Goal: Communication & Community: Answer question/provide support

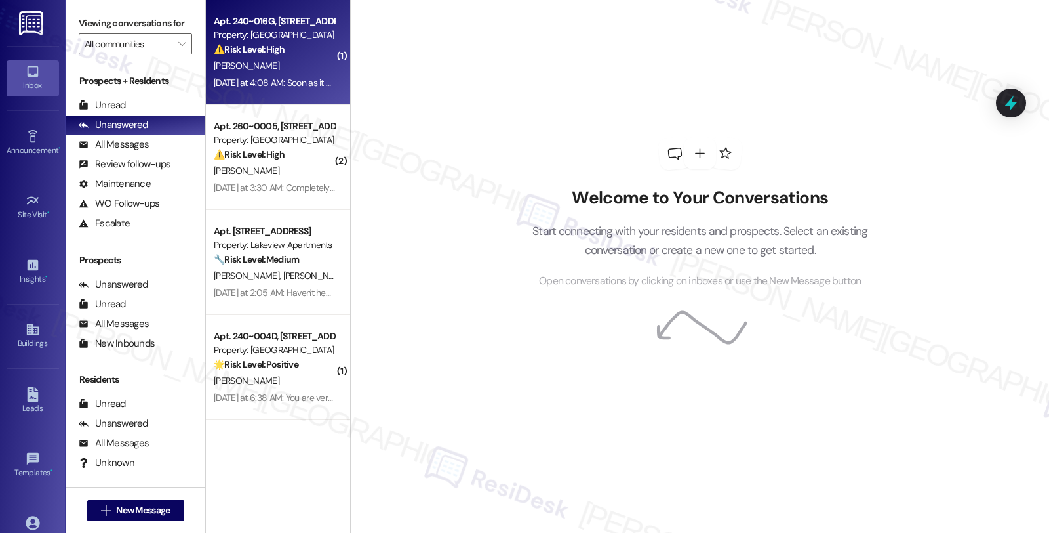
click at [271, 47] on strong "⚠️ Risk Level: High" at bounding box center [249, 49] width 71 height 12
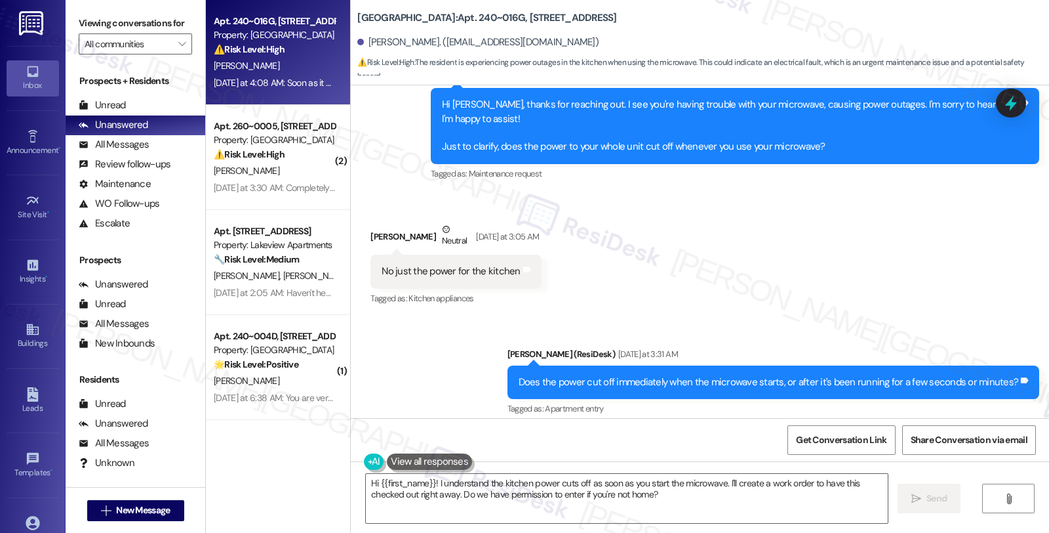
scroll to position [7003, 0]
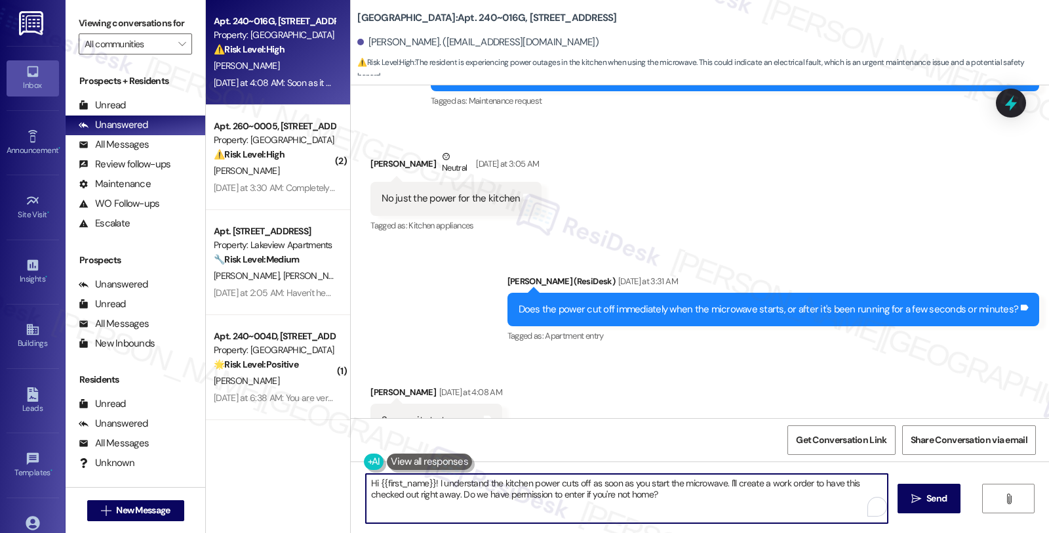
drag, startPoint x: 397, startPoint y: 443, endPoint x: 333, endPoint y: 432, distance: 65.2
click at [333, 432] on div "Apt. 240~016G, 730 Newark Avenue Property: Summit Plaza ⚠️ Risk Level: High The…" at bounding box center [628, 266] width 844 height 533
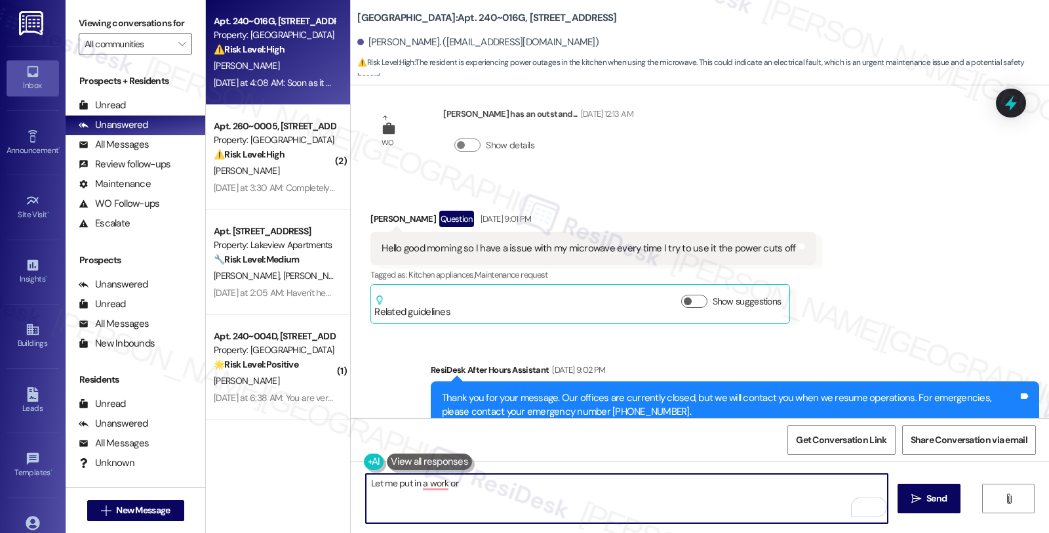
scroll to position [6420, 0]
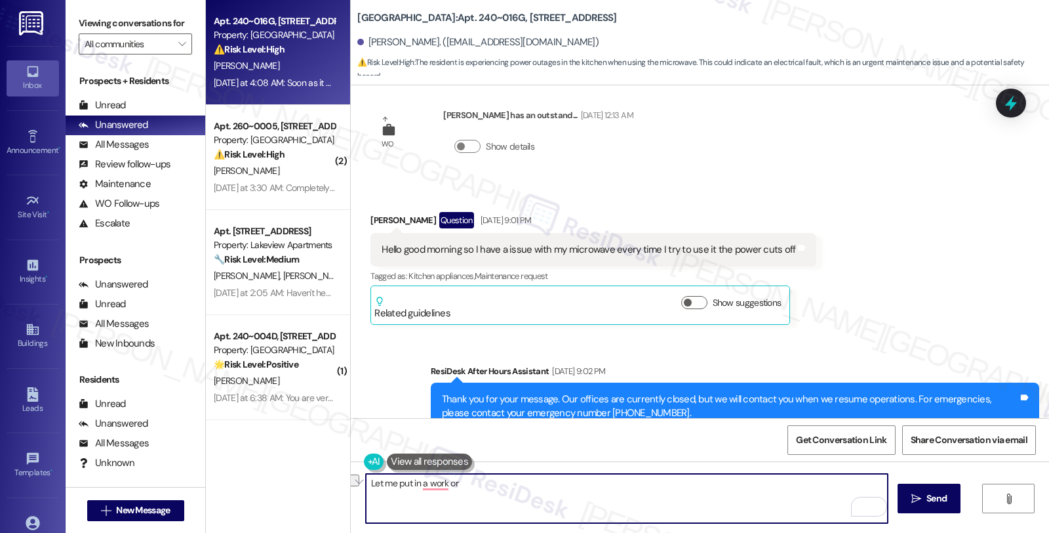
drag, startPoint x: 492, startPoint y: 491, endPoint x: 344, endPoint y: 470, distance: 149.1
click at [351, 470] on div "Let me put in a work or  Send " at bounding box center [700, 510] width 699 height 98
click at [624, 481] on textarea "Have you tried plugging the microwave to another outlet" at bounding box center [627, 498] width 522 height 49
click at [624, 482] on textarea "Have you tried plugging the microwave into another outlet" at bounding box center [627, 498] width 522 height 49
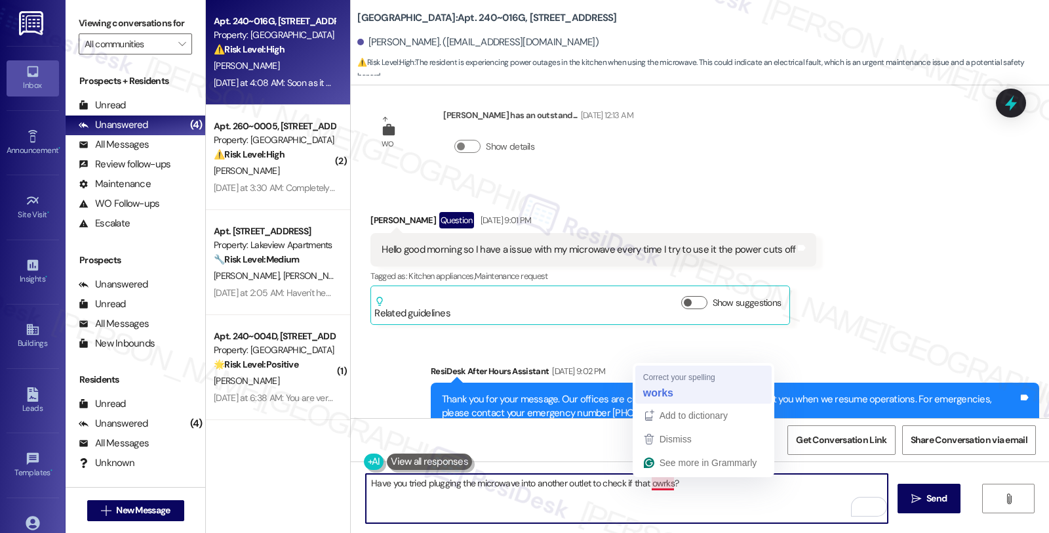
type textarea "Have you tried plugging the microwave into another outlet to check if that work…"
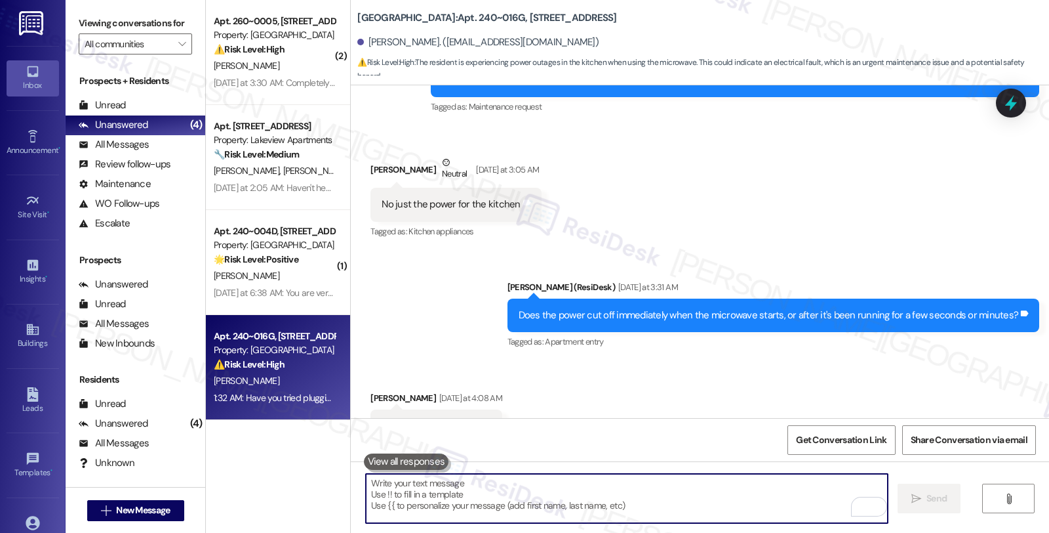
scroll to position [7003, 0]
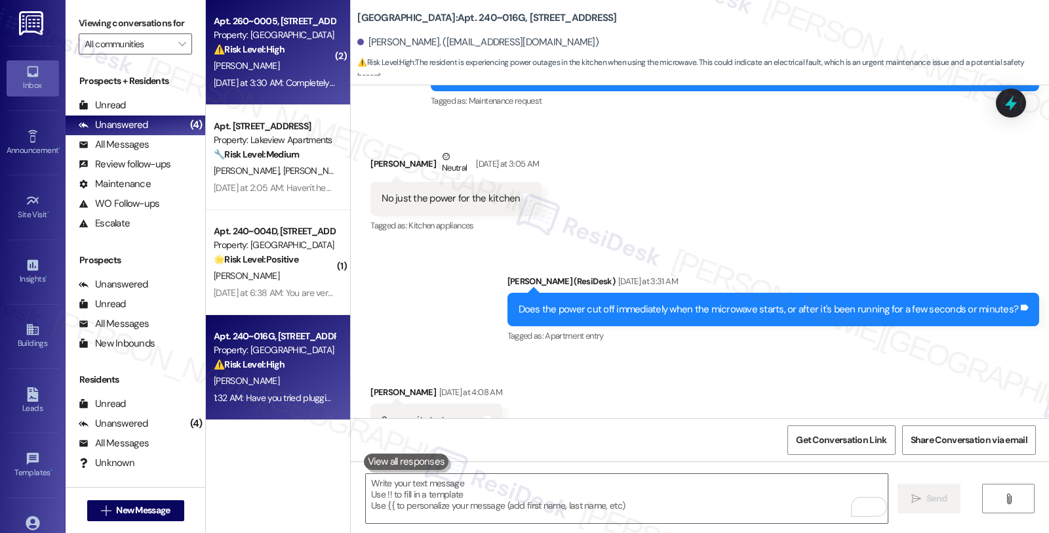
click at [291, 47] on div "⚠️ Risk Level: High The resident reports their dishwasher is completely non-fun…" at bounding box center [274, 50] width 121 height 14
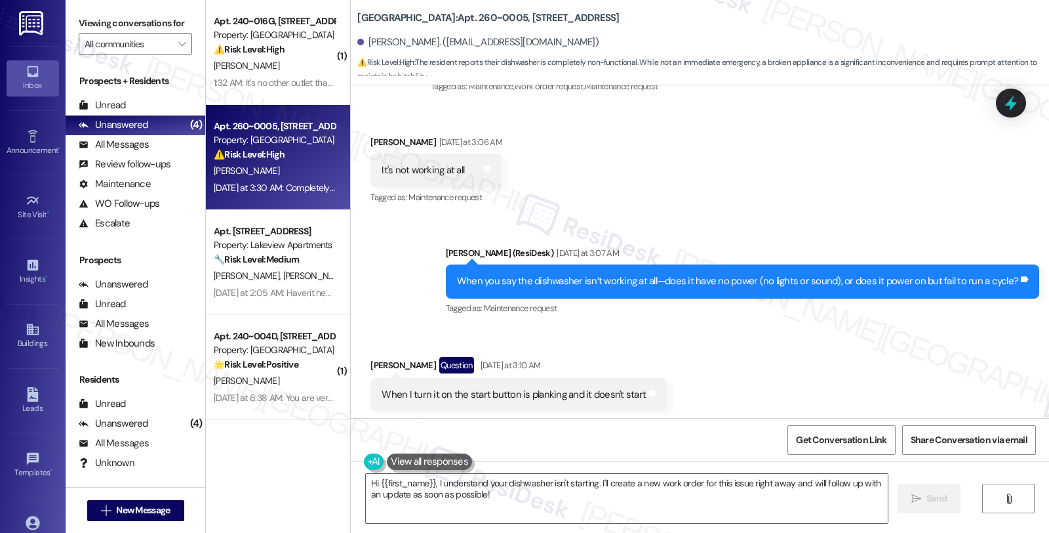
scroll to position [3606, 0]
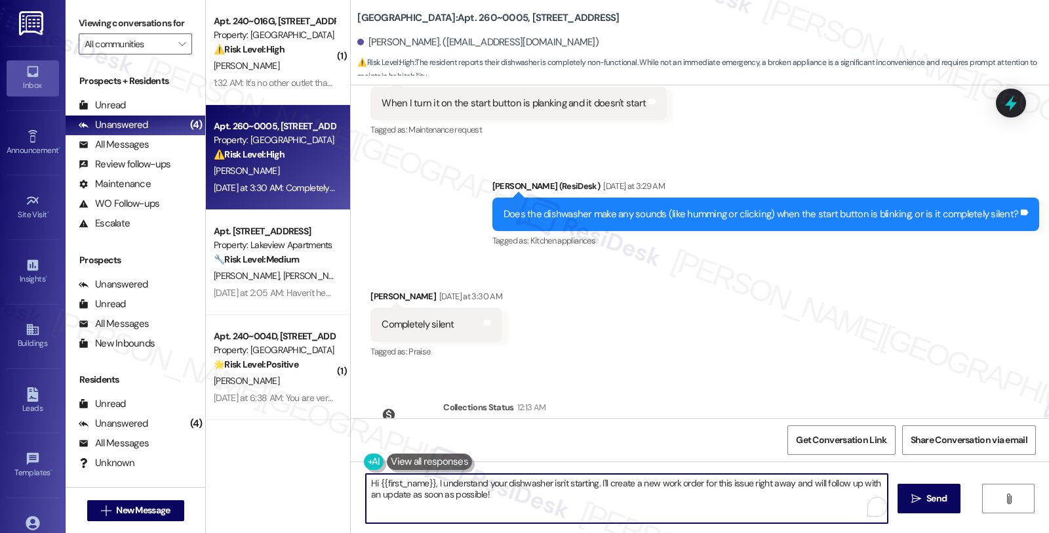
drag, startPoint x: 515, startPoint y: 500, endPoint x: 339, endPoint y: 451, distance: 182.4
click at [339, 451] on div "( 1 ) Apt. 240~016G, 730 Newark Avenue Property: Summit Plaza ⚠️ Risk Level: Hi…" at bounding box center [628, 266] width 844 height 533
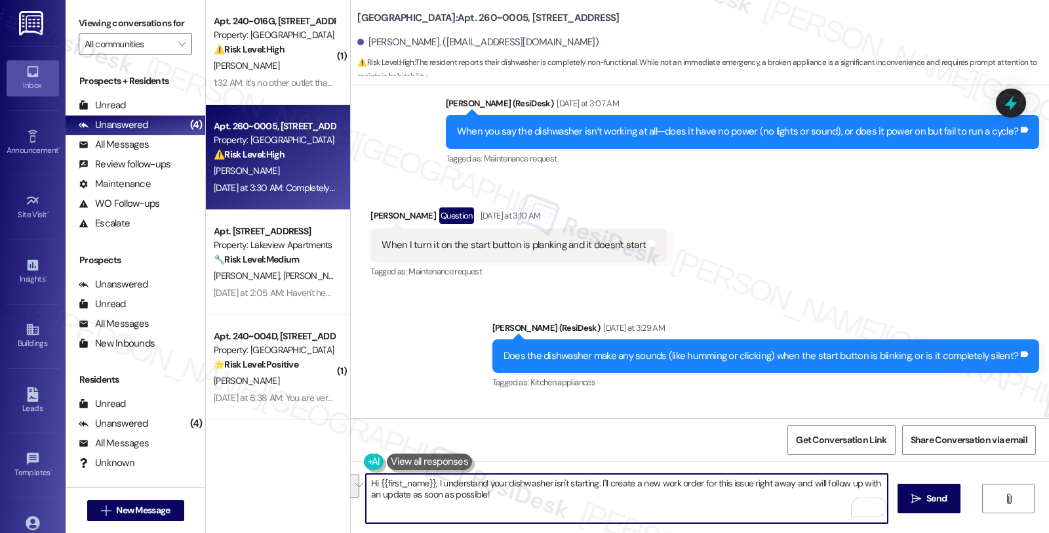
scroll to position [3460, 0]
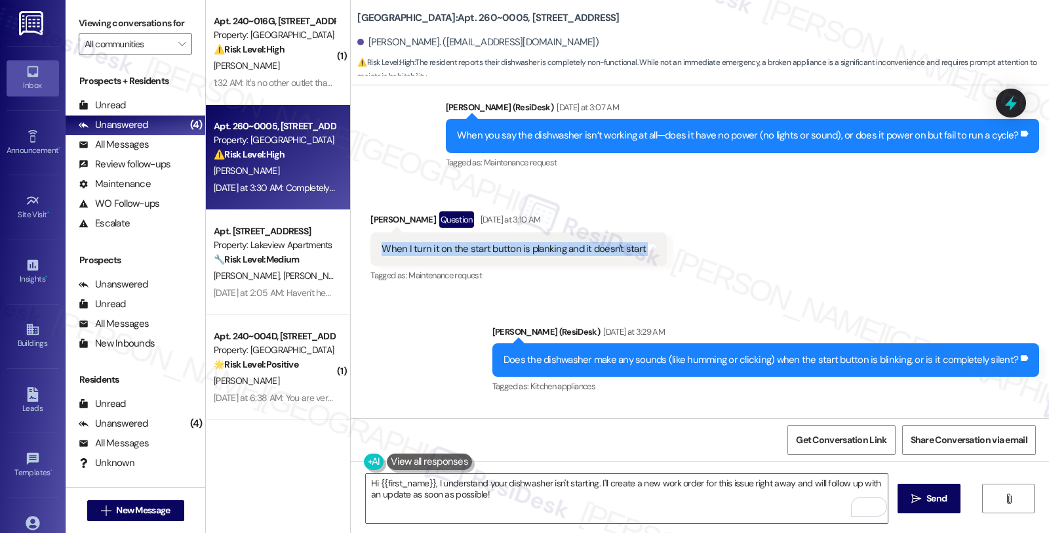
drag, startPoint x: 373, startPoint y: 250, endPoint x: 652, endPoint y: 251, distance: 279.4
click at [652, 251] on div "Received via SMS Awny Boles Question Yesterday at 3:10 AM When I turn it on the…" at bounding box center [519, 248] width 316 height 94
copy div "When I turn it on the start button is planking and it doesn't start Tags and no…"
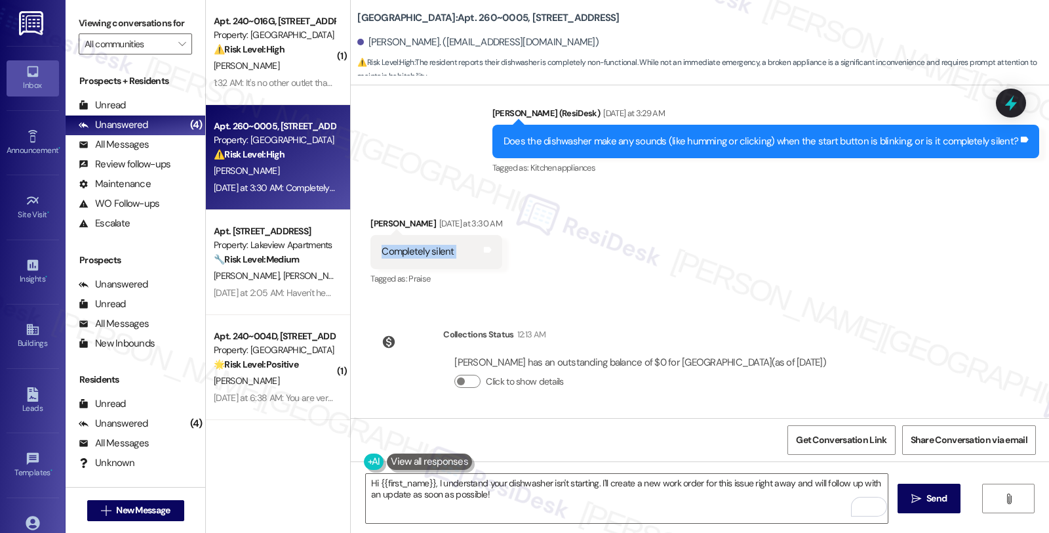
drag, startPoint x: 373, startPoint y: 255, endPoint x: 468, endPoint y: 260, distance: 95.9
click at [468, 260] on div "Completely silent Tags and notes" at bounding box center [437, 251] width 132 height 33
copy div "Completely silent Tags and notes"
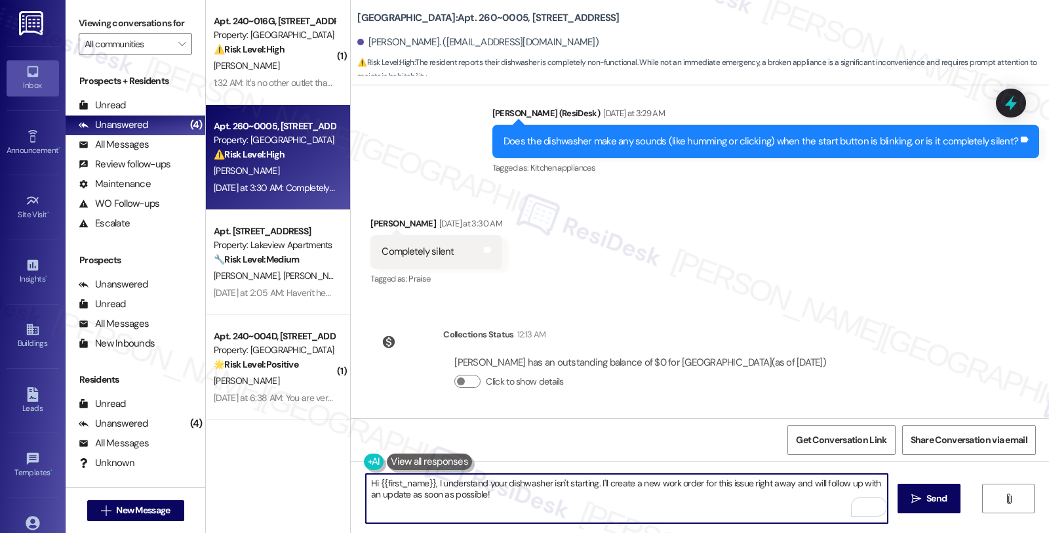
click at [499, 496] on textarea "Hi {{first_name}}, I understand your dishwasher isn't starting. I'll create a n…" at bounding box center [627, 498] width 522 height 49
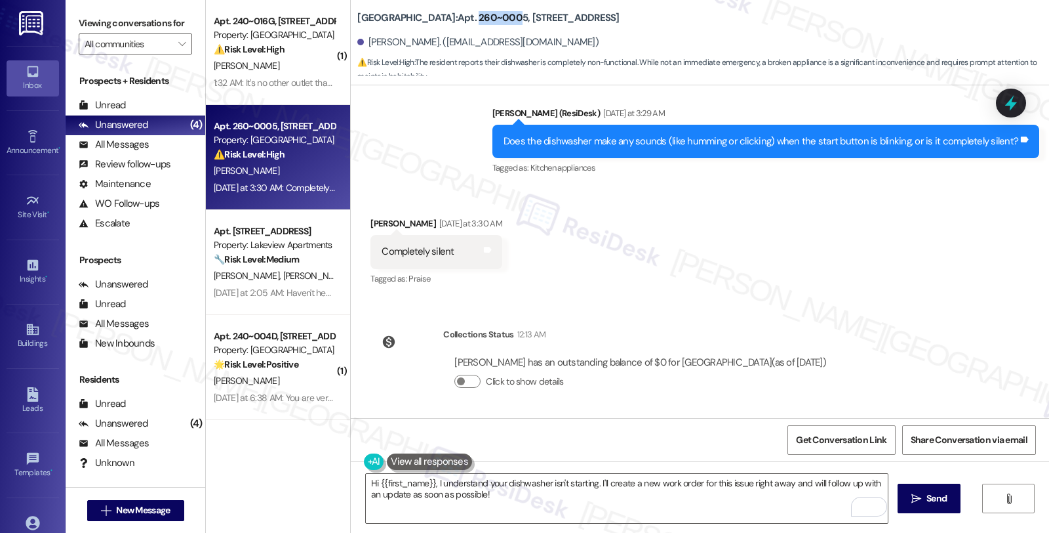
drag, startPoint x: 437, startPoint y: 17, endPoint x: 474, endPoint y: 16, distance: 37.4
click at [474, 16] on b "Summit Plaza: Apt. 260~0005, 730 Newark Avenue" at bounding box center [488, 18] width 262 height 14
click at [477, 16] on b "Summit Plaza: Apt. 260~0005, 730 Newark Avenue" at bounding box center [488, 18] width 262 height 14
copy b "260~0005"
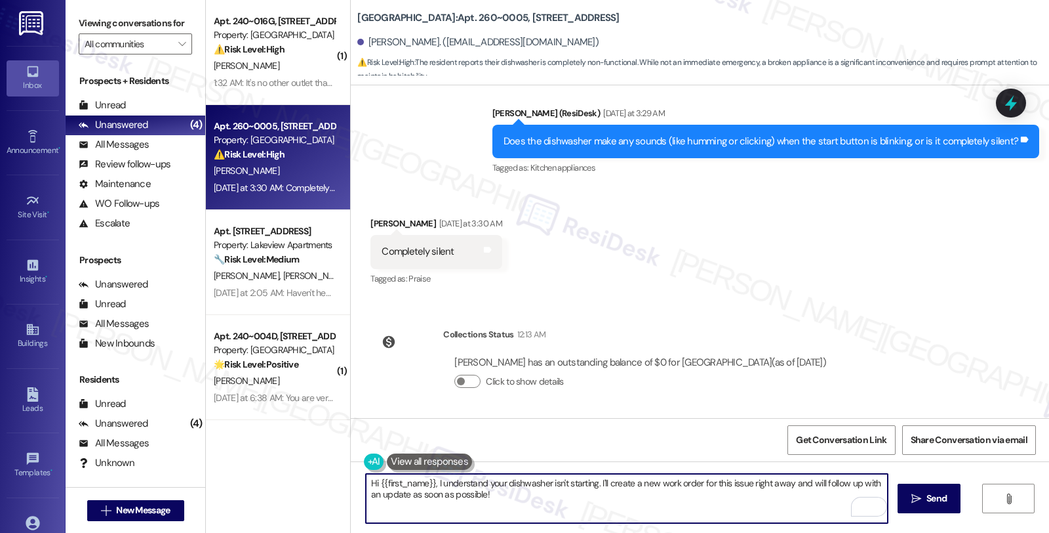
click at [366, 483] on textarea "Hi {{first_name}}, I understand your dishwasher isn't starting. I'll create a n…" at bounding box center [627, 498] width 522 height 49
drag, startPoint x: 567, startPoint y: 499, endPoint x: 346, endPoint y: 457, distance: 224.5
click at [351, 457] on div "WO Opened request: Doors and l... May 14, 2024 at 9:51 PM Status : Complete Pri…" at bounding box center [700, 351] width 699 height 533
drag, startPoint x: 571, startPoint y: 487, endPoint x: 295, endPoint y: 468, distance: 276.1
click at [295, 468] on div "( 1 ) Apt. 240~016G, 730 Newark Avenue Property: Summit Plaza ⚠️ Risk Level: Hi…" at bounding box center [628, 266] width 844 height 533
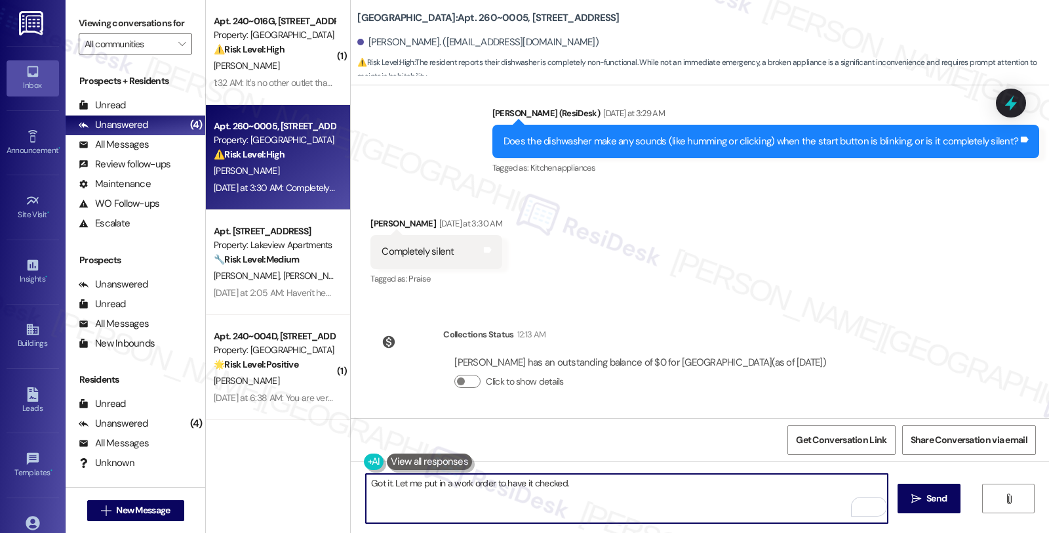
click at [634, 483] on textarea "Got it. Let me put in a work order to have it checked." at bounding box center [627, 498] width 522 height 49
paste textarea "Do we have your permission to enter during your absence? Also, do you have pets…"
type textarea "Got it. Let me put in a work order to have it checked. Do we have your permissi…"
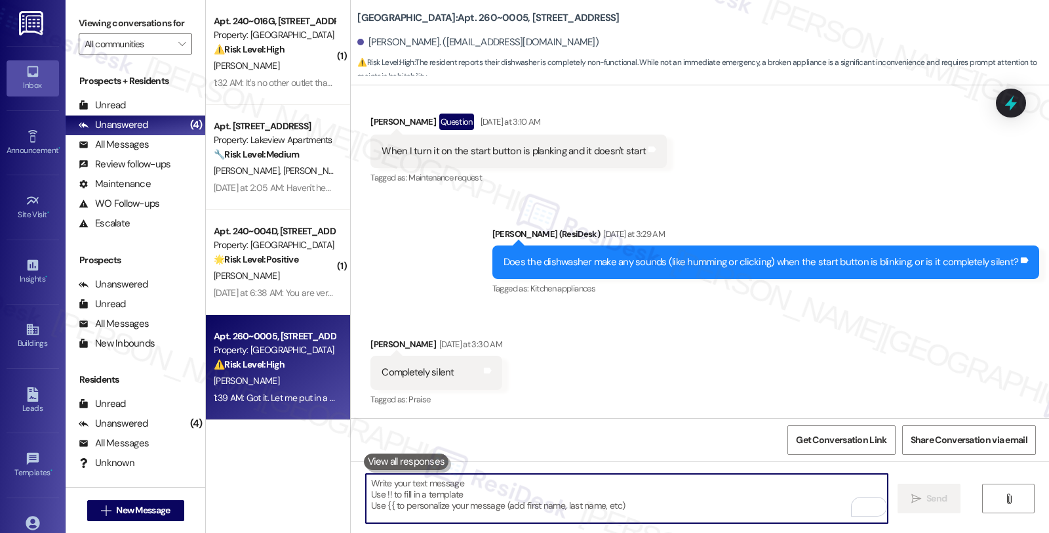
scroll to position [3785, 0]
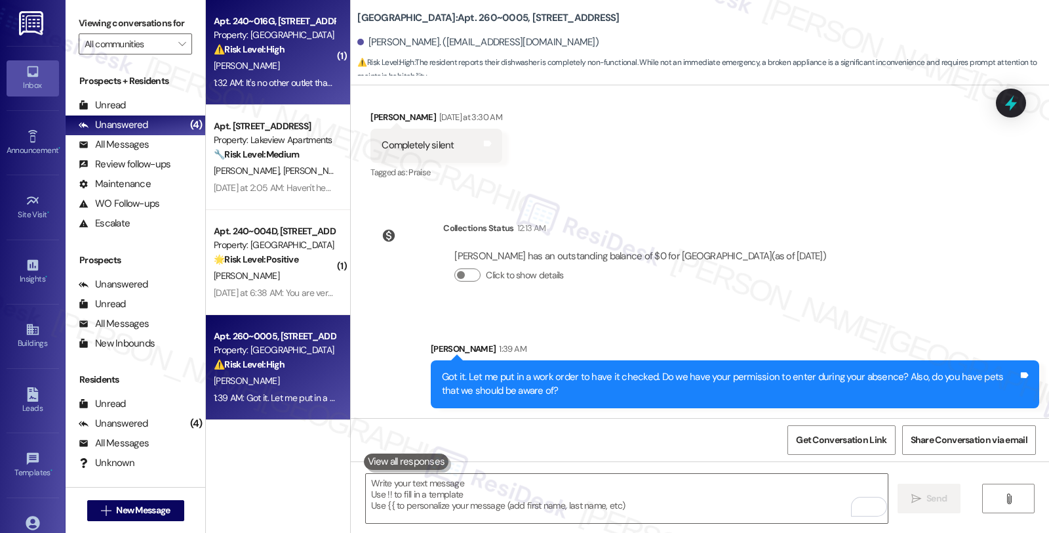
click at [286, 61] on div "[PERSON_NAME]" at bounding box center [275, 66] width 124 height 16
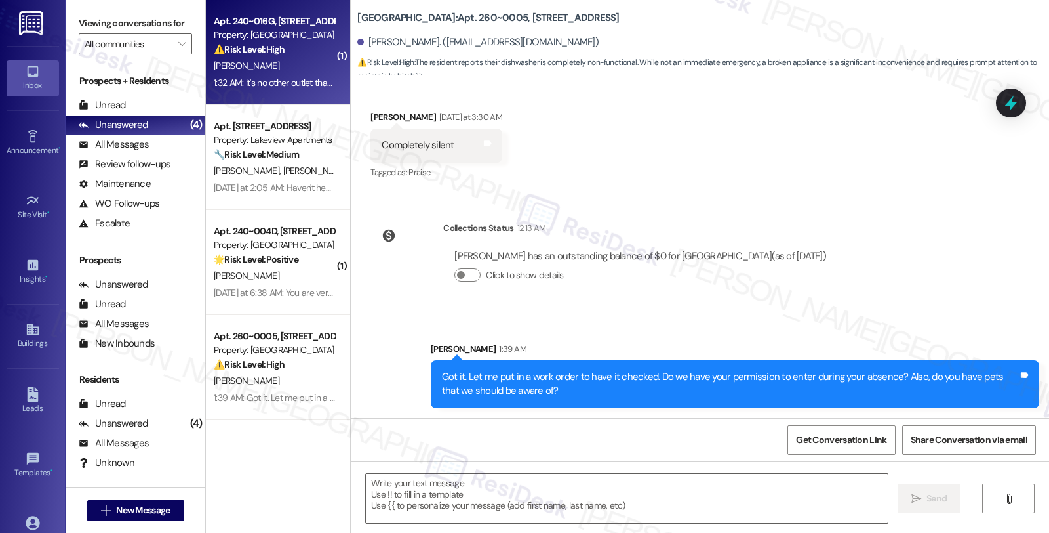
type textarea "Fetching suggested responses. Please feel free to read through the conversation…"
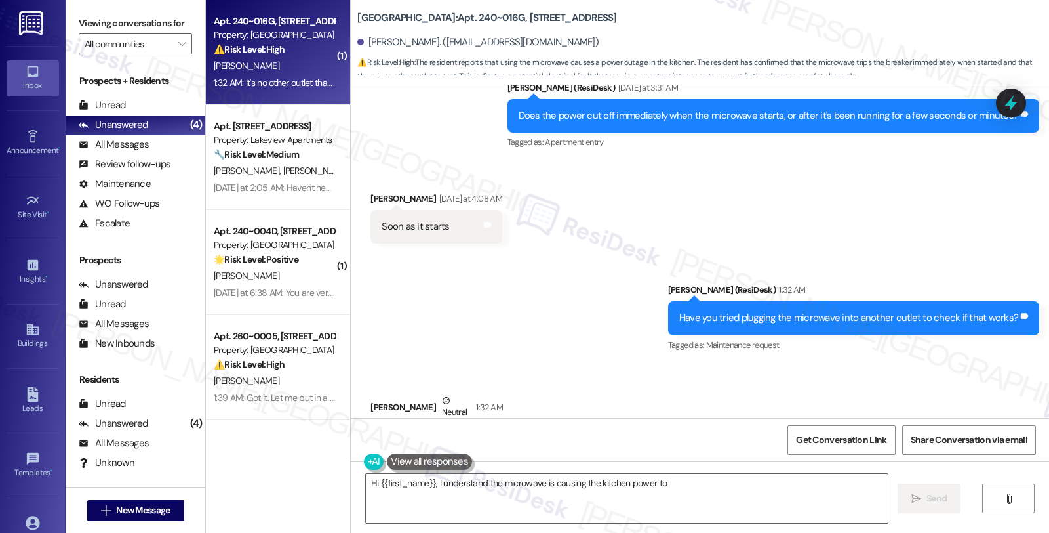
scroll to position [7219, 0]
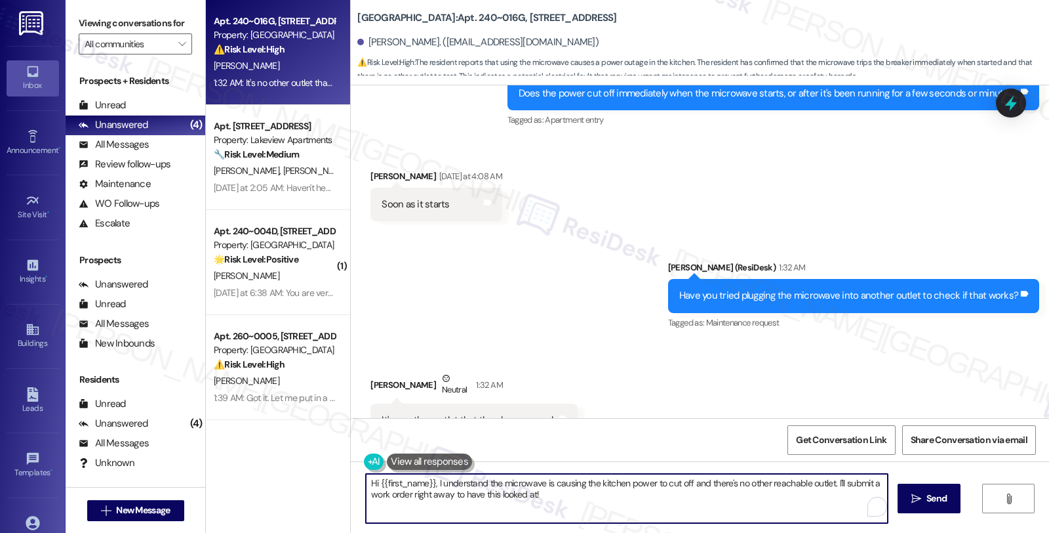
drag, startPoint x: 350, startPoint y: 466, endPoint x: 336, endPoint y: 464, distance: 13.9
click at [336, 464] on div "Apt. 240~016G, 730 Newark Avenue Property: Summit Plaza ⚠️ Risk Level: High The…" at bounding box center [628, 266] width 844 height 533
paste textarea "Do we have your permission to enter during your absence? Also, do you have pets…"
type textarea "Got it. Let me put in a work order to have it checked. Do we have your permissi…"
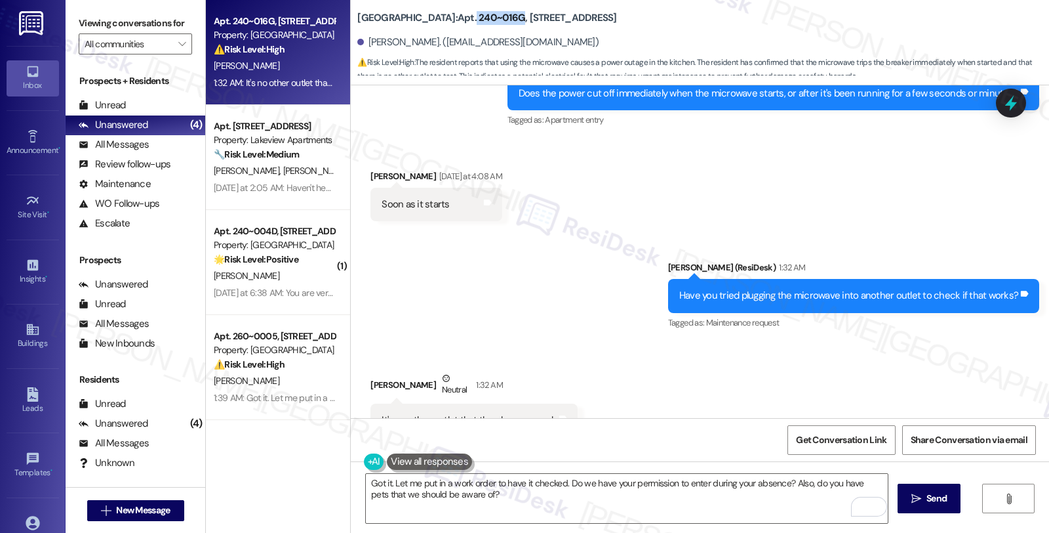
drag, startPoint x: 429, startPoint y: 14, endPoint x: 476, endPoint y: 15, distance: 46.6
click at [476, 15] on b "Summit Plaza: Apt. 240~016G, 730 Newark Avenue" at bounding box center [486, 18] width 259 height 14
copy b "240~016G"
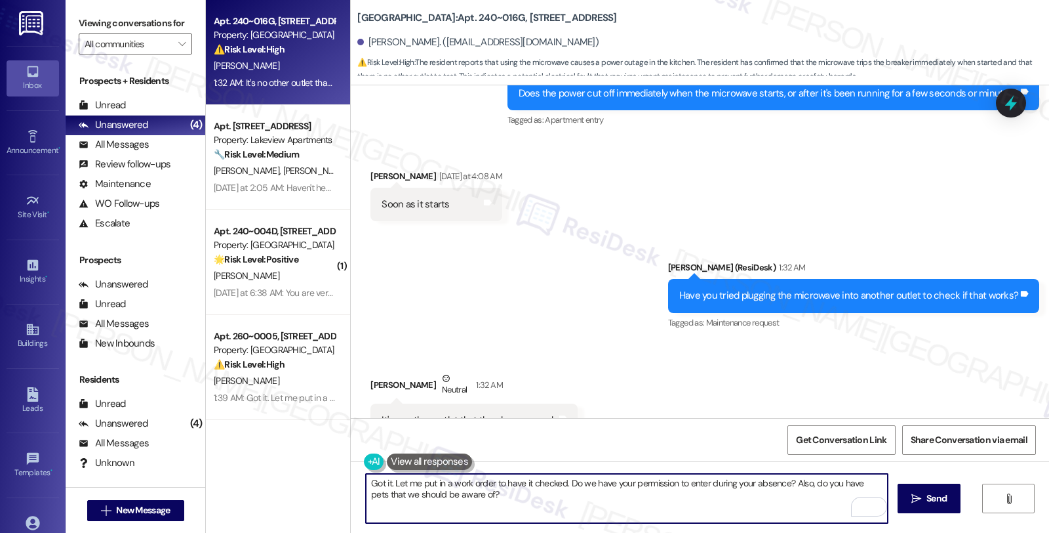
click at [535, 491] on textarea "Got it. Let me put in a work order to have it checked. Do we have your permissi…" at bounding box center [627, 498] width 522 height 49
click at [678, 500] on textarea "Got it. Let me put in a work order to have it checked. Do we have your permissi…" at bounding box center [627, 498] width 522 height 49
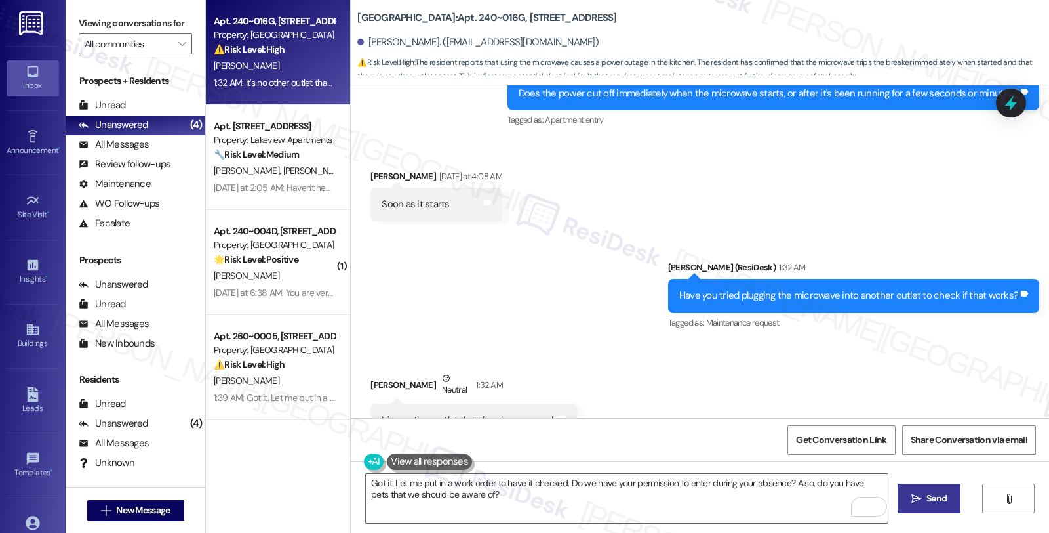
click at [922, 491] on span " Send" at bounding box center [929, 498] width 41 height 14
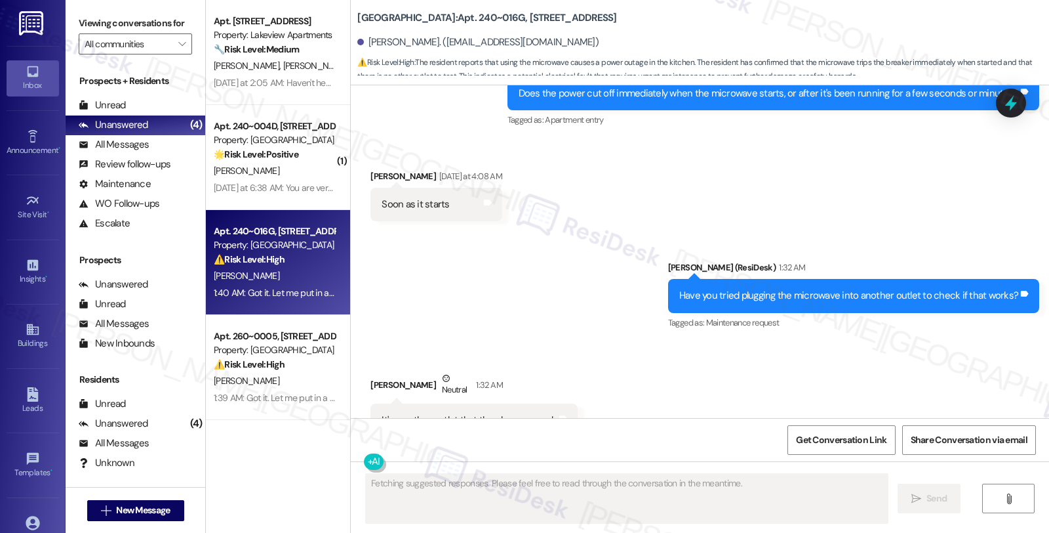
scroll to position [7325, 0]
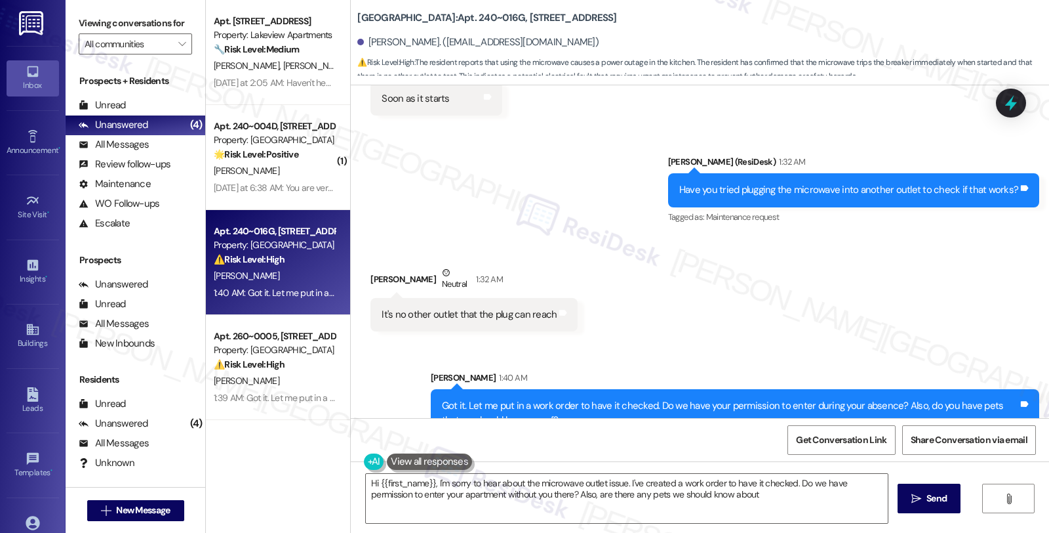
type textarea "Hi {{first_name}}, I'm sorry to hear about the microwave outlet issue. I've cre…"
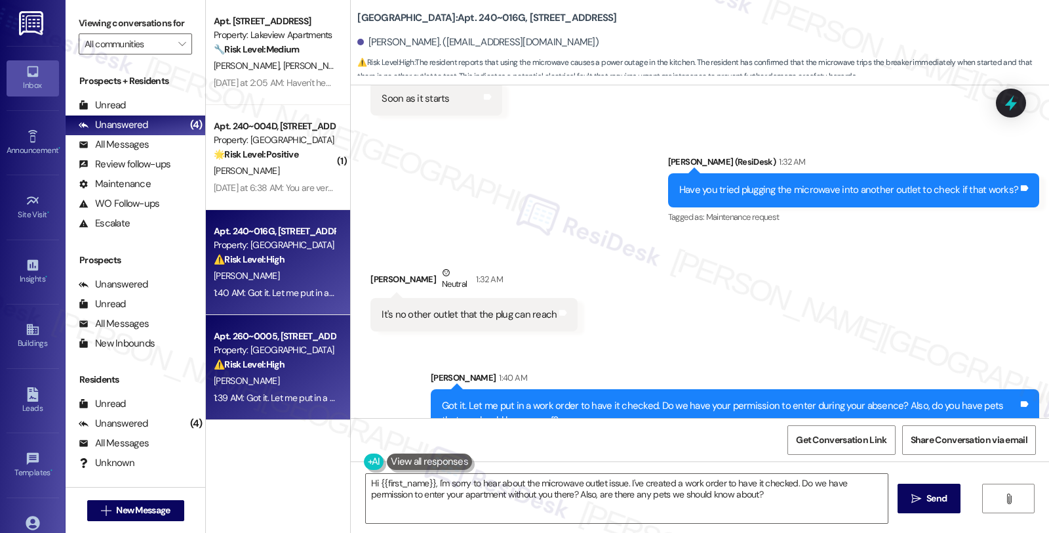
click at [303, 377] on div "[PERSON_NAME]" at bounding box center [275, 381] width 124 height 16
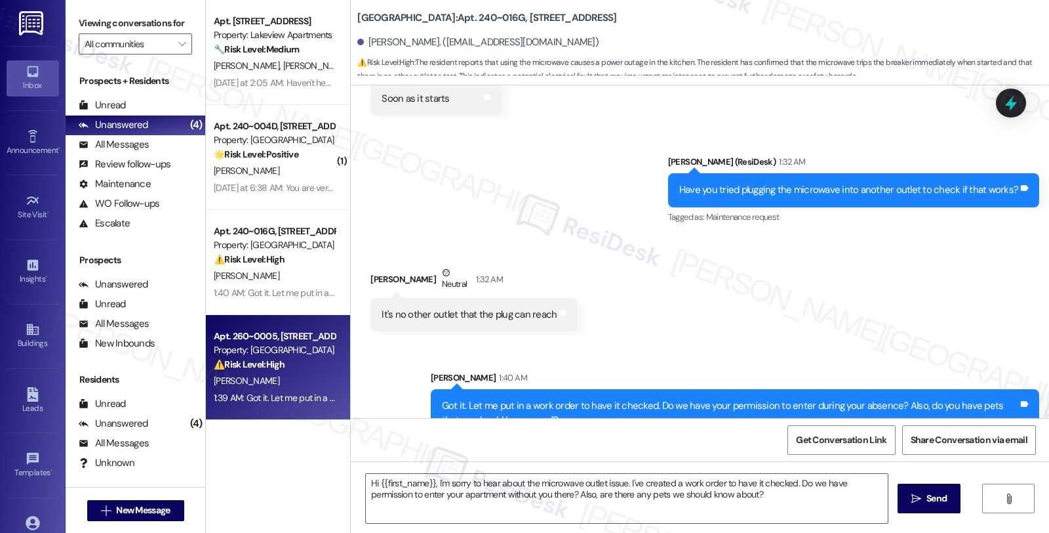
type textarea "Fetching suggested responses. Please feel free to read through the conversation…"
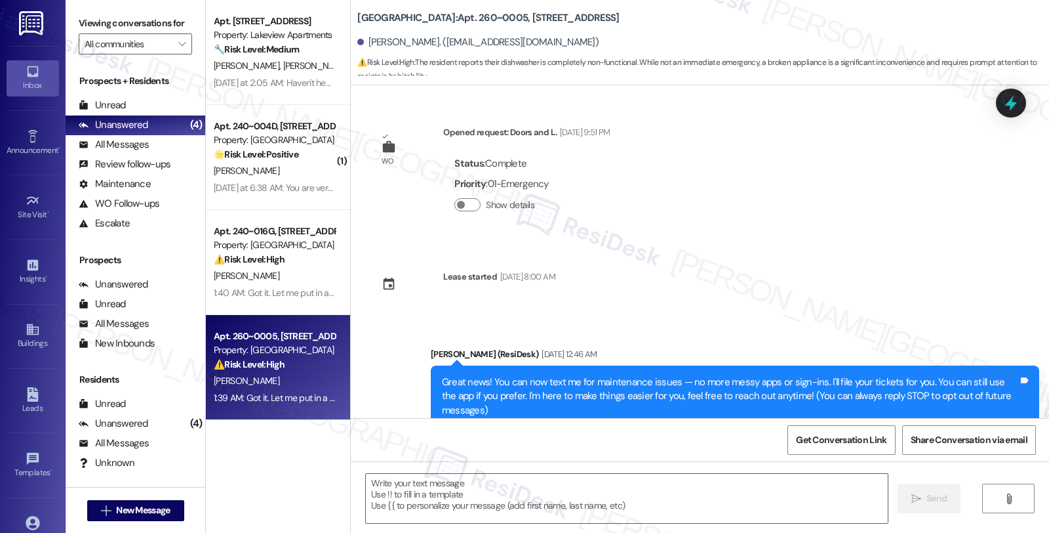
scroll to position [3803, 0]
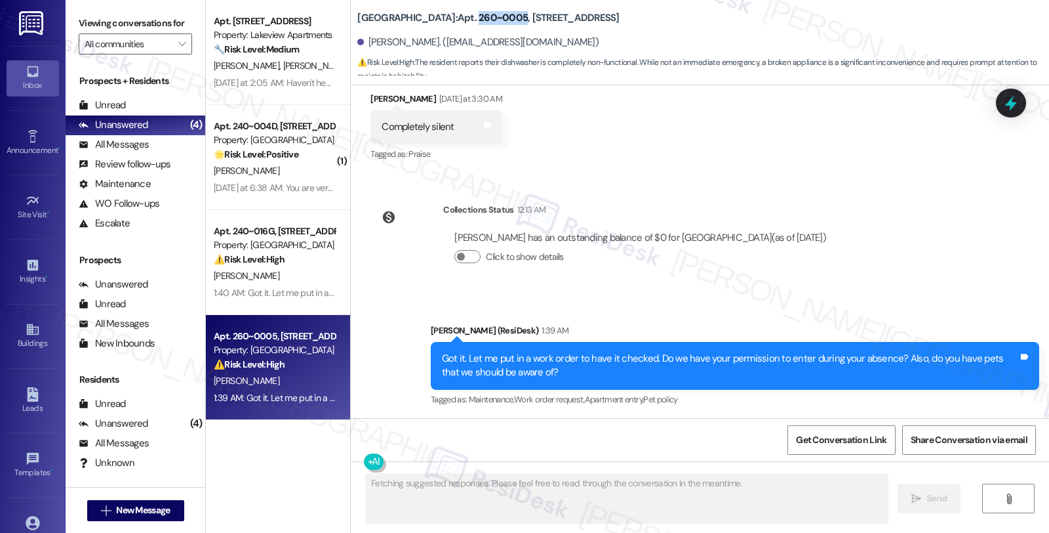
drag, startPoint x: 431, startPoint y: 16, endPoint x: 476, endPoint y: 16, distance: 44.6
click at [476, 16] on b "Summit Plaza: Apt. 260~0005, 730 Newark Avenue" at bounding box center [488, 18] width 262 height 14
copy b "260~0005"
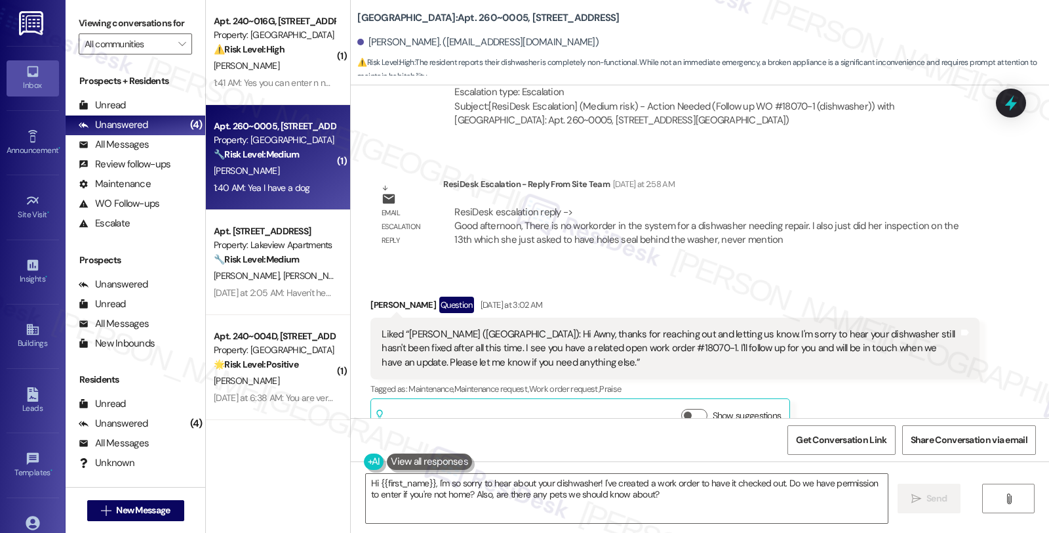
scroll to position [2875, 0]
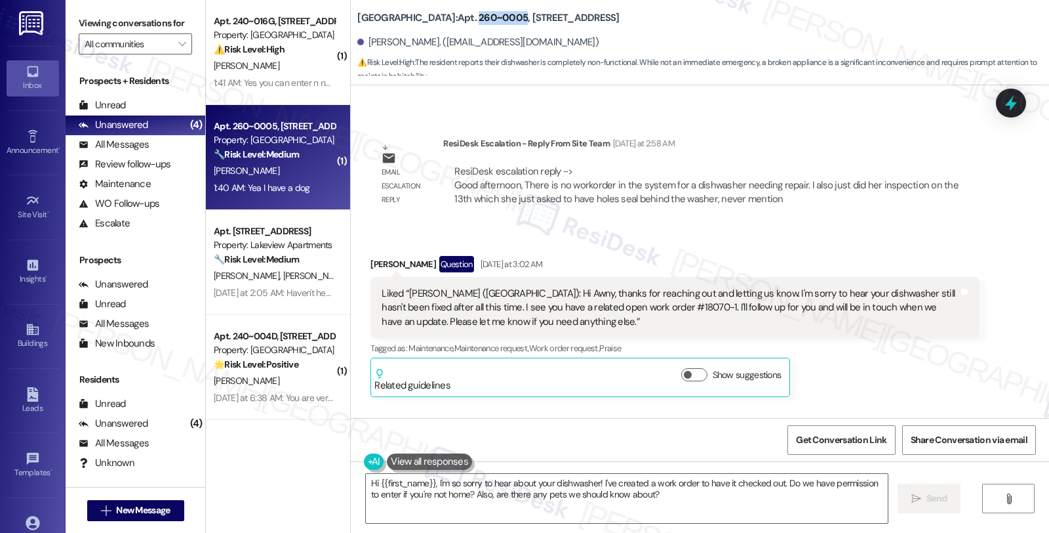
drag, startPoint x: 432, startPoint y: 17, endPoint x: 477, endPoint y: 18, distance: 45.3
click at [477, 18] on b "Summit Plaza: Apt. 260~0005, 730 Newark Avenue" at bounding box center [488, 18] width 262 height 14
copy b "260~0005"
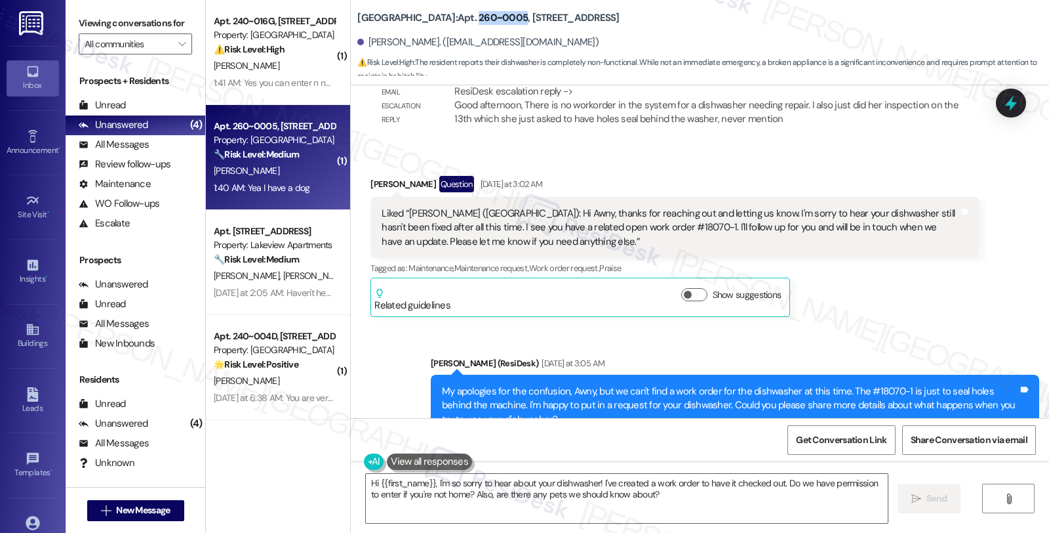
scroll to position [3093, 0]
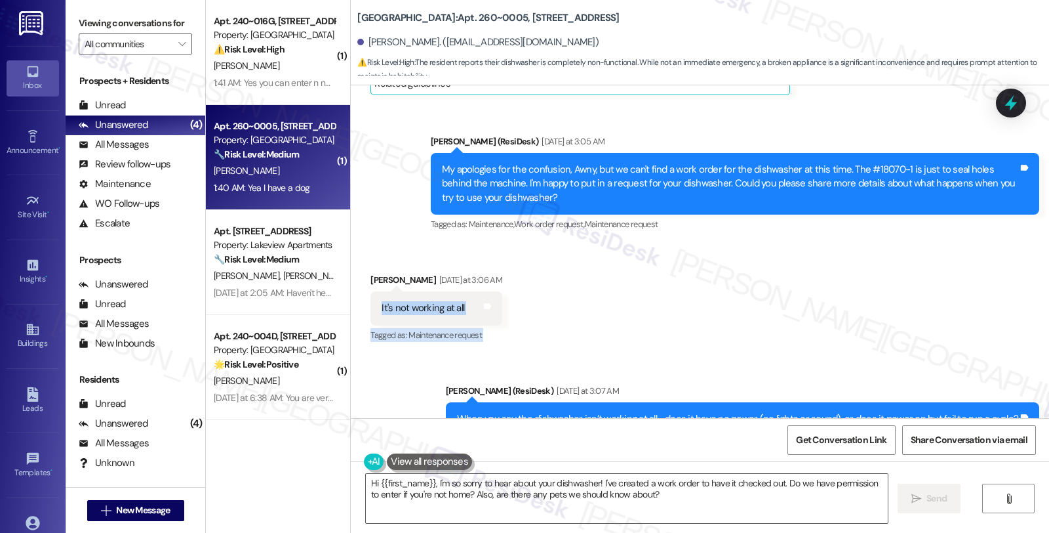
drag, startPoint x: 371, startPoint y: 390, endPoint x: 445, endPoint y: 411, distance: 76.4
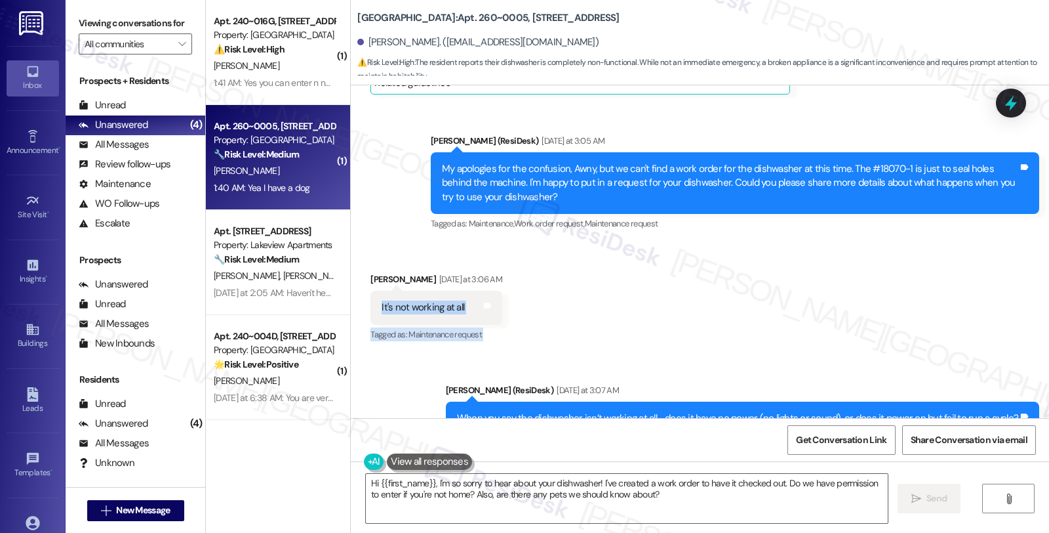
click at [436, 414] on div "WO Opened request: Doors and l... May 14, 2024 at 9:51 PM Status : Complete Pri…" at bounding box center [700, 251] width 699 height 333
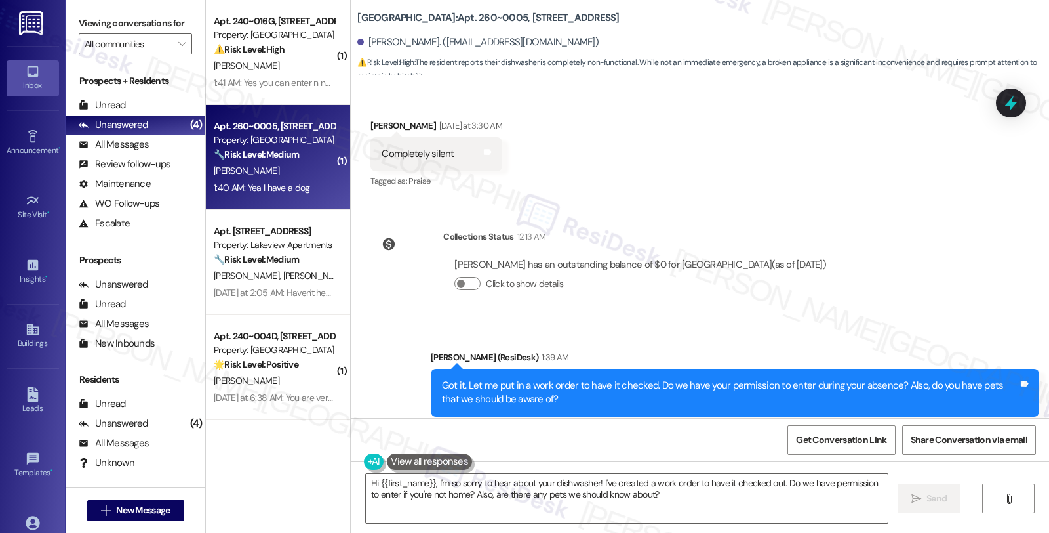
scroll to position [3849, 0]
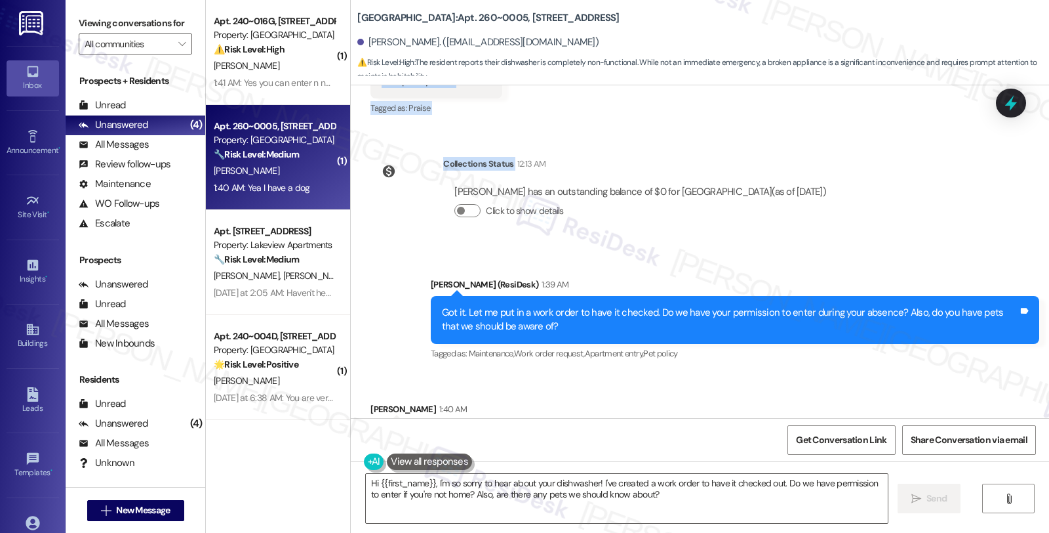
click at [506, 140] on div "WO Opened request: Doors and l... May 14, 2024 at 9:51 PM Status : Complete Pri…" at bounding box center [700, 251] width 699 height 333
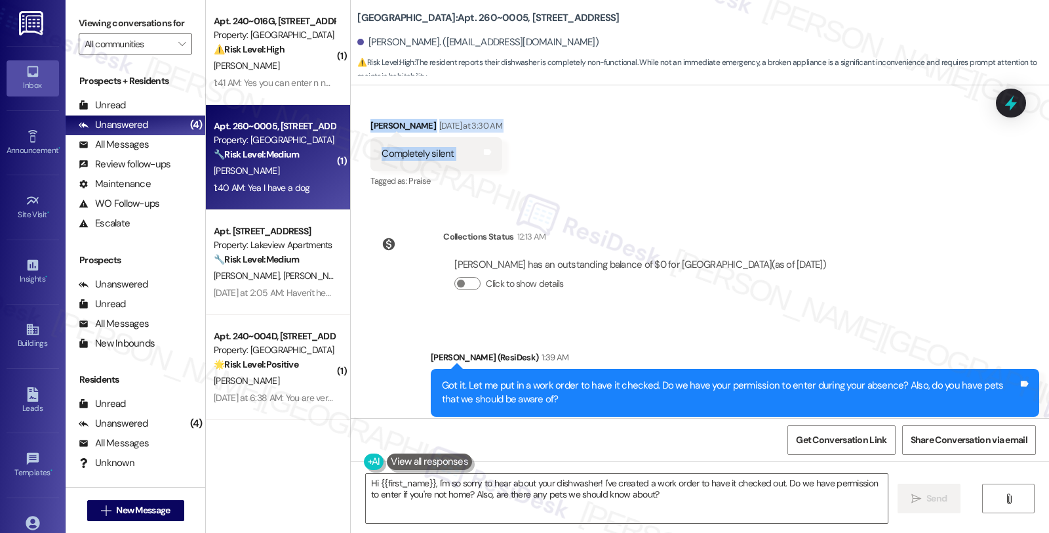
click at [500, 163] on div "Received via SMS Awny Boles Yesterday at 3:30 AM Completely silent Tags and not…" at bounding box center [700, 144] width 699 height 111
copy div "It's not working at all Tags and notes Tagged as: Maintenance request Click to …"
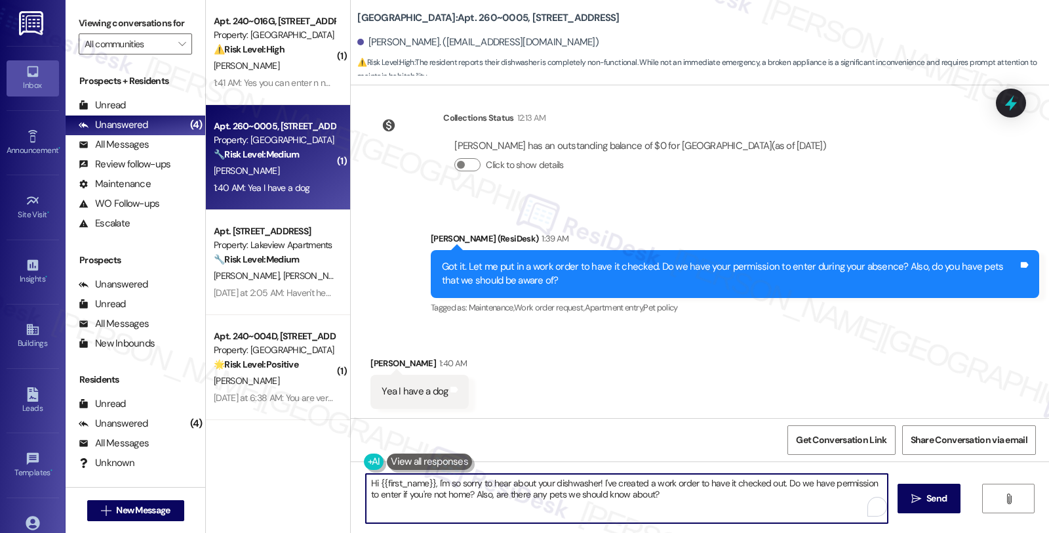
drag, startPoint x: 362, startPoint y: 483, endPoint x: 710, endPoint y: 505, distance: 348.4
click at [710, 505] on textarea "Hi {{first_name}}, I'm so sorry to hear about your dishwasher! I've created a w…" at bounding box center [627, 498] width 522 height 49
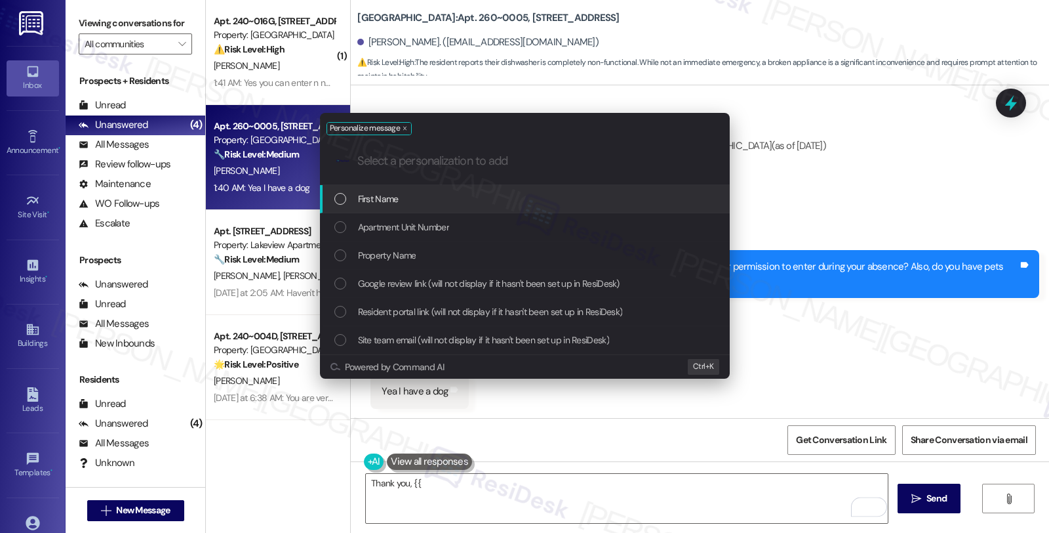
click at [448, 192] on div "First Name" at bounding box center [527, 199] width 384 height 14
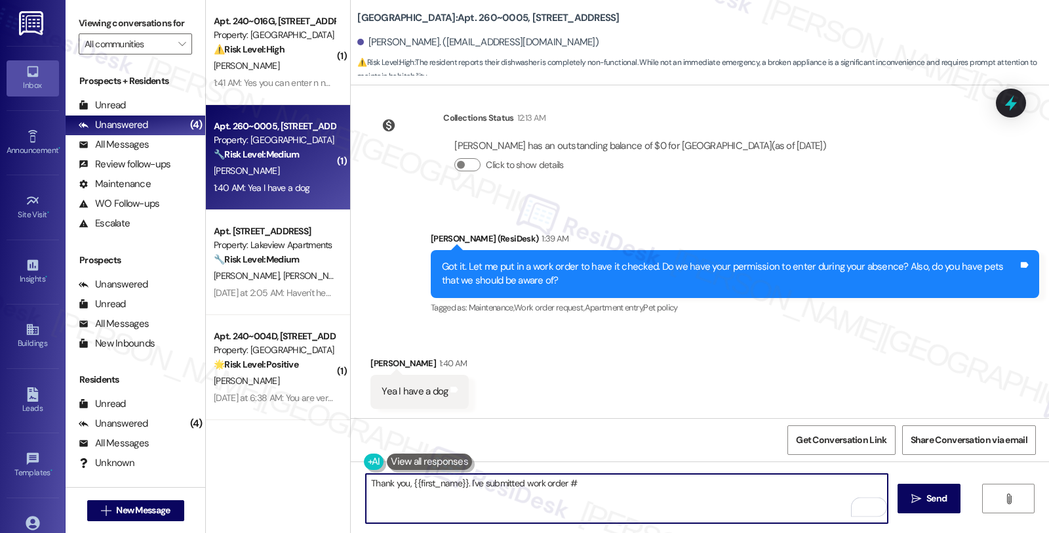
paste textarea "18254-1"
type textarea "Thank you, {{first_name}}. I've submitted work order #18254-1"
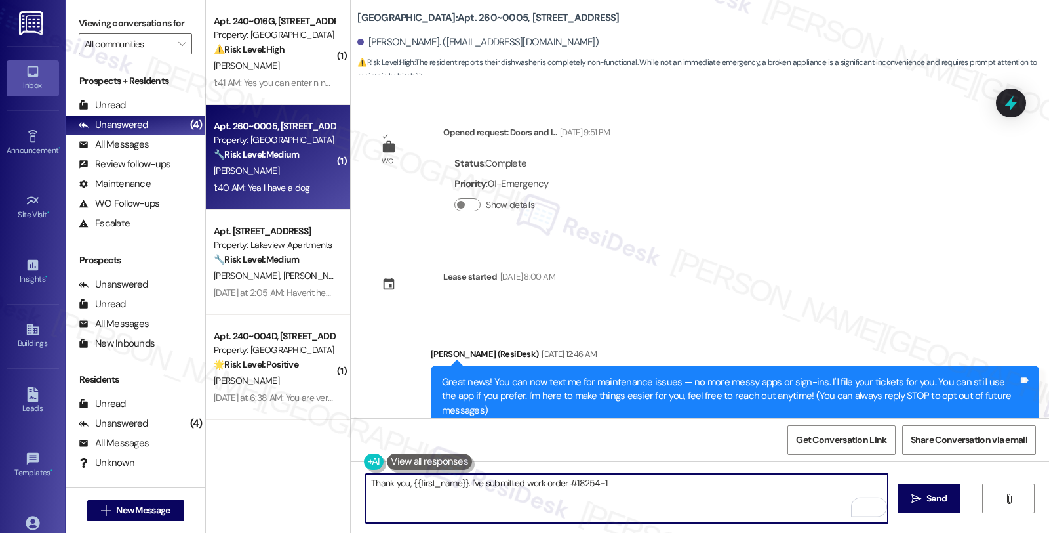
scroll to position [3895, 0]
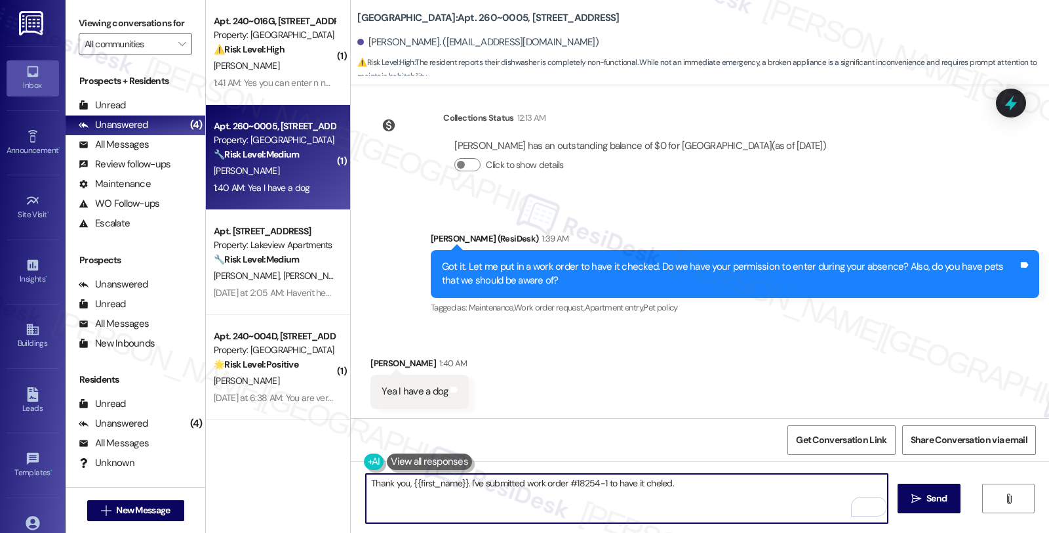
click at [652, 483] on textarea "Thank you, {{first_name}}. I've submitted work order #18254-1 to have it cheled." at bounding box center [627, 498] width 522 height 49
click at [650, 481] on textarea "Thank you, {{first_name}}. I've submitted work order #18254-1 to have it cheled." at bounding box center [627, 498] width 522 height 49
type textarea "Thank you, {{first_name}}. I've submitted work order #18254-1 to have it checke…"
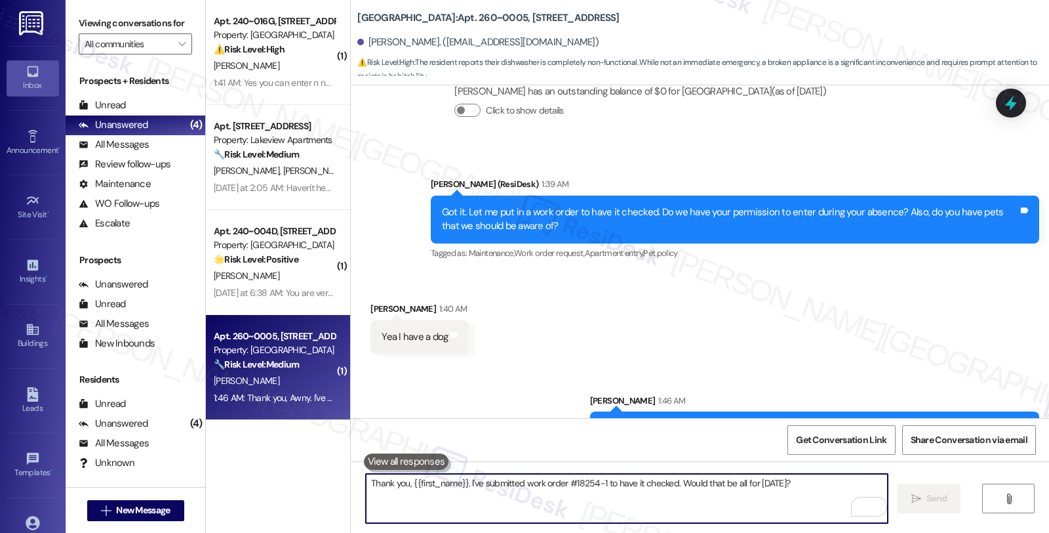
scroll to position [3986, 0]
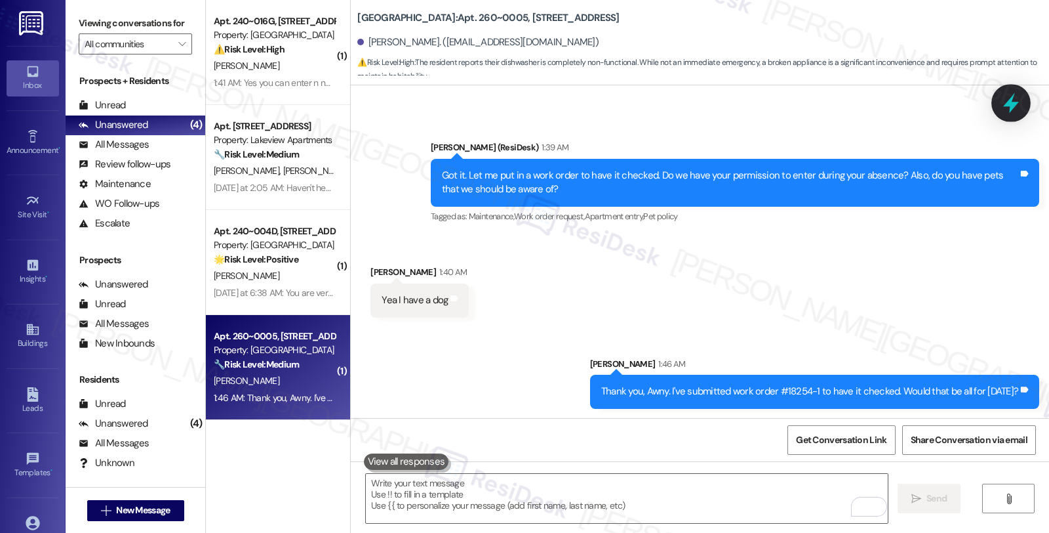
click at [1005, 99] on icon at bounding box center [1011, 103] width 22 height 22
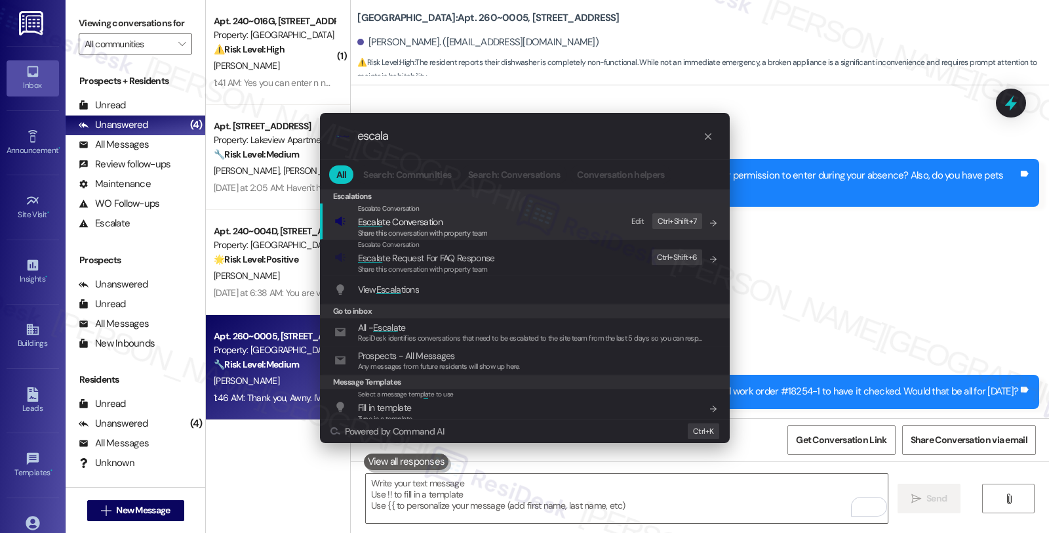
type input "escala"
click at [430, 224] on span "Escala te Conversation" at bounding box center [400, 222] width 85 height 12
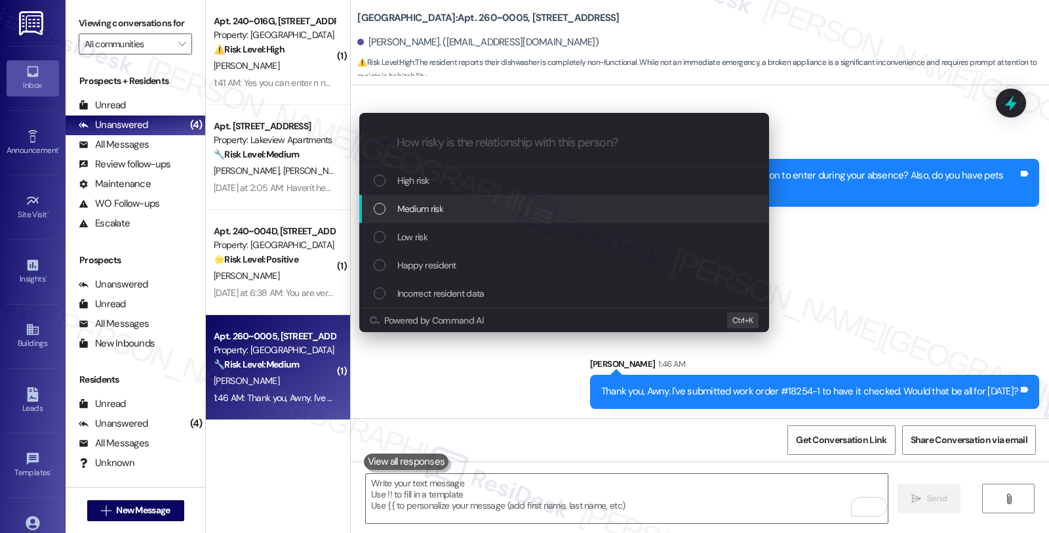
click at [434, 205] on span "Medium risk" at bounding box center [420, 208] width 46 height 14
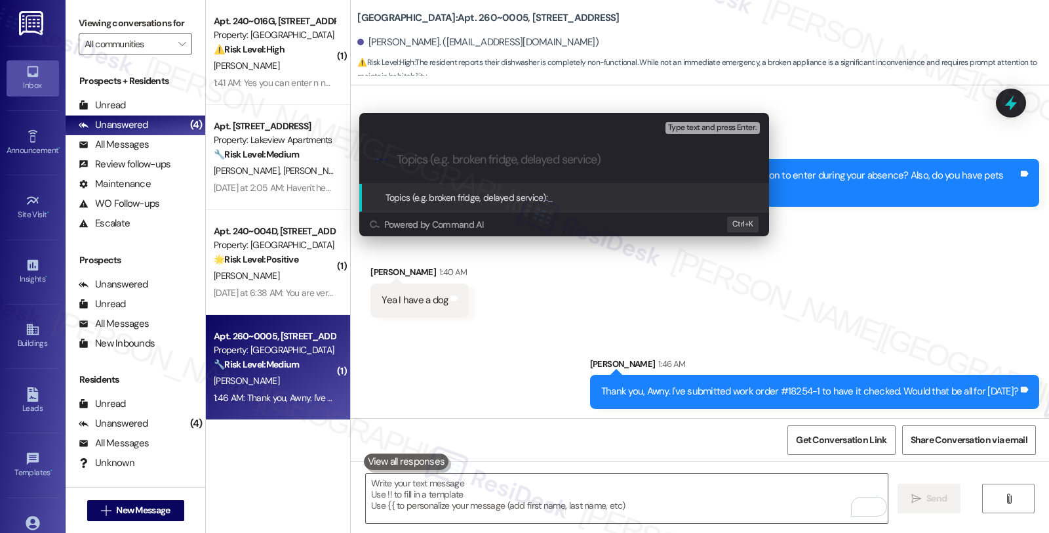
paste input "18254-1"
click at [398, 156] on input "18254-1 (dishwasher)" at bounding box center [570, 160] width 346 height 14
paste input "Work Order Filed by ResiDesk - WO #"
type input "Work Order Filed by ResiDesk - WO #18254-1 (dishwasher)"
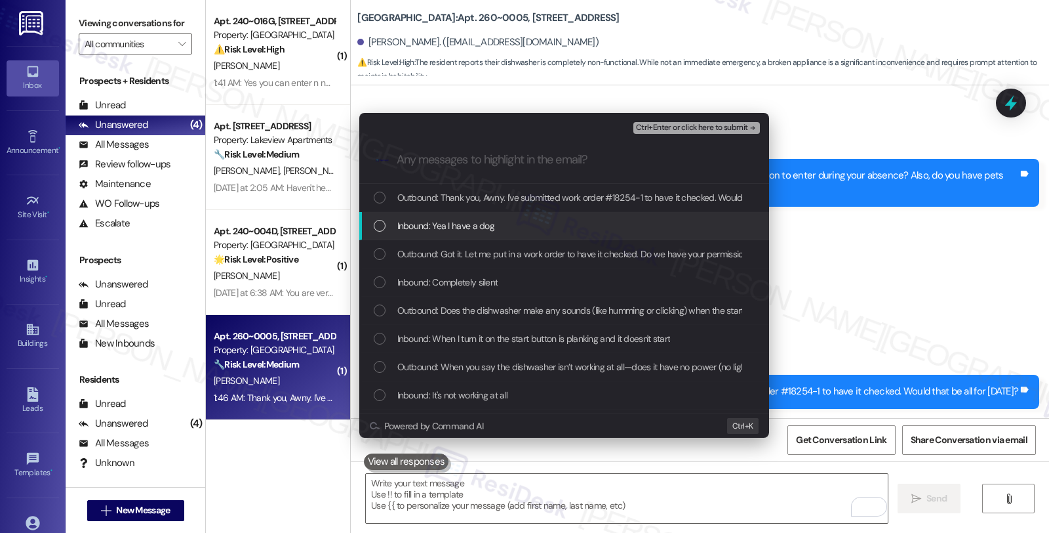
click at [469, 228] on span "Inbound: Yea I have a dog" at bounding box center [446, 225] width 98 height 14
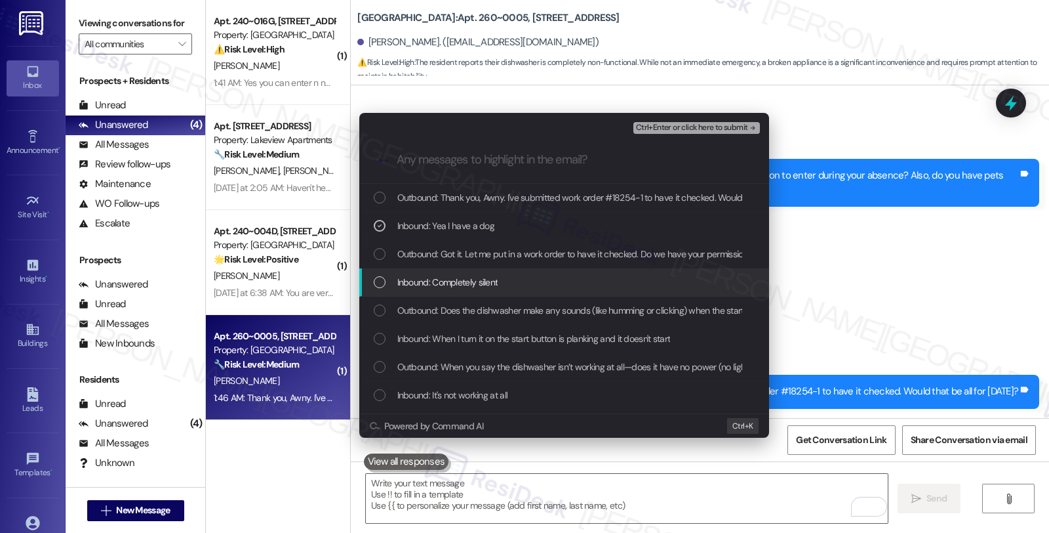
click at [467, 278] on span "Inbound: Completely silent" at bounding box center [447, 282] width 101 height 14
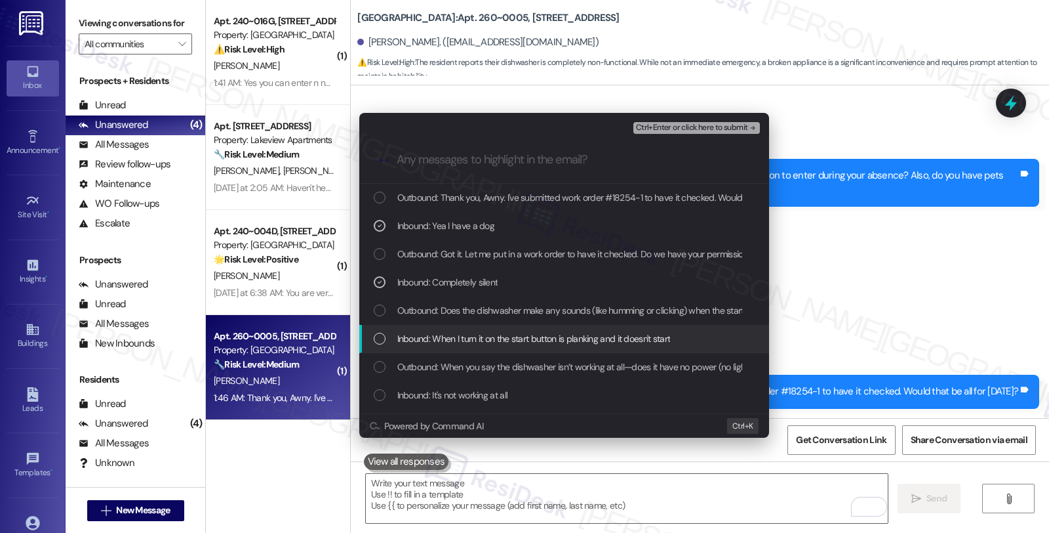
click at [470, 335] on span "Inbound: When I turn it on the start button is planking and it doesn't start" at bounding box center [534, 338] width 274 height 14
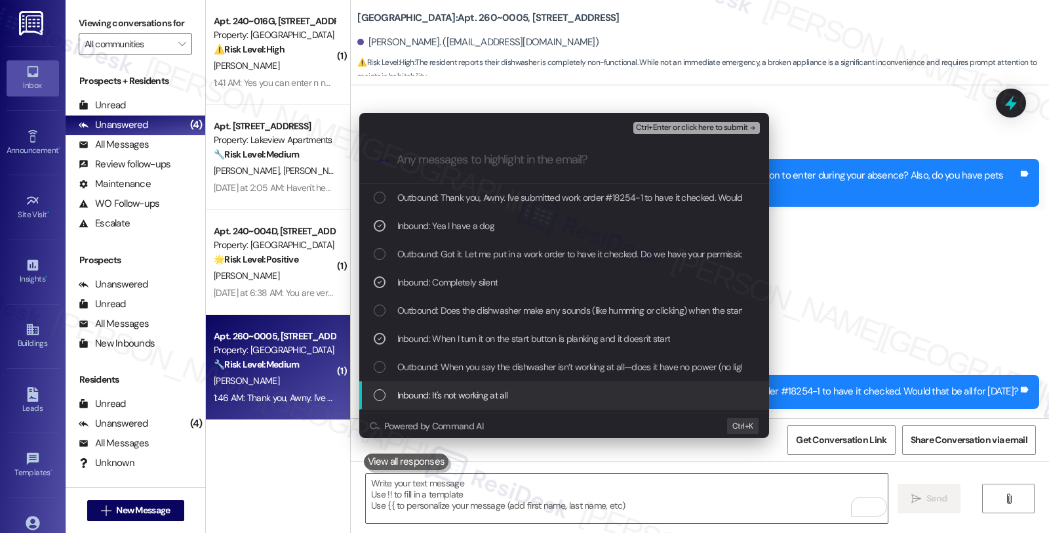
click at [503, 392] on span "Inbound: It's not working at all" at bounding box center [452, 395] width 111 height 14
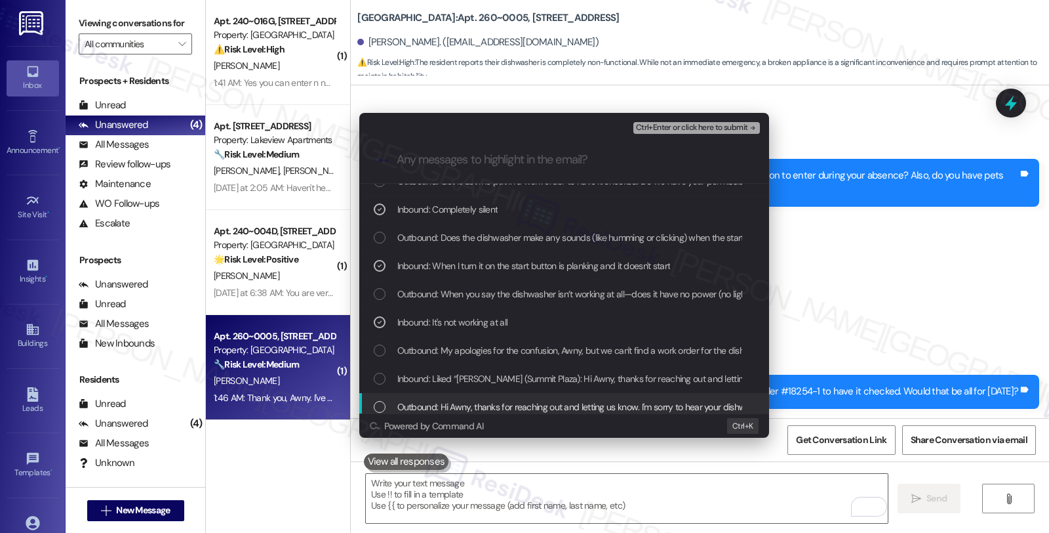
scroll to position [146, 0]
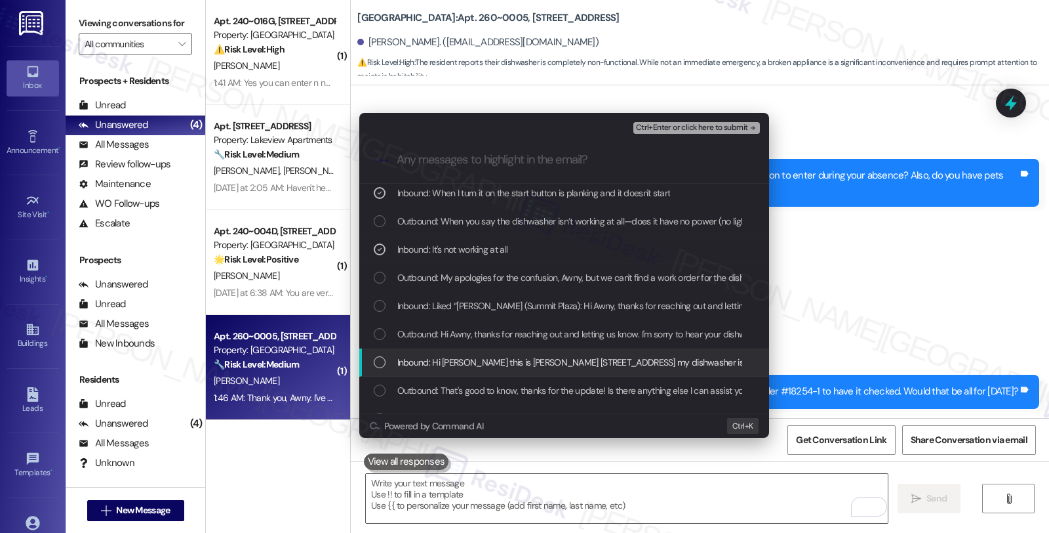
click at [605, 365] on span "Inbound: Hi sarah this is Awny boles 700 Newark Ave apt 5 my dishwasher is not …" at bounding box center [773, 362] width 752 height 14
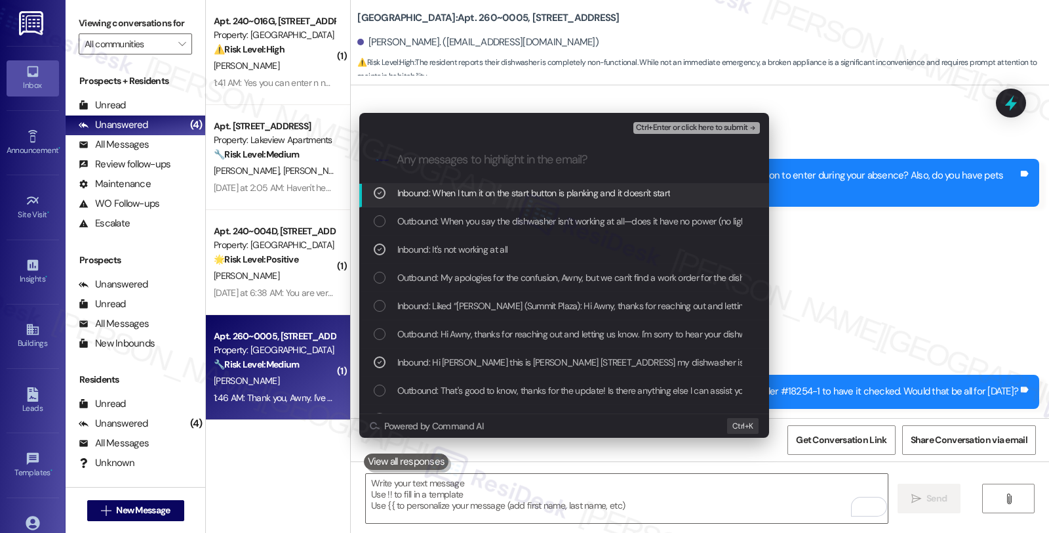
click at [672, 129] on span "Ctrl+Enter or click here to submit" at bounding box center [692, 127] width 112 height 9
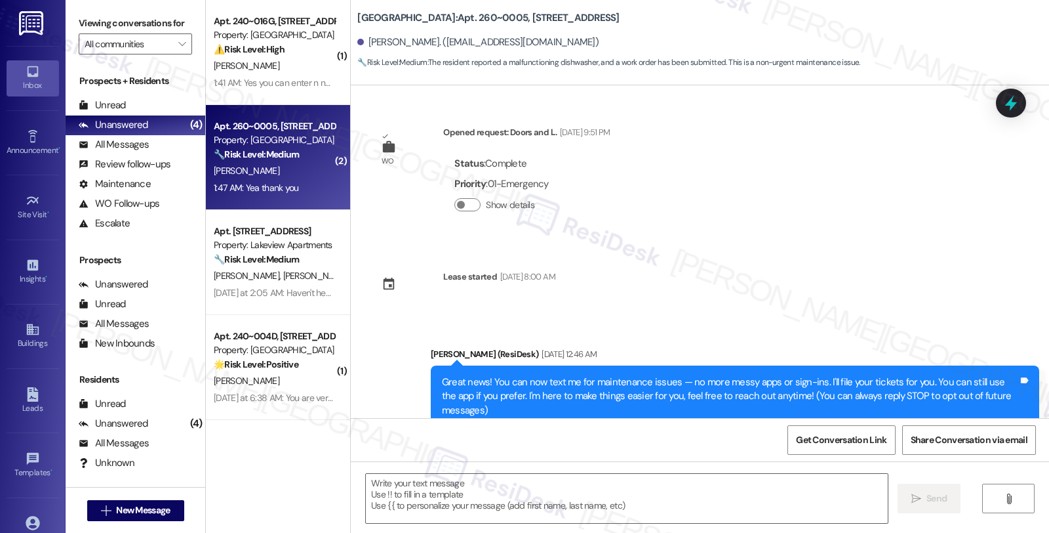
scroll to position [4136, 0]
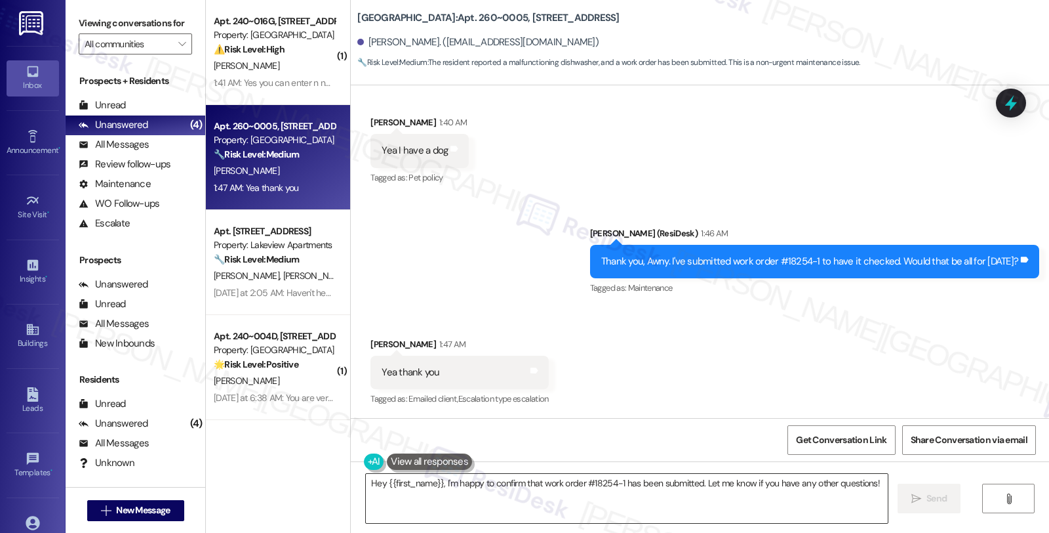
click at [366, 491] on textarea "Hey {{first_name}}, I'm happy to confirm that work order #18254-1 has been subm…" at bounding box center [627, 498] width 522 height 49
drag, startPoint x: 464, startPoint y: 510, endPoint x: 457, endPoint y: 510, distance: 7.2
click at [464, 510] on textarea "You're elcome. Hey {{first_name}}, I'm happy to confirm that work order #18254-…" at bounding box center [627, 498] width 522 height 49
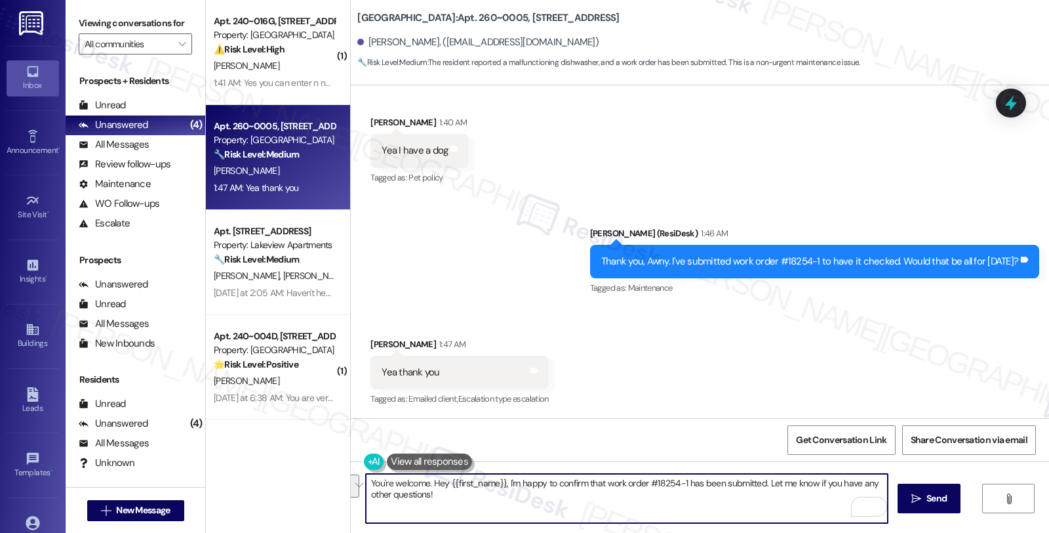
drag, startPoint x: 424, startPoint y: 482, endPoint x: 486, endPoint y: 504, distance: 66.0
click at [486, 504] on textarea "You're welcome. Hey {{first_name}}, I'm happy to confirm that work order #18254…" at bounding box center [627, 498] width 522 height 49
paste textarea "Should you have other concerns, please feel free to reach out. Have a great day"
click at [764, 491] on textarea "You're welcome. Should you have other concerns, please feel free to reach out. …" at bounding box center [627, 498] width 522 height 49
type textarea "You're welcome. Should you have other concerns, please feel free to reach out. …"
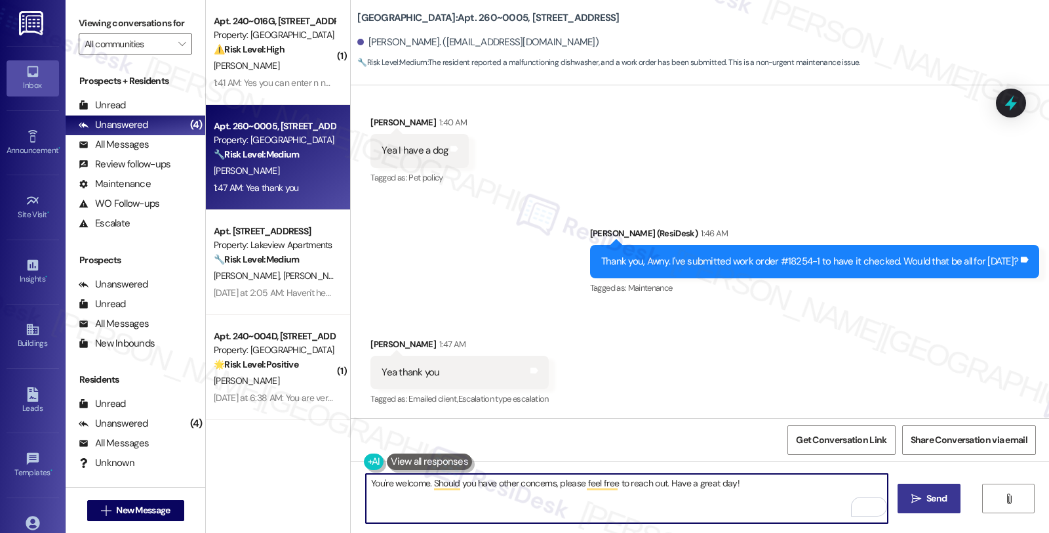
click at [903, 499] on button " Send" at bounding box center [930, 498] width 64 height 30
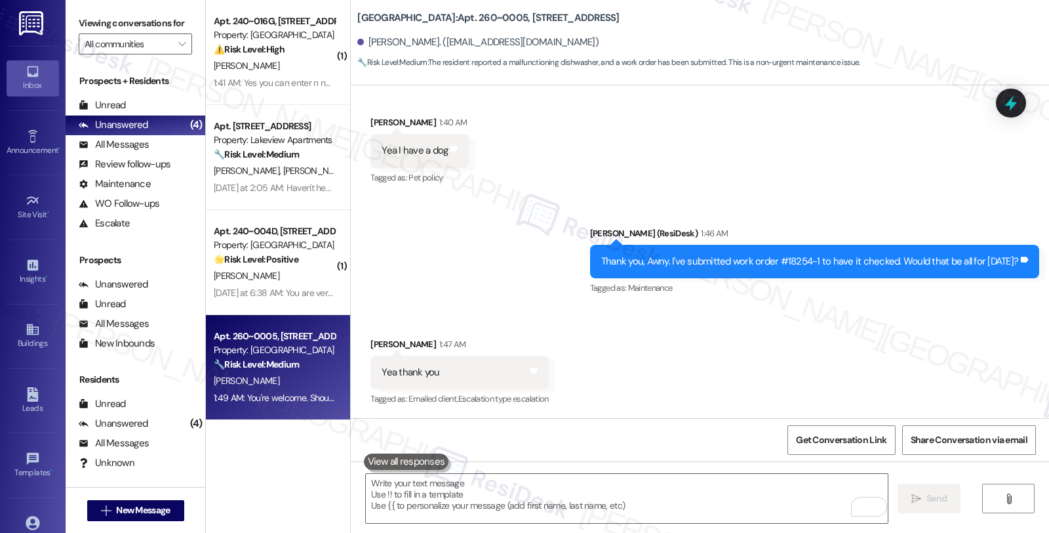
scroll to position [4227, 0]
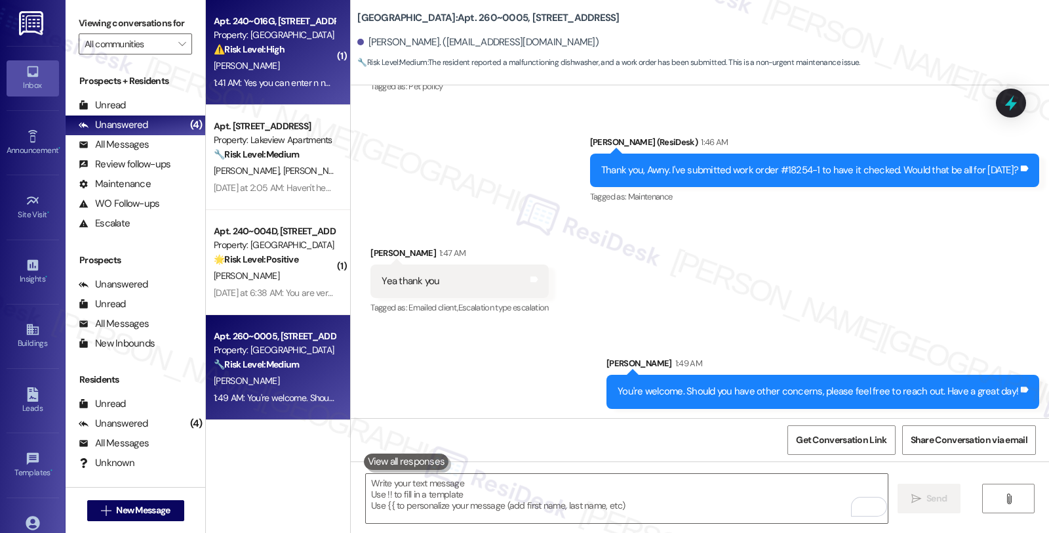
click at [278, 63] on div "[PERSON_NAME]" at bounding box center [275, 66] width 124 height 16
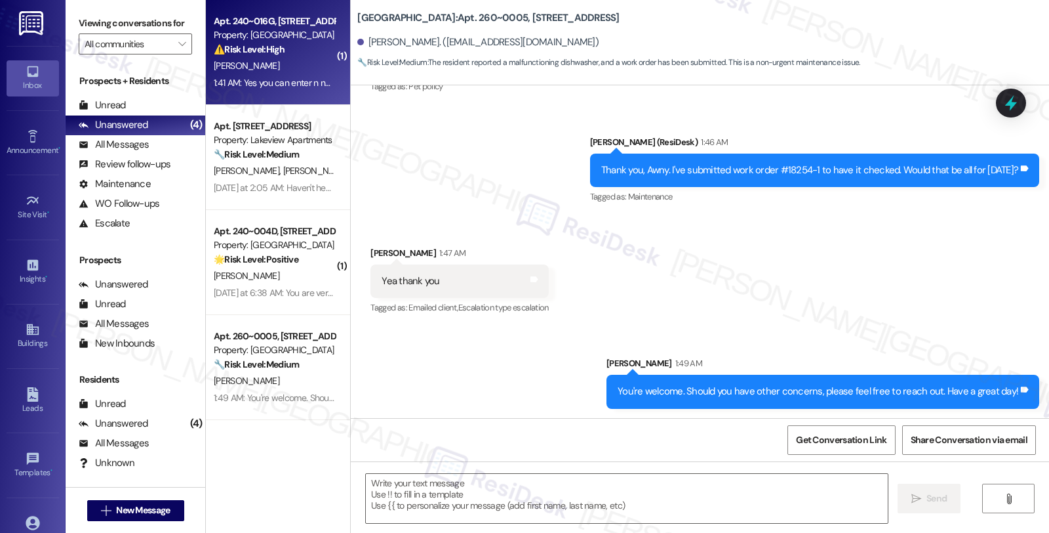
type textarea "Fetching suggested responses. Please feel free to read through the conversation…"
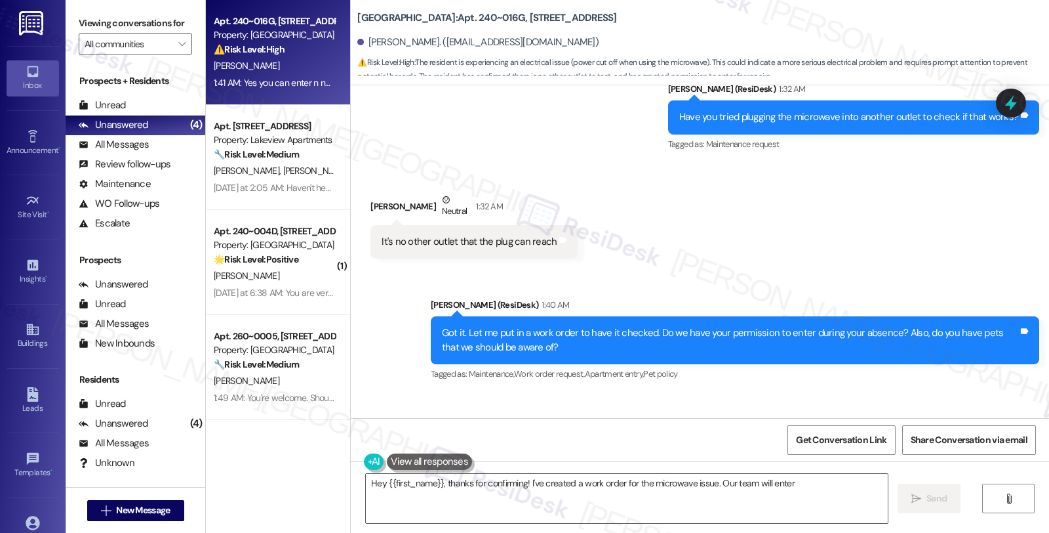
scroll to position [7455, 0]
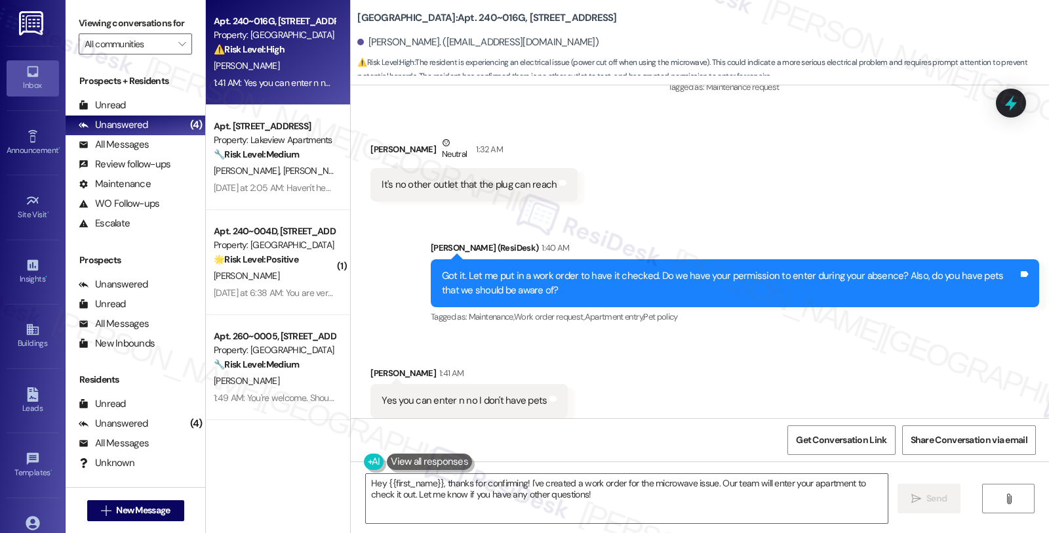
click at [457, 18] on b "Summit Plaza: Apt. 240~016G, 730 Newark Avenue" at bounding box center [486, 18] width 259 height 14
click at [469, 15] on b "Summit Plaza: Apt. 240~016G, 730 Newark Avenue" at bounding box center [486, 18] width 259 height 14
copy b "016G"
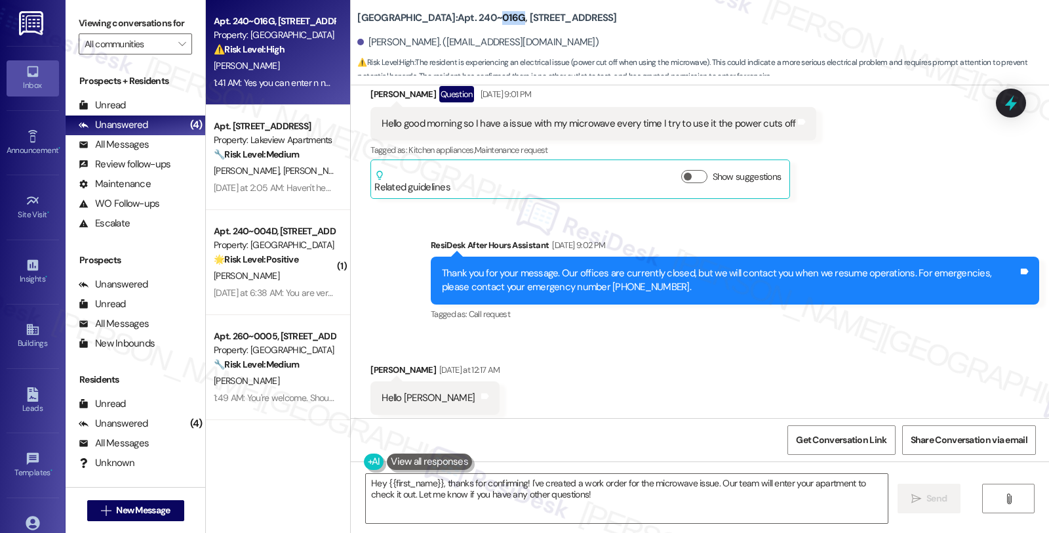
scroll to position [6507, 0]
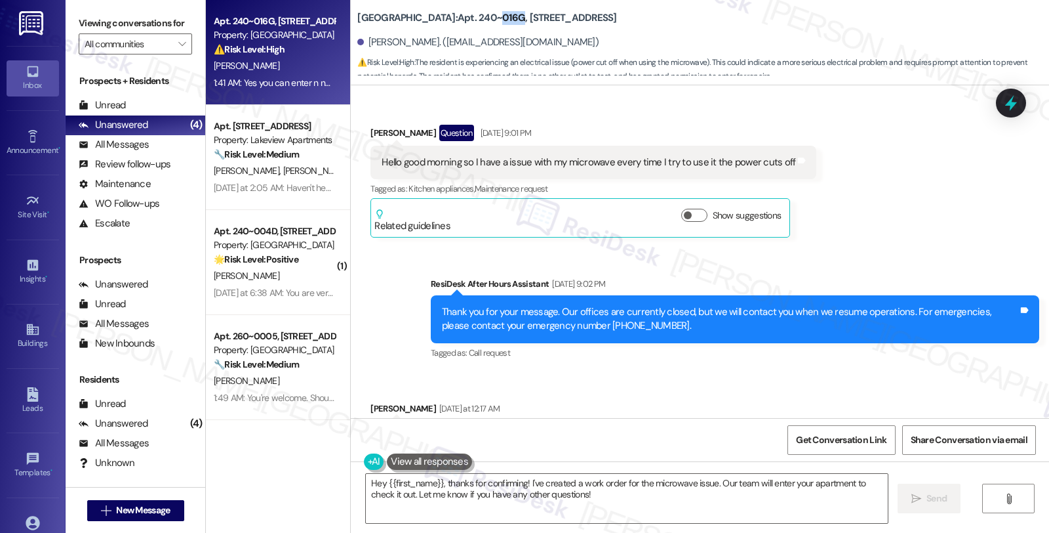
drag, startPoint x: 365, startPoint y: 130, endPoint x: 537, endPoint y: 225, distance: 196.4
click at [531, 213] on div "Received via SMS Latia Jones Question Aug 20, 2025 at 9:01 PM Hello good mornin…" at bounding box center [594, 181] width 466 height 132
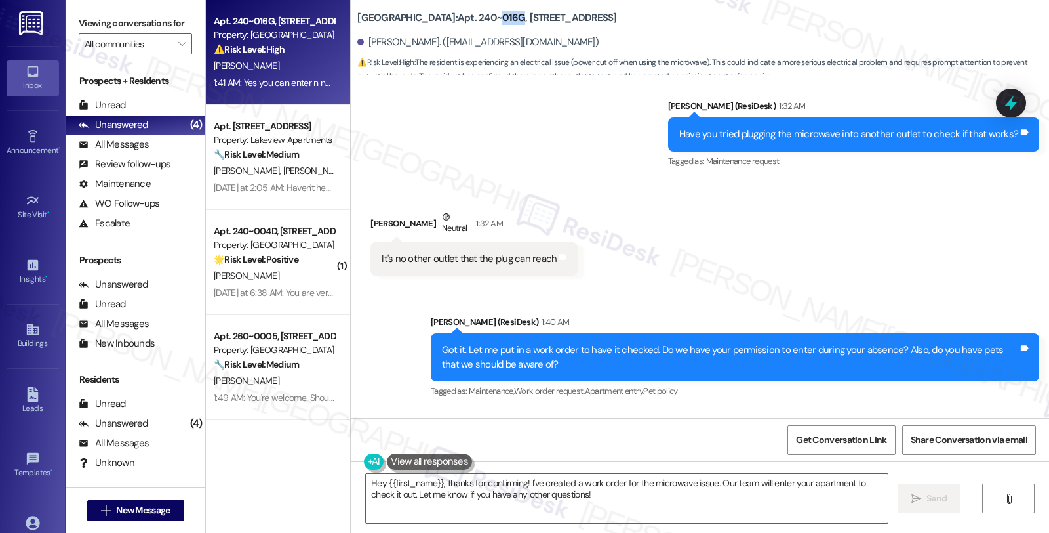
scroll to position [7455, 0]
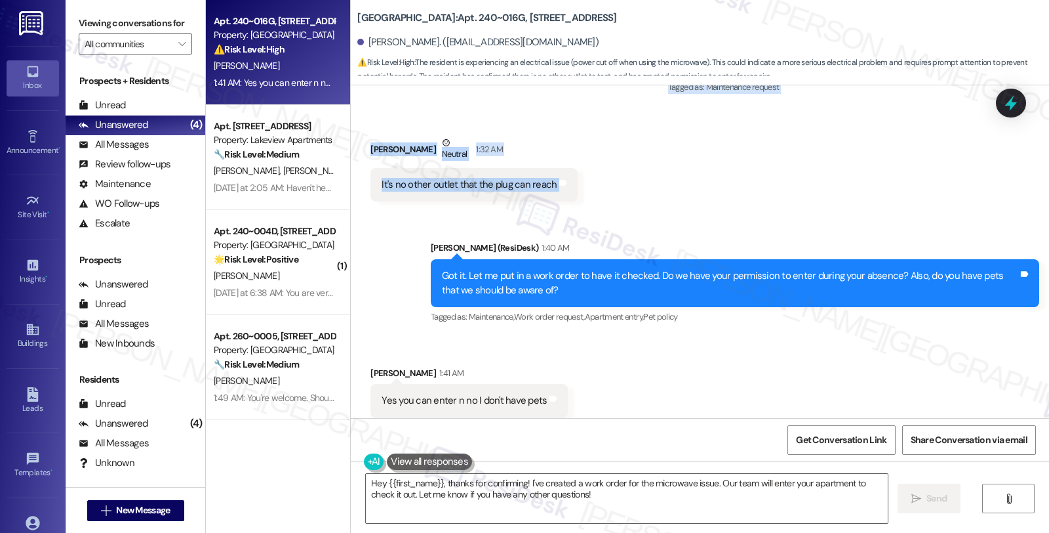
click at [569, 163] on div "Received via SMS Latia Jones Neutral 1:32 AM It's no other outlet that the plug…" at bounding box center [474, 168] width 227 height 85
copy div "Hello good morning so I have a issue with my microwave every time I try to use …"
click at [672, 378] on div "Received via SMS Latia Jones 1:41 AM Yes you can enter n no I don't have pets T…" at bounding box center [700, 391] width 699 height 111
click at [366, 485] on textarea "Hey {{first_name}}, thanks for confirming! I've created a work order for the mi…" at bounding box center [627, 498] width 522 height 49
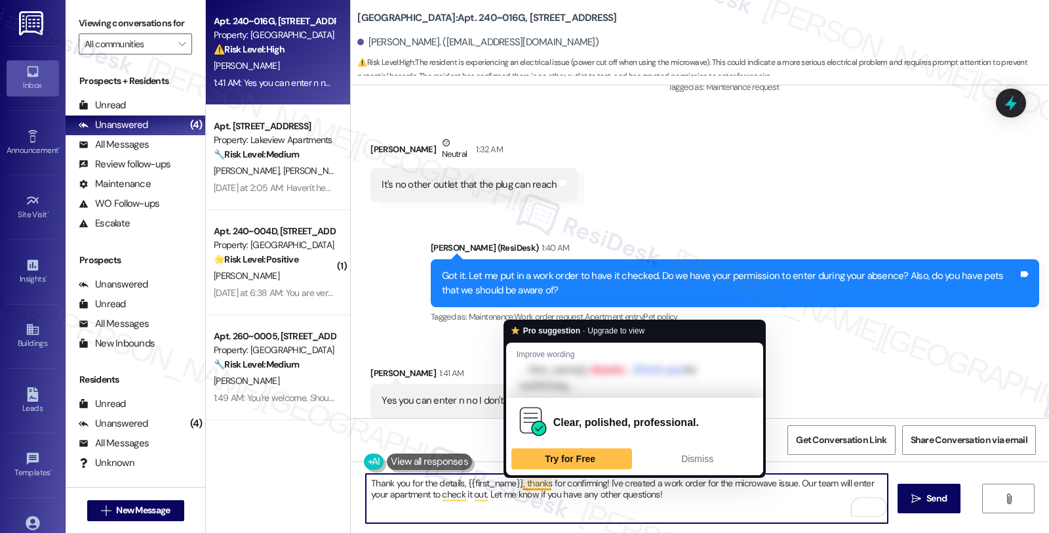
click at [513, 484] on textarea "Thank you for the details, {{first_name}}, thanks for confirming! I've created …" at bounding box center [627, 498] width 522 height 49
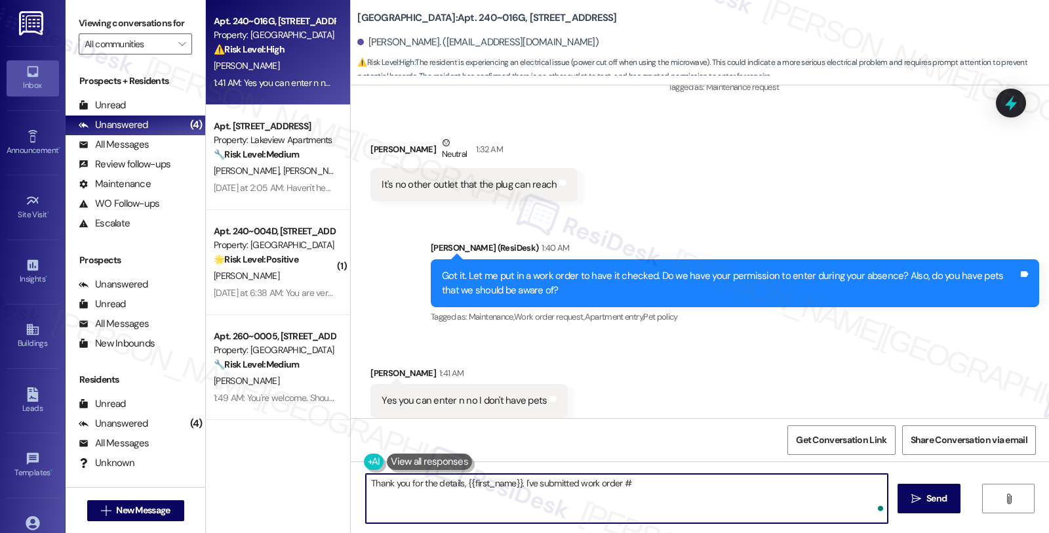
paste textarea "18255-1"
click at [737, 483] on textarea "Thank you for the details, {{first_name}}. I've submitted work order #18255-1 t…" at bounding box center [627, 498] width 522 height 49
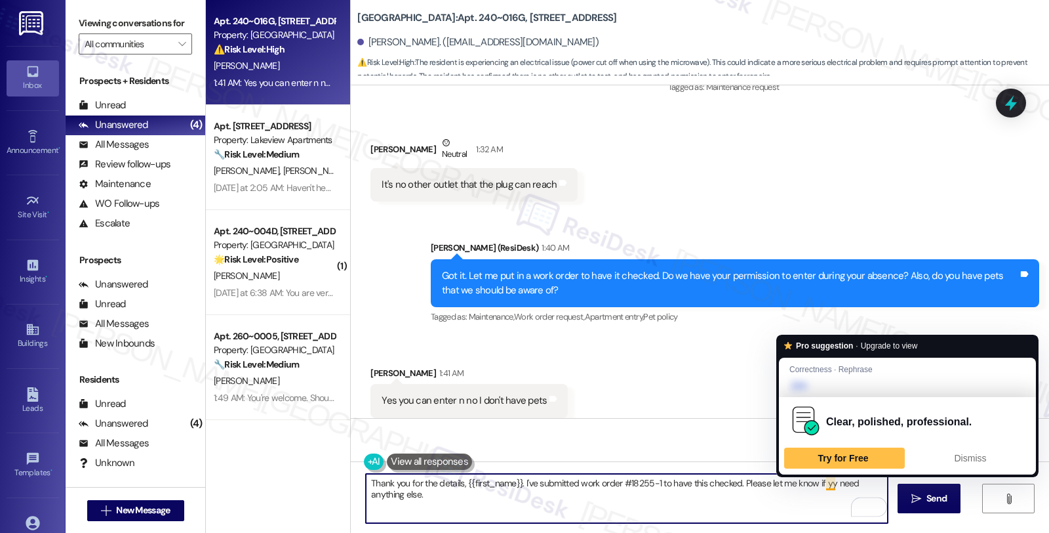
click at [823, 484] on textarea "Thank you for the details, {{first_name}}. I've submitted work order #18255-1 t…" at bounding box center [627, 498] width 522 height 49
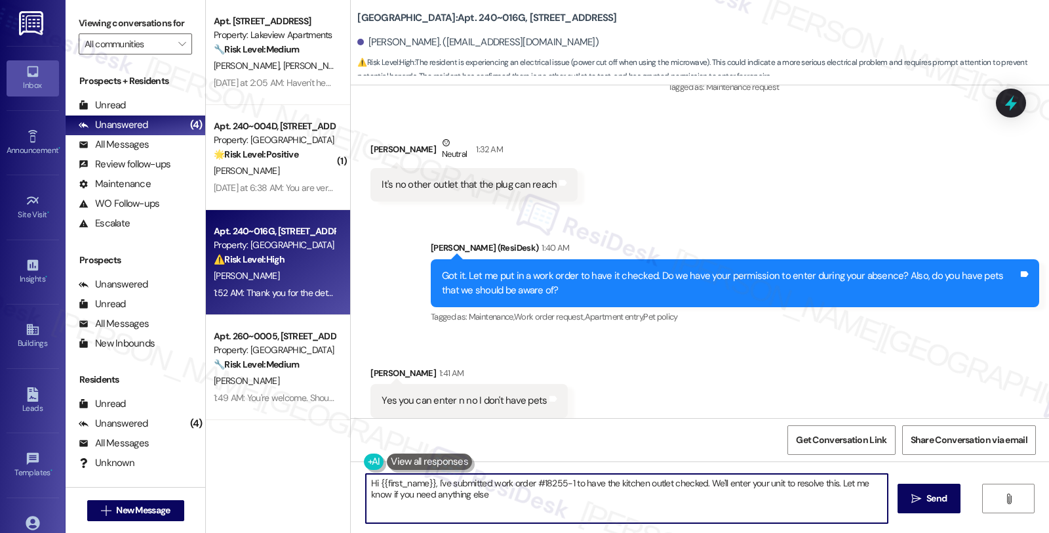
type textarea "Hi {{first_name}}, I've submitted work order #18255-1 to have the kitchen outle…"
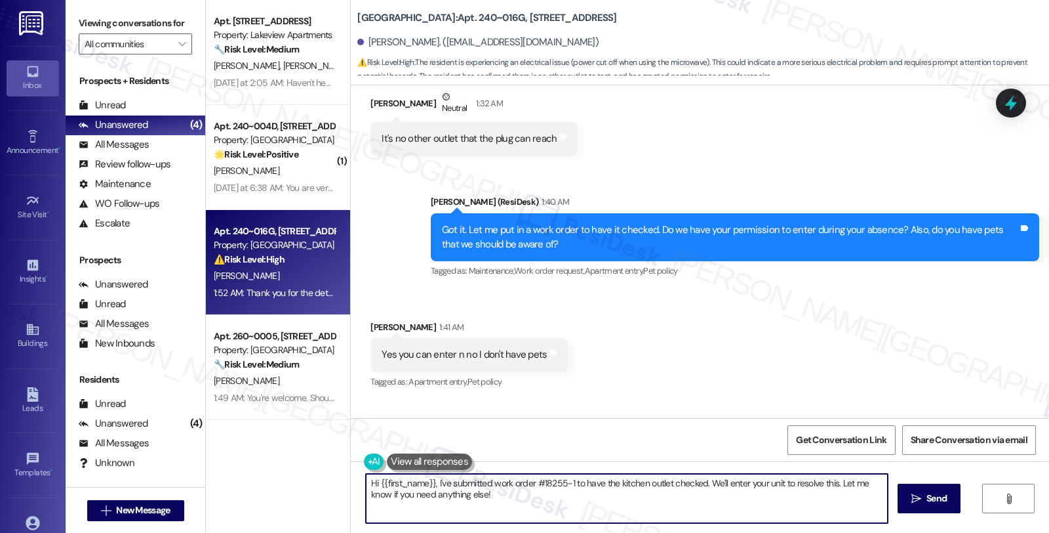
scroll to position [7546, 0]
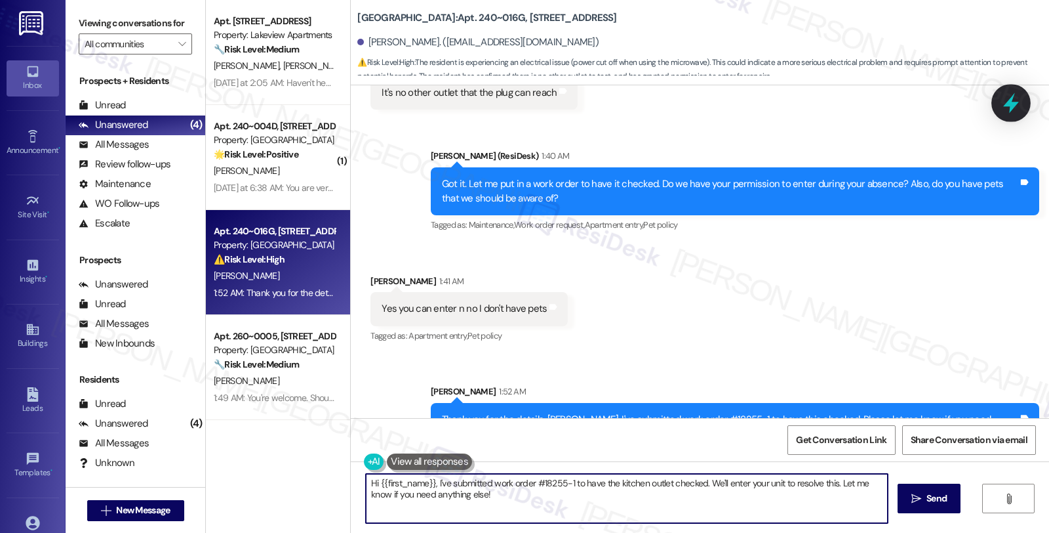
click at [1010, 104] on icon at bounding box center [1012, 103] width 16 height 20
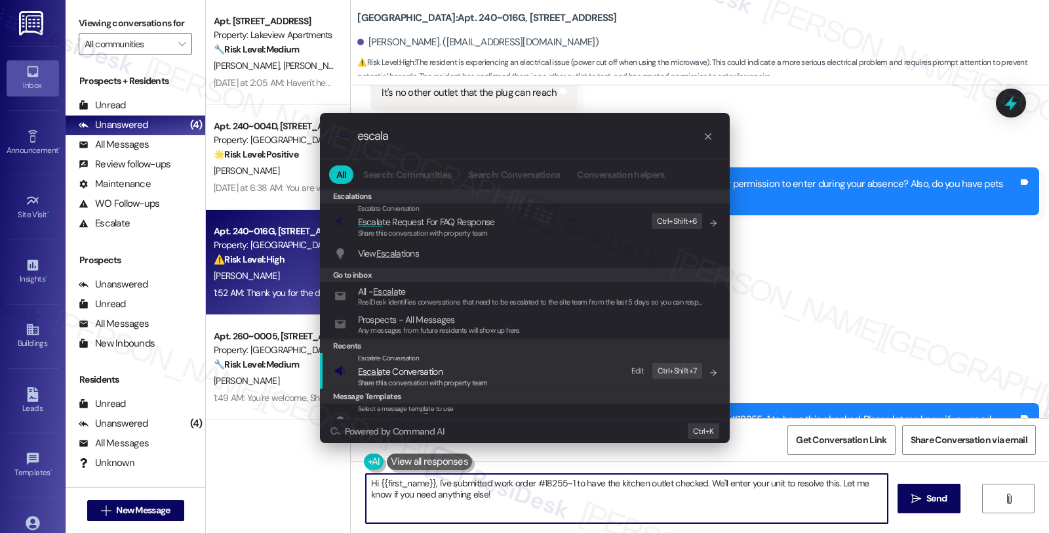
type input "escala"
click at [479, 364] on span "Escala te Conversation" at bounding box center [423, 371] width 130 height 14
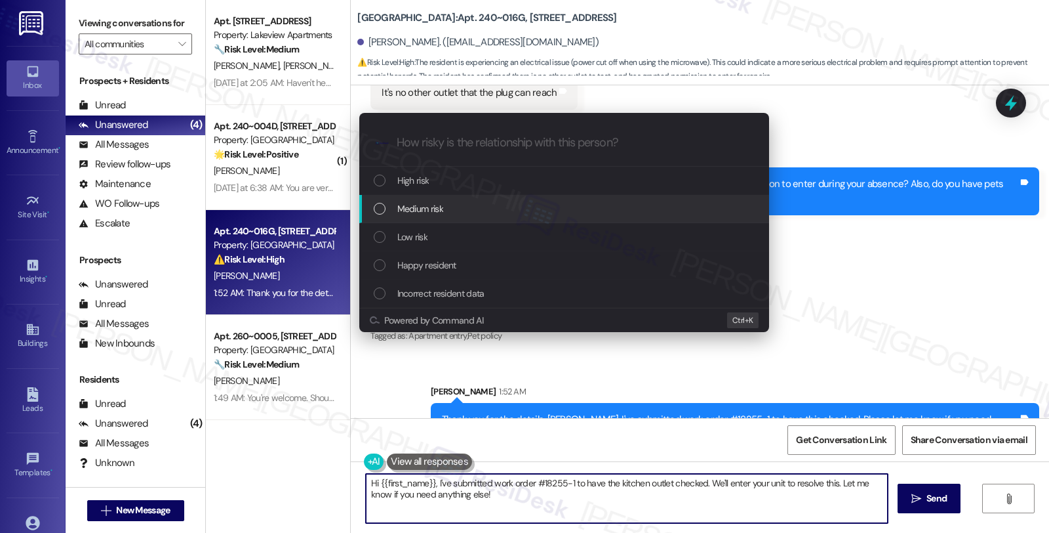
click at [460, 216] on div "Medium risk" at bounding box center [564, 209] width 410 height 28
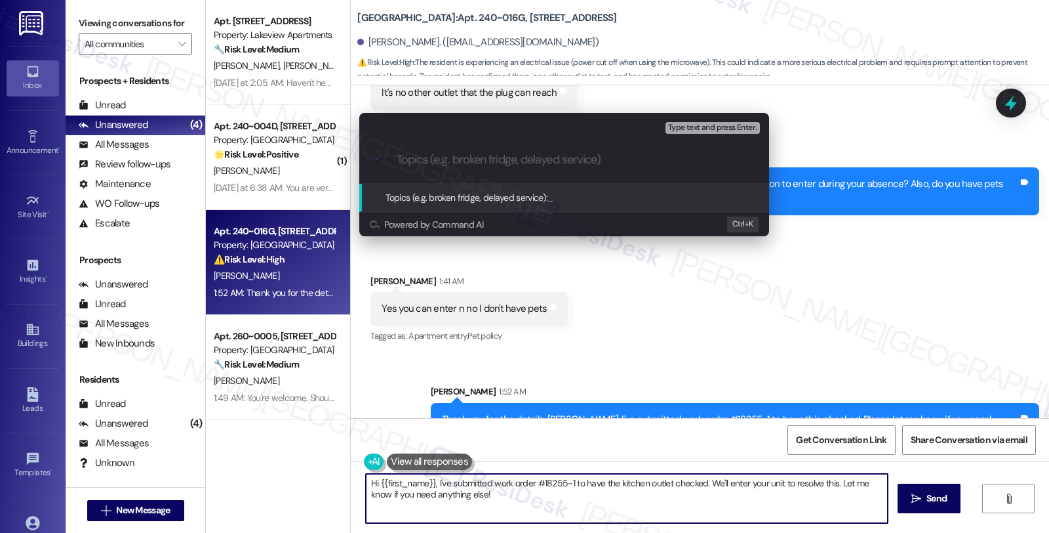
paste input "18255-1"
click at [400, 159] on input "18255-1 (power goes out when using the microwave)" at bounding box center [570, 160] width 346 height 14
paste input "Work Order Filed by ResiDesk - WO #"
type input "Work Order Filed by ResiDesk - WO #18255-1 (power goes out when using the micro…"
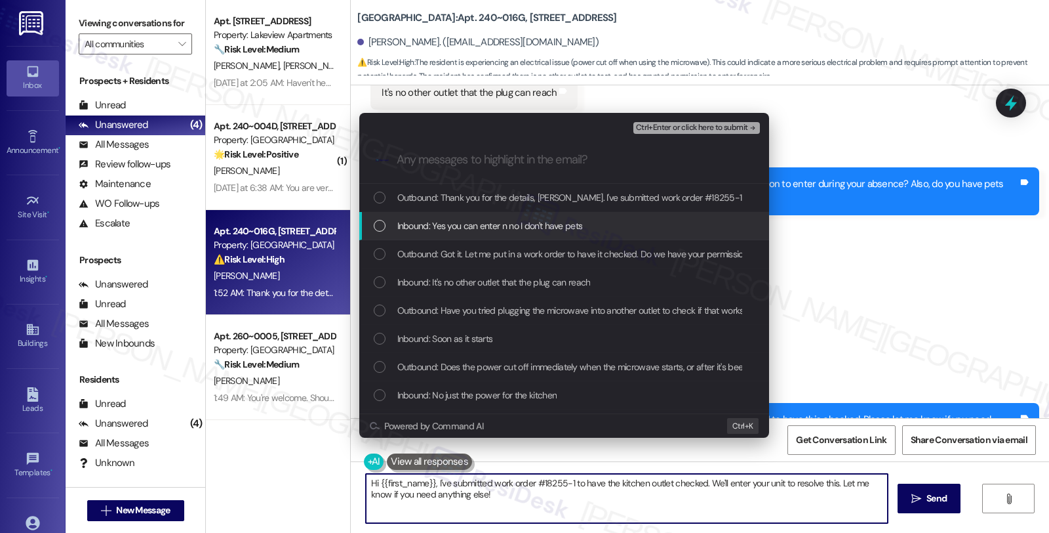
click at [506, 219] on span "Inbound: Yes you can enter n no I don't have pets" at bounding box center [490, 225] width 186 height 14
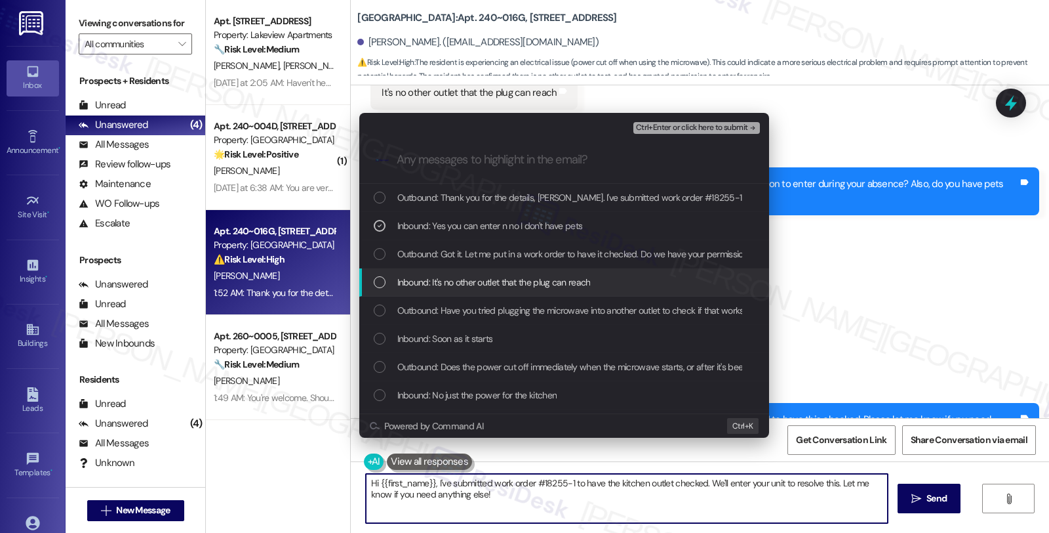
click at [468, 285] on span "Inbound: It's no other outlet that the plug can reach" at bounding box center [493, 282] width 193 height 14
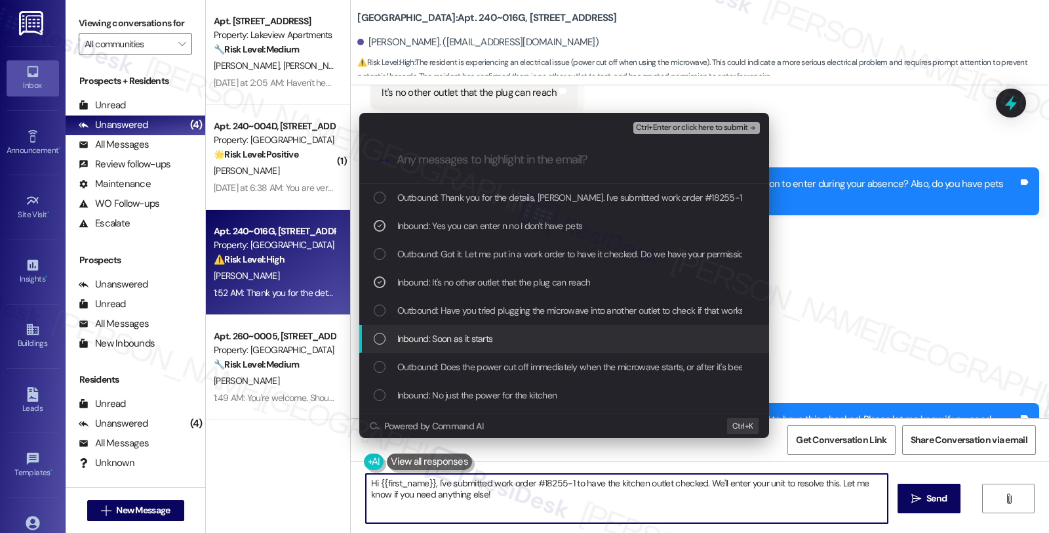
click at [457, 342] on span "Inbound: Soon as it starts" at bounding box center [445, 338] width 96 height 14
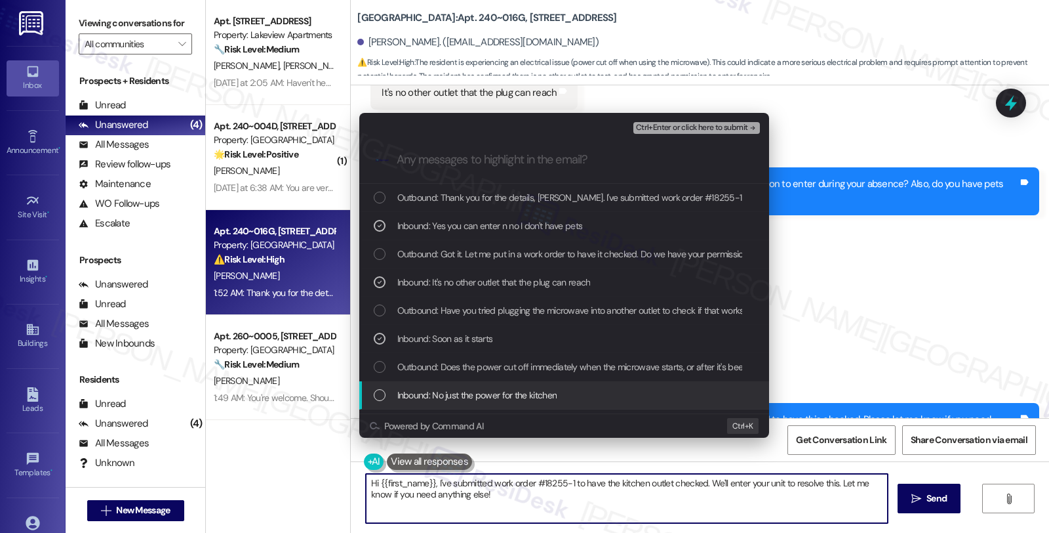
drag, startPoint x: 439, startPoint y: 392, endPoint x: 487, endPoint y: 369, distance: 52.2
click at [439, 392] on span "Inbound: No just the power for the kitchen" at bounding box center [477, 395] width 160 height 14
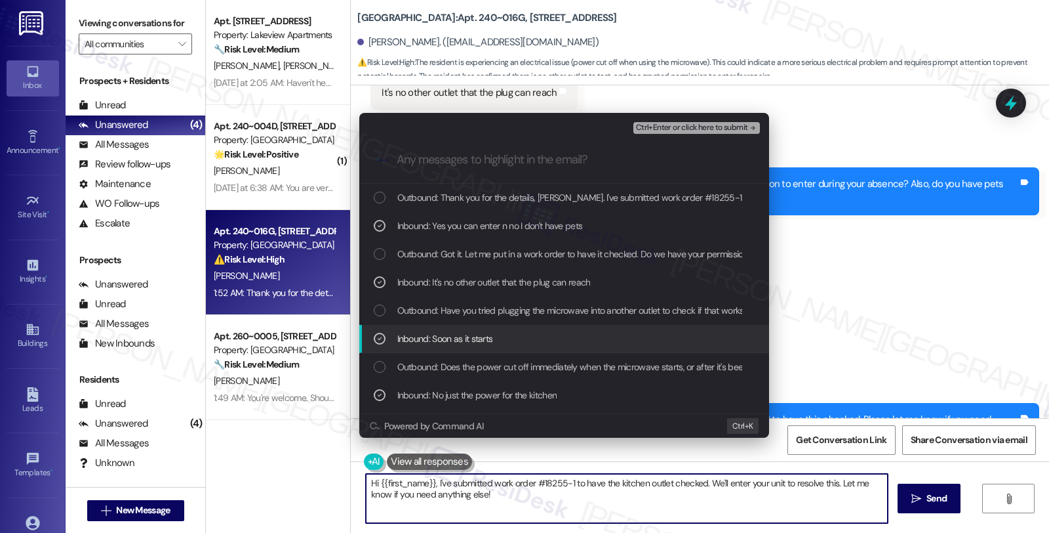
scroll to position [146, 0]
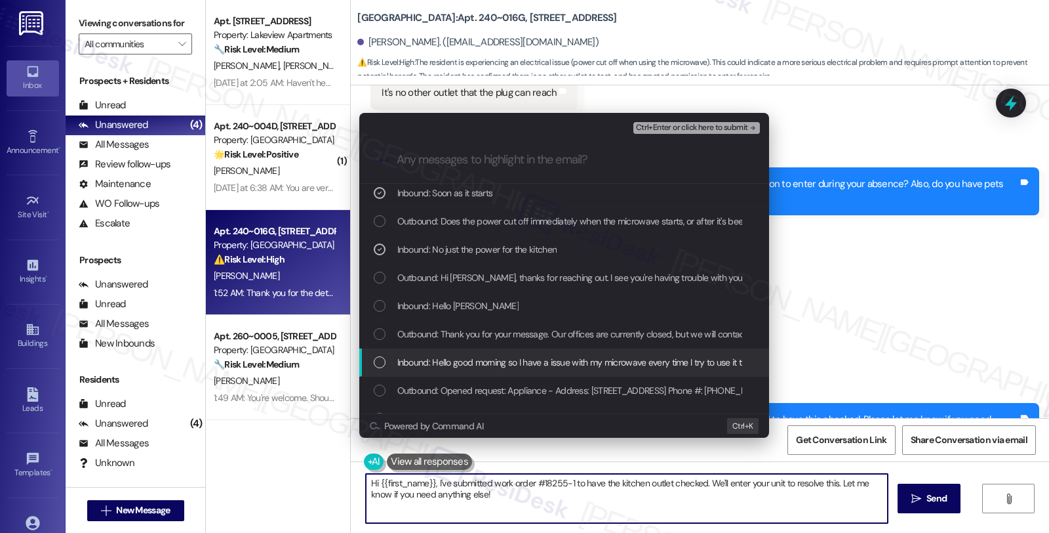
click at [483, 358] on span "Inbound: Hello good morning so I have a issue with my microwave every time I tr…" at bounding box center [603, 362] width 413 height 14
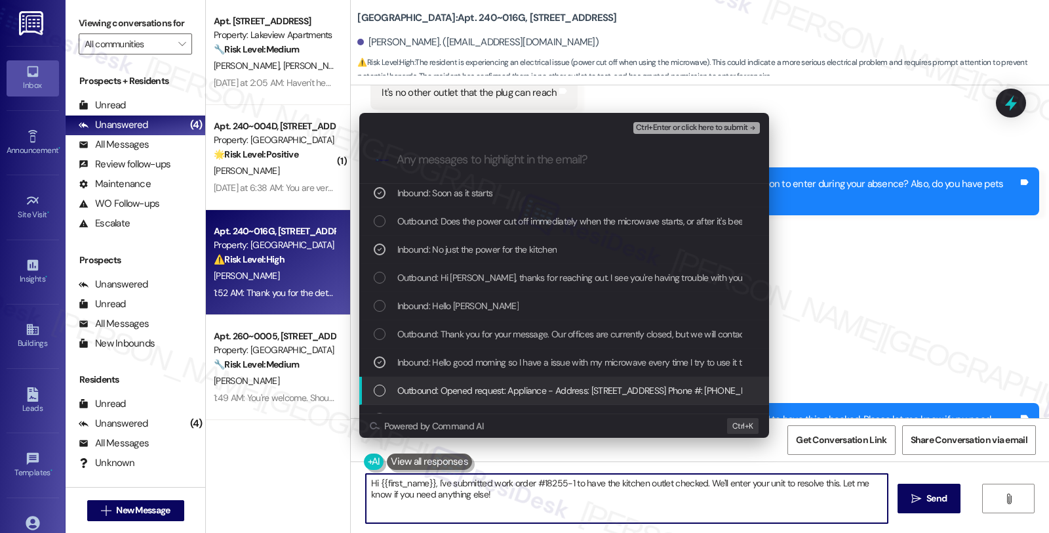
scroll to position [218, 0]
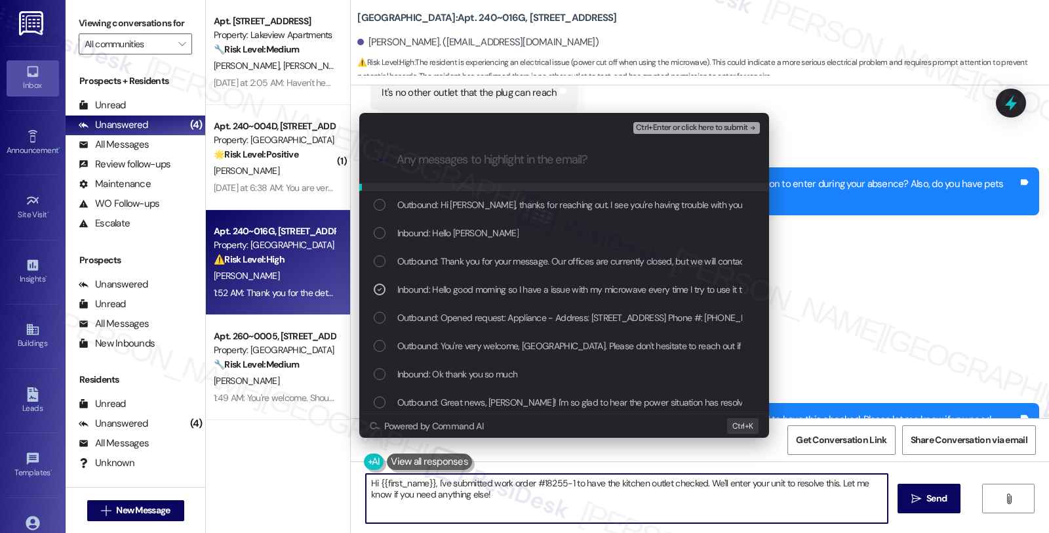
click at [693, 126] on span "Ctrl+Enter or click here to submit" at bounding box center [692, 127] width 112 height 9
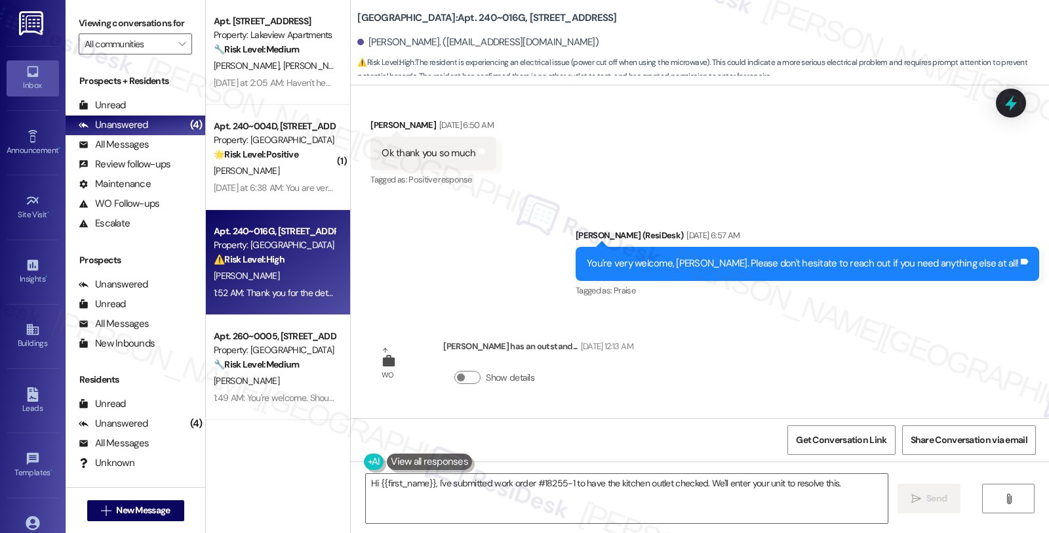
scroll to position [7455, 0]
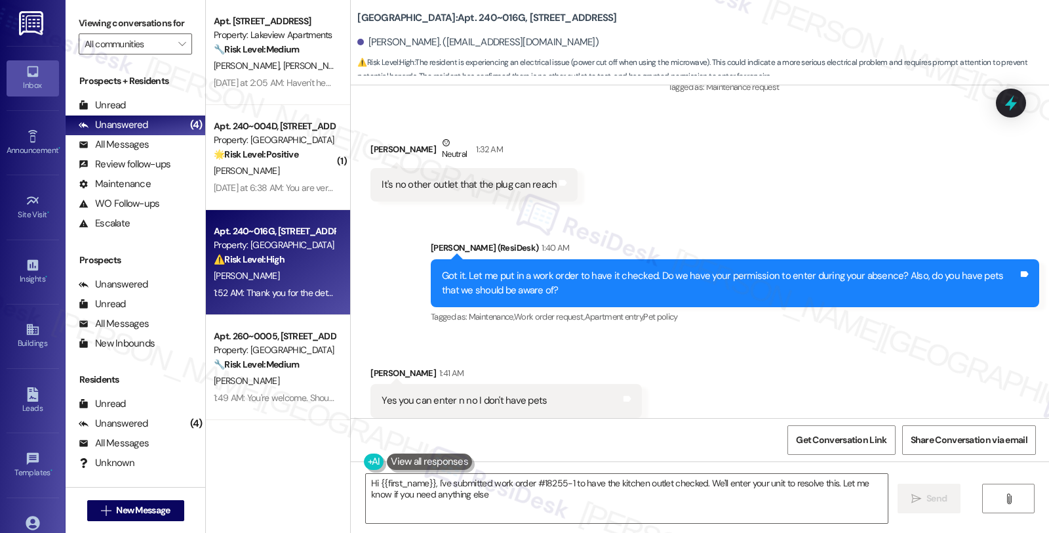
type textarea "Hi {{first_name}}, I've submitted work order #18255-1 to have the kitchen outle…"
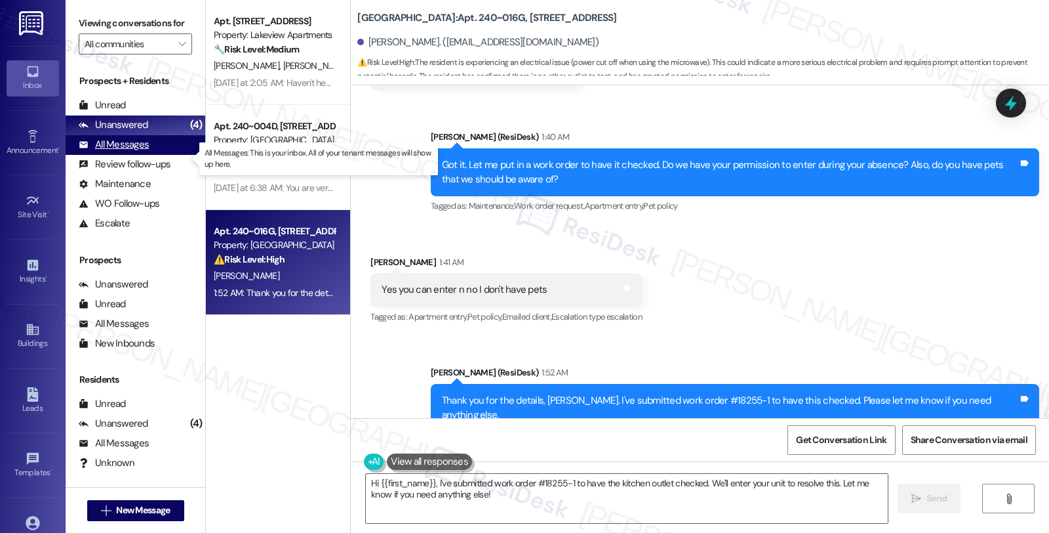
click at [139, 152] on div "All Messages" at bounding box center [114, 145] width 70 height 14
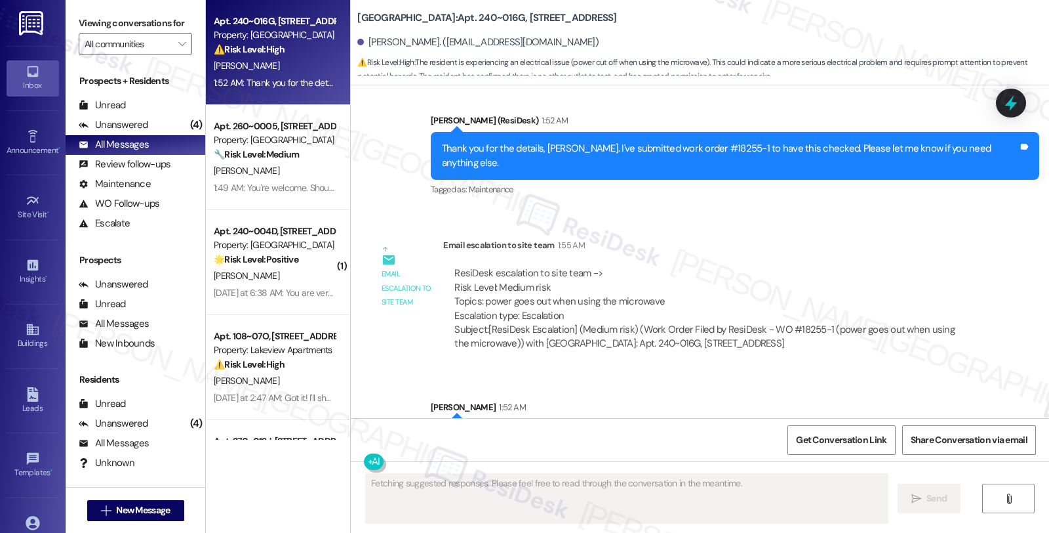
scroll to position [7819, 0]
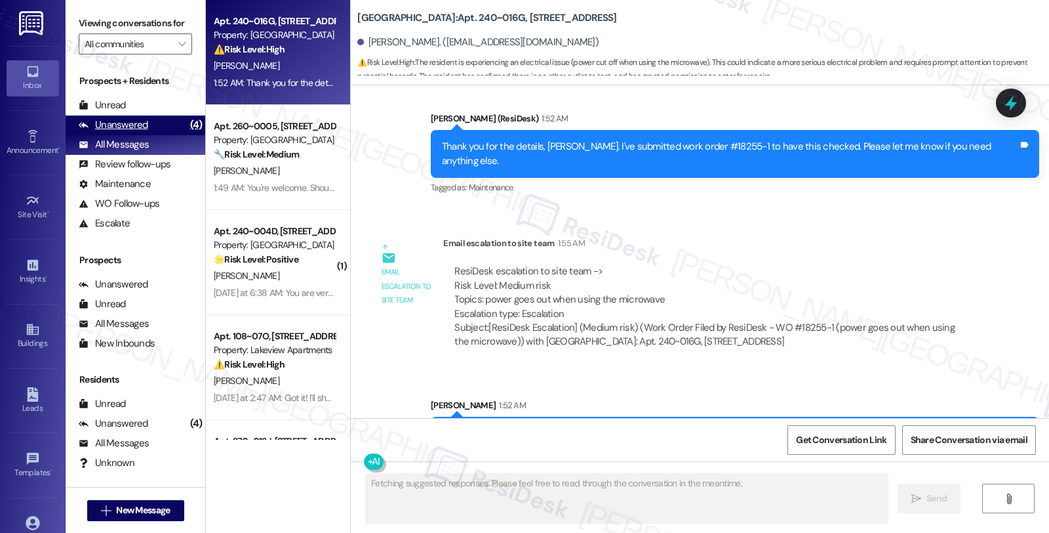
click at [140, 132] on div "Unanswered" at bounding box center [114, 125] width 70 height 14
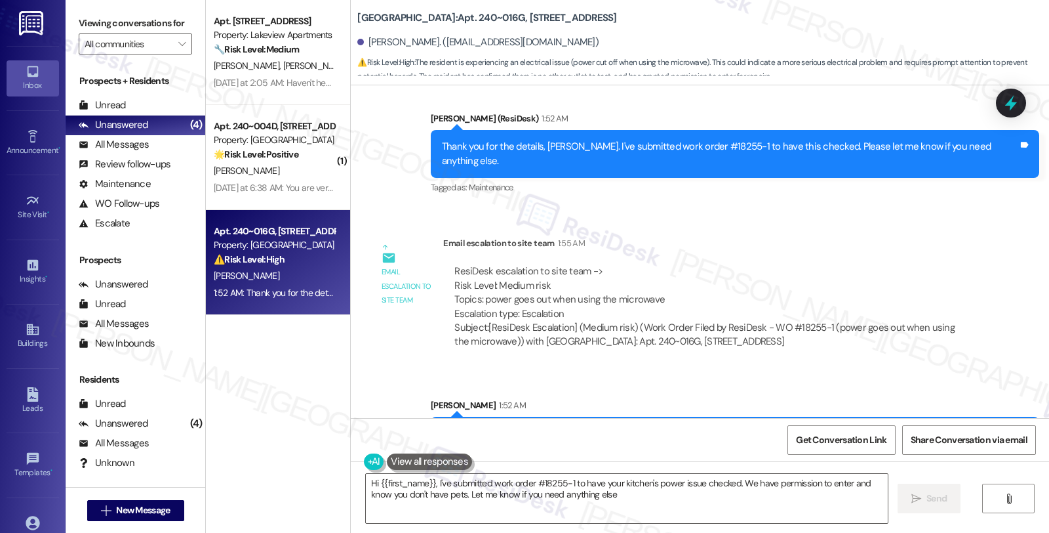
type textarea "Hi {{first_name}}, I've submitted work order #18255-1 to have your kitchen's po…"
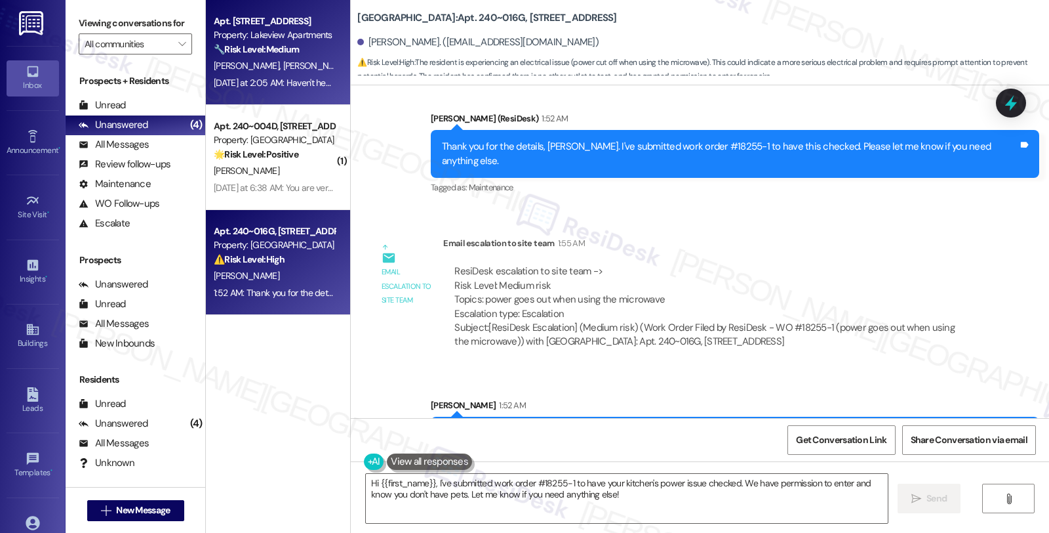
click at [287, 59] on div "D. Higginson I. Higginson" at bounding box center [275, 66] width 124 height 16
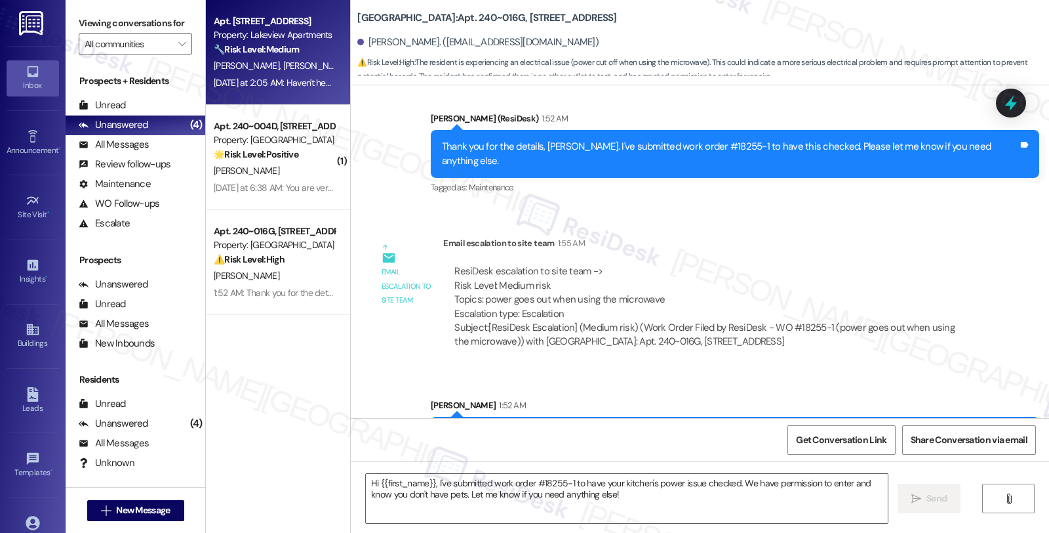
type textarea "Fetching suggested responses. Please feel free to read through the conversation…"
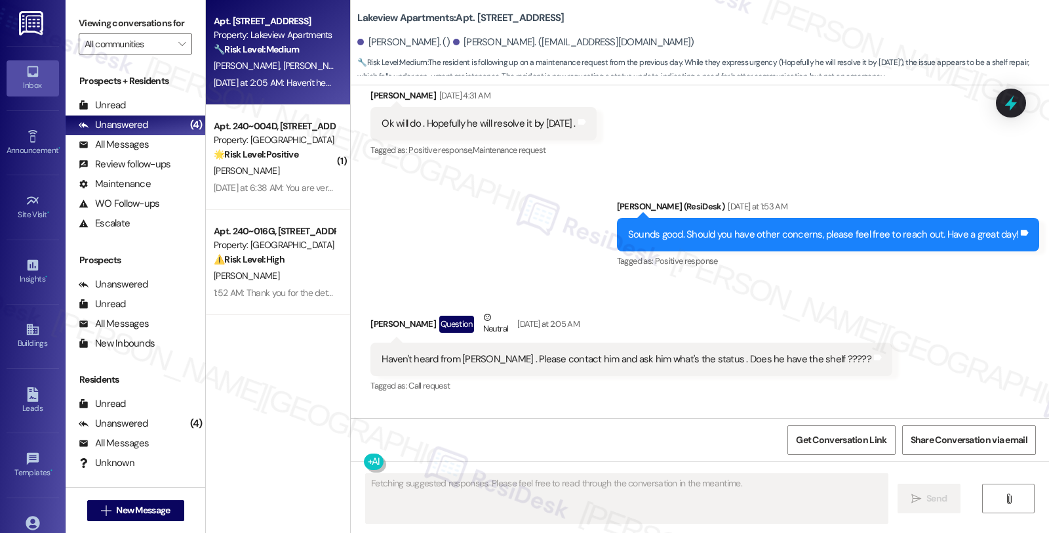
scroll to position [3865, 0]
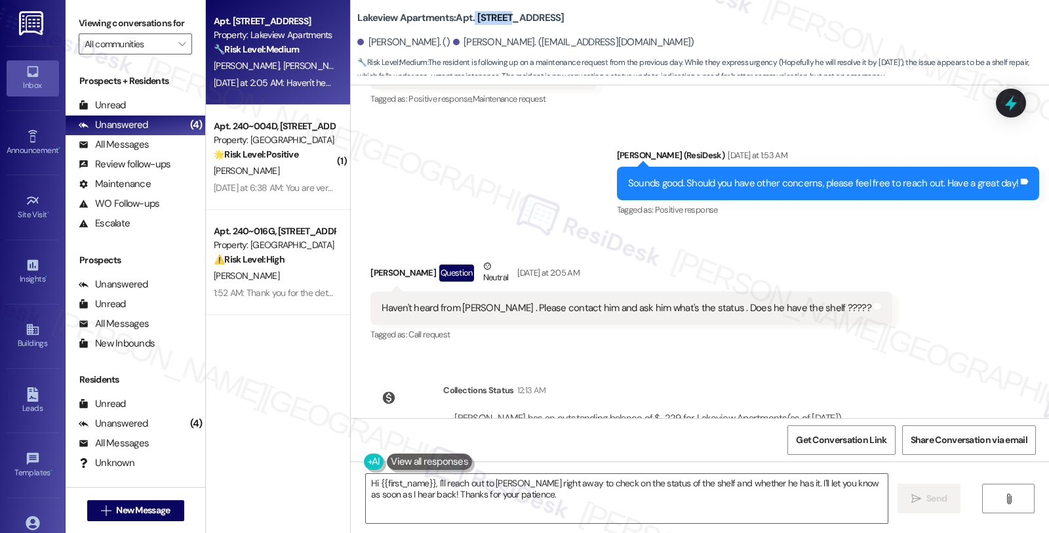
drag, startPoint x: 472, startPoint y: 17, endPoint x: 504, endPoint y: 18, distance: 31.5
click at [504, 18] on b "Lakeview Apartments: Apt. 104~16C, 4 East 107th Street" at bounding box center [460, 18] width 207 height 14
copy b "104~16C"
click at [567, 503] on textarea "Hi {{first_name}}, I'll reach out to Jeff right away to check on the status of …" at bounding box center [627, 498] width 522 height 49
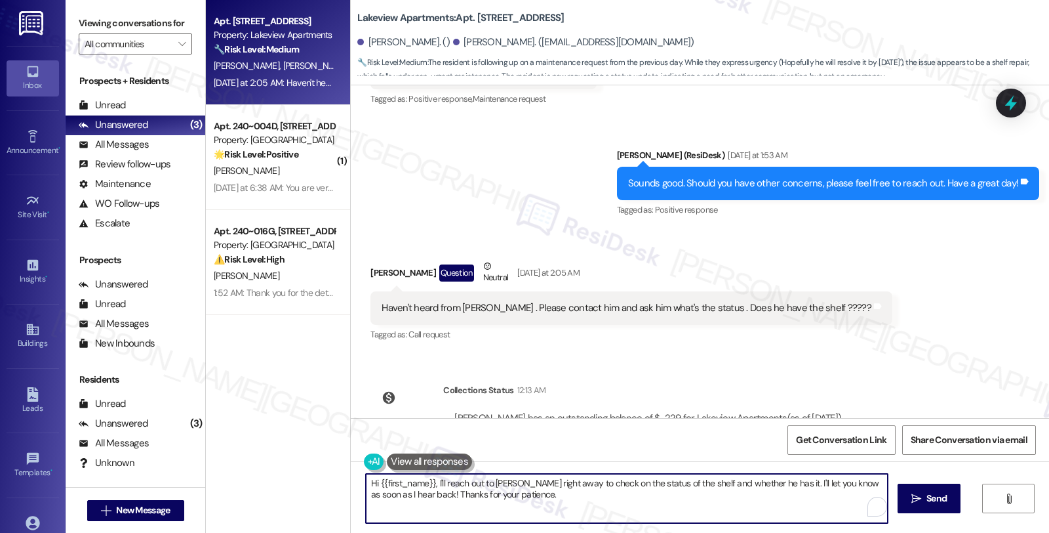
click at [371, 259] on div "Danita Higginson Question Neutral Yesterday at 2:05 AM" at bounding box center [632, 275] width 522 height 32
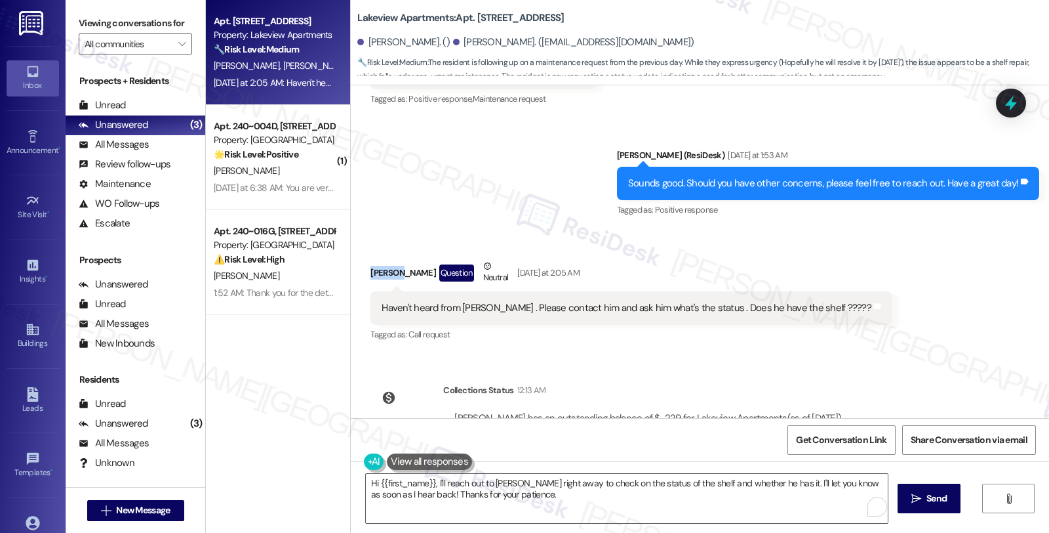
click at [371, 259] on div "Danita Higginson Question Neutral Yesterday at 2:05 AM" at bounding box center [632, 275] width 522 height 32
copy div "Danita"
drag, startPoint x: 373, startPoint y: 478, endPoint x: 382, endPoint y: 478, distance: 9.8
click at [374, 478] on textarea "Hi {{first_name}}, I'll reach out to Jeff right away to check on the status of …" at bounding box center [627, 498] width 522 height 49
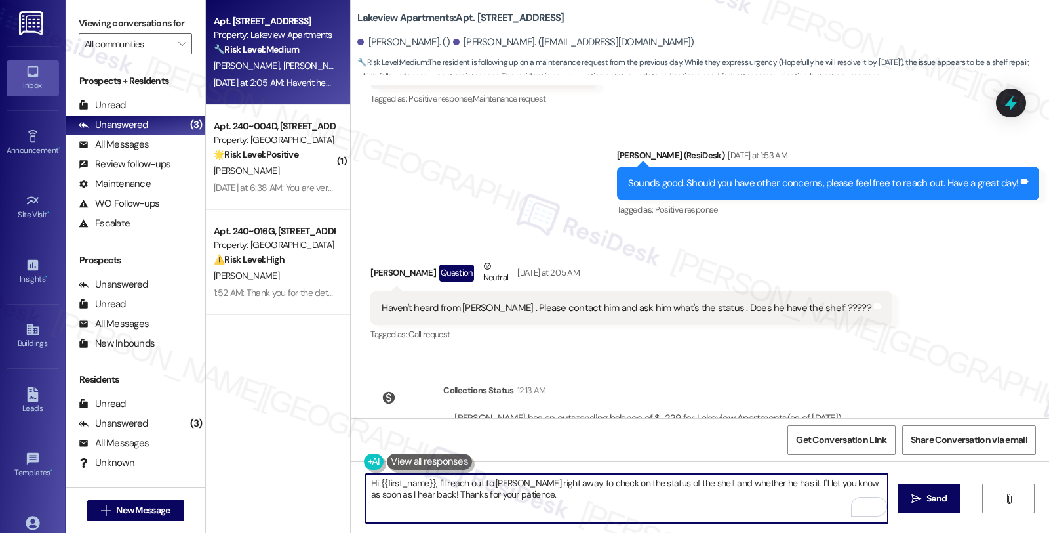
paste textarea "Danita"
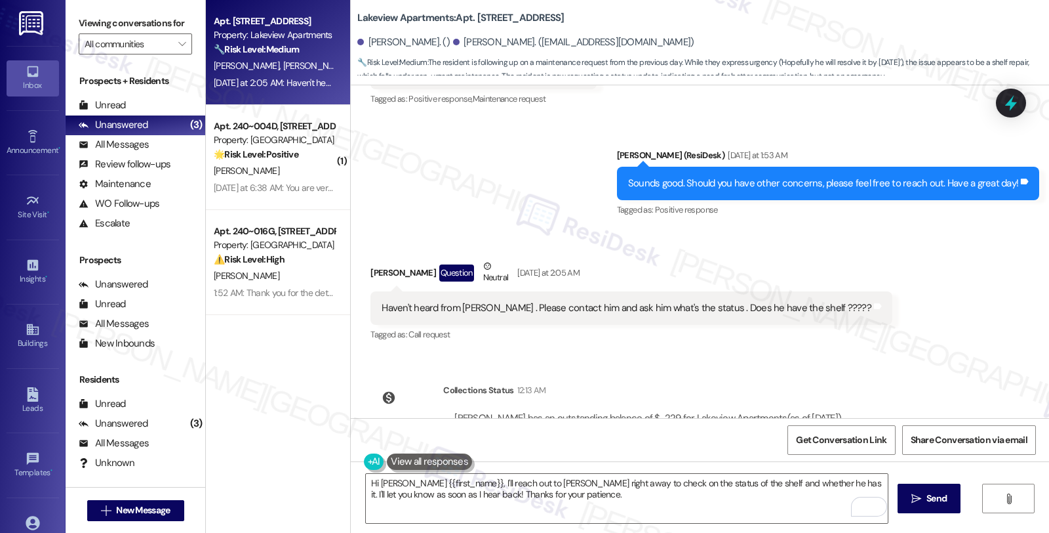
click at [874, 291] on div "Received via SMS Danita Higginson Question Neutral Yesterday at 2:05 AM Haven't…" at bounding box center [700, 292] width 699 height 125
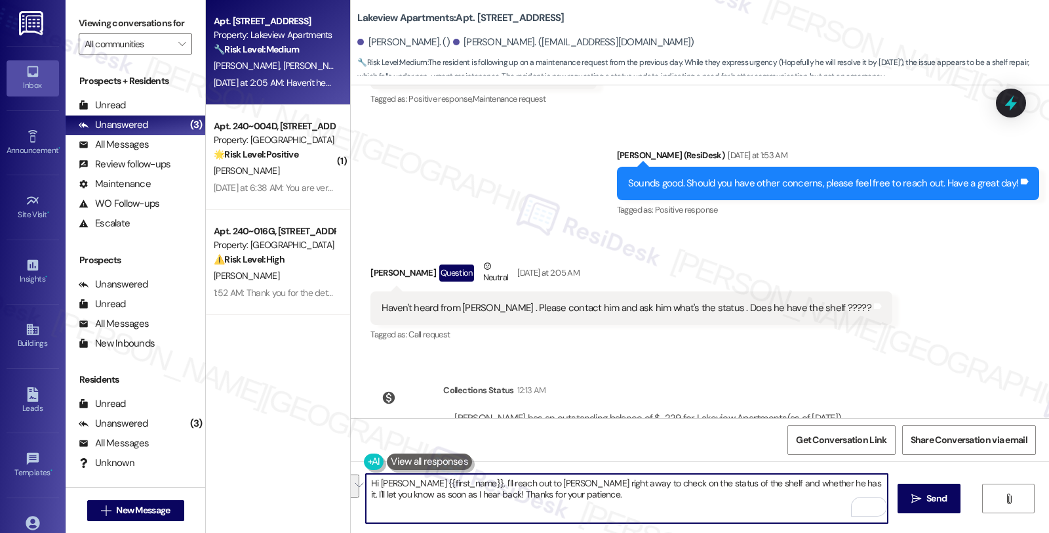
drag, startPoint x: 397, startPoint y: 483, endPoint x: 532, endPoint y: 499, distance: 136.0
click at [532, 499] on textarea "Hi Danita {{first_name}}, I'll reach out to Jeff right away to check on the sta…" at bounding box center [627, 498] width 522 height 49
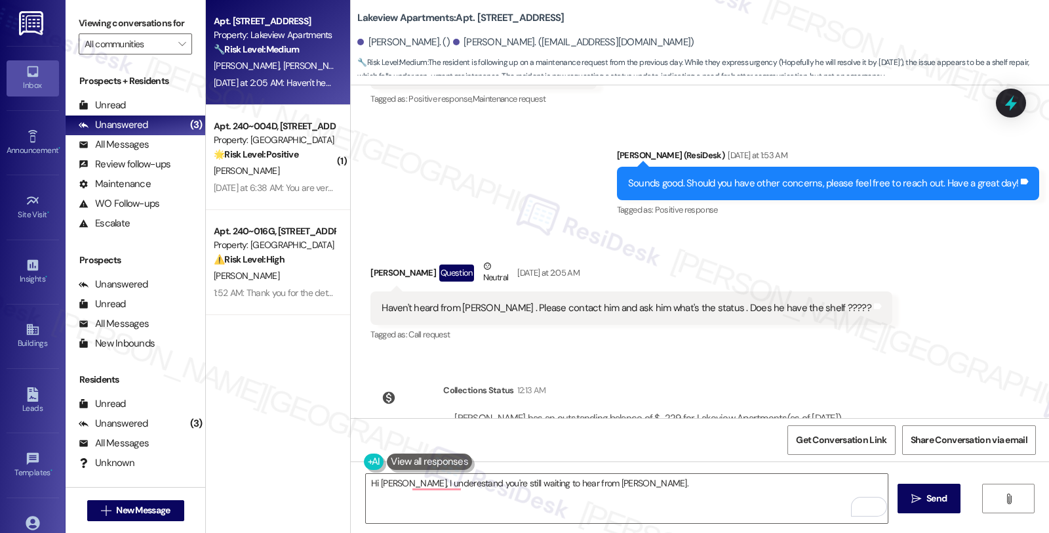
click at [910, 232] on div "Received via SMS Danita Higginson Question Neutral Yesterday at 2:05 AM Haven't…" at bounding box center [700, 292] width 699 height 125
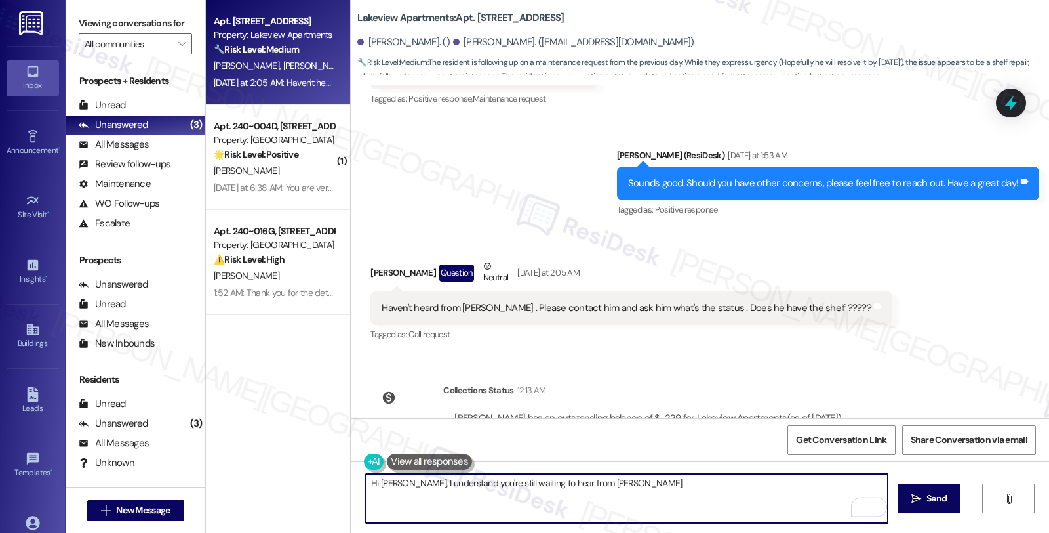
click at [624, 485] on textarea "Hi Danita, I understand you're still waiting to hear from Jeff." at bounding box center [627, 498] width 522 height 49
click at [624, 483] on textarea "Hi Danita, I understand you're still waiting to hear from Jeff." at bounding box center [627, 498] width 522 height 49
type textarea "Hi [PERSON_NAME], I understand you're still waiting to hear from [PERSON_NAME].…"
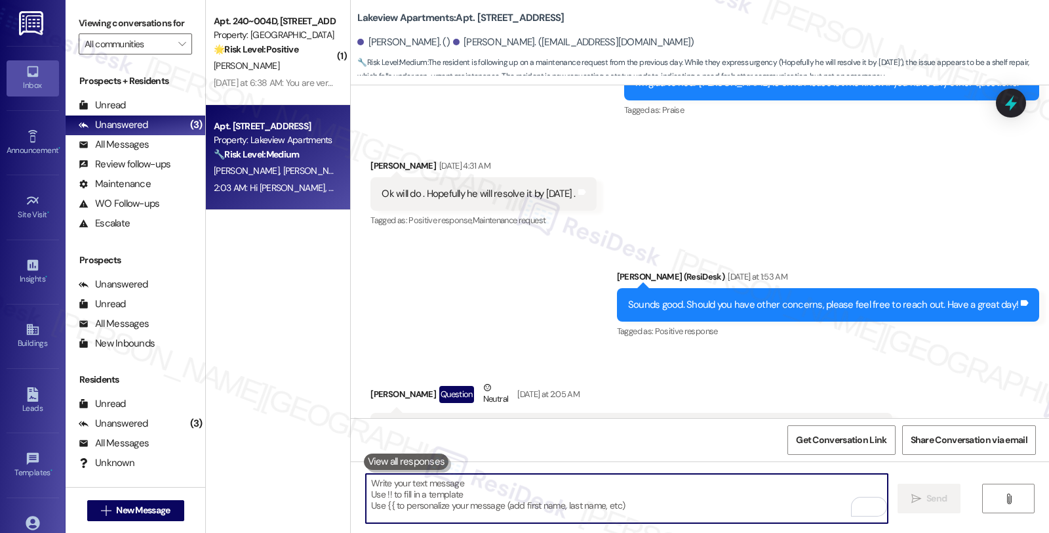
scroll to position [3956, 0]
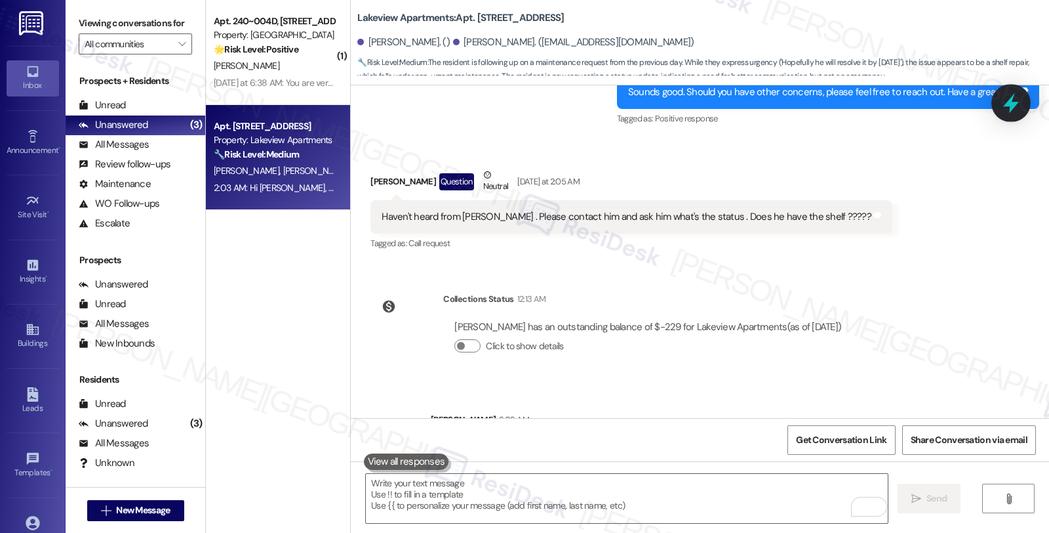
click at [1011, 106] on icon at bounding box center [1012, 103] width 16 height 20
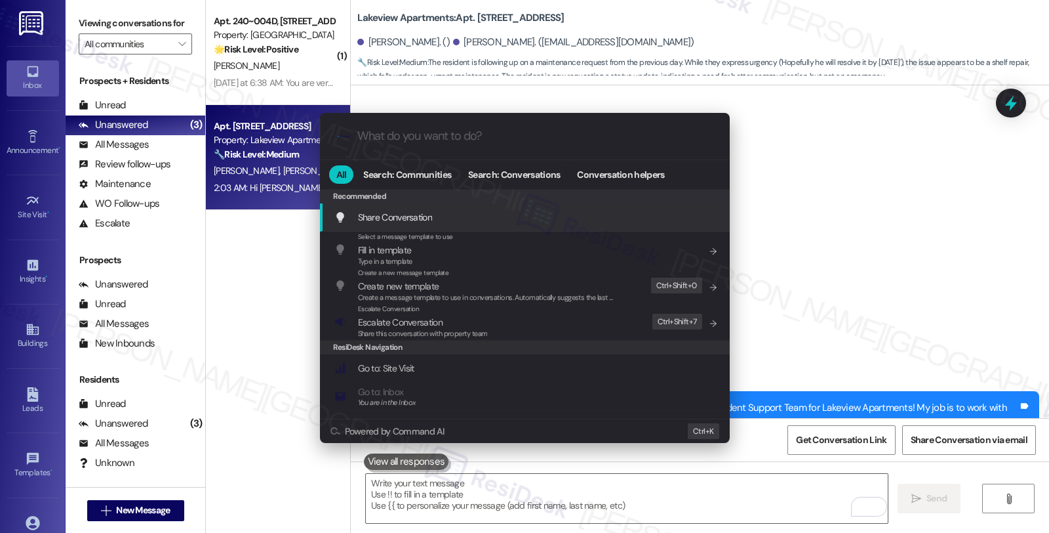
click at [426, 138] on input "What do you want to do?" at bounding box center [535, 136] width 356 height 14
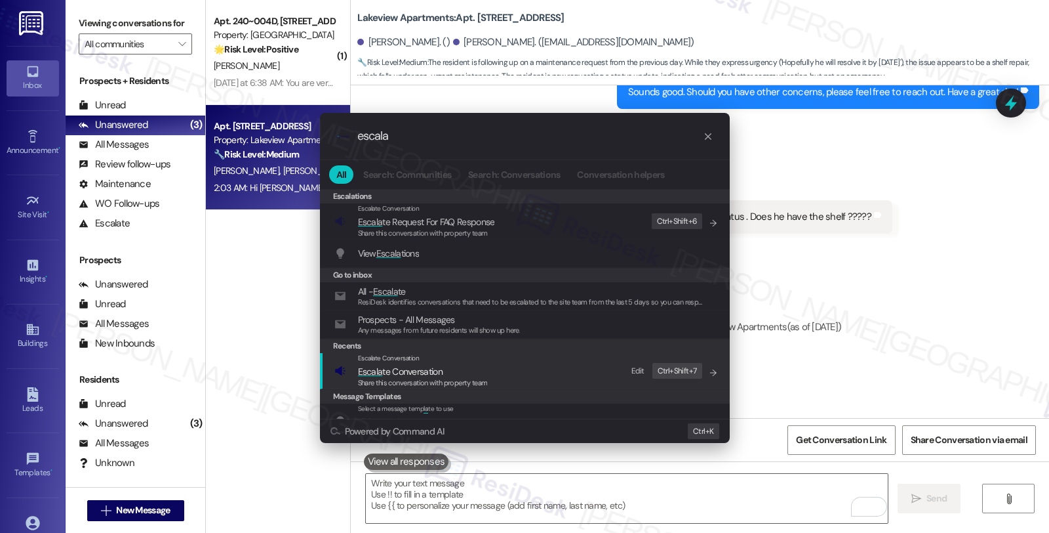
type input "escala"
click at [394, 368] on span "Escala te Conversation" at bounding box center [400, 371] width 85 height 12
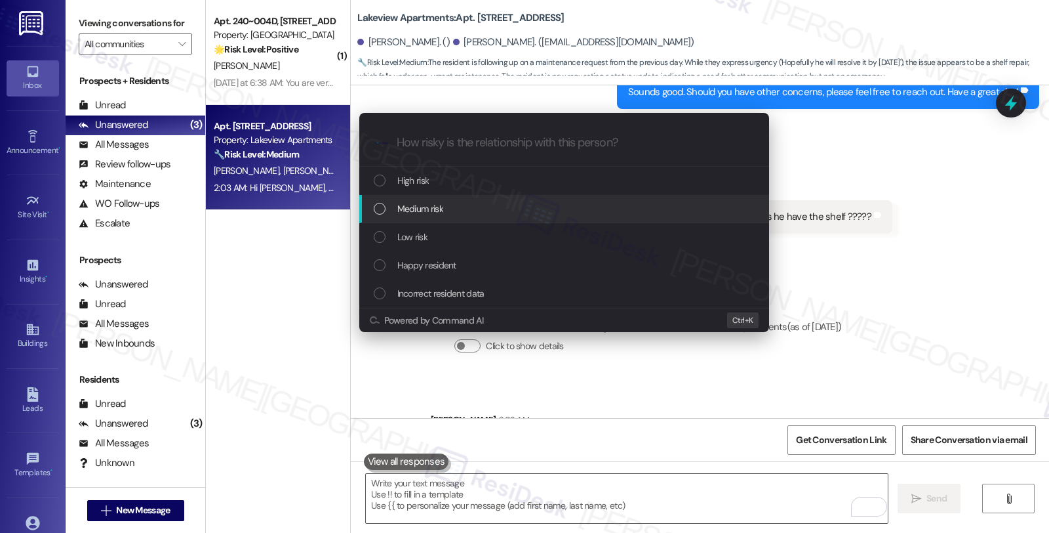
click at [412, 212] on span "Medium risk" at bounding box center [420, 208] width 46 height 14
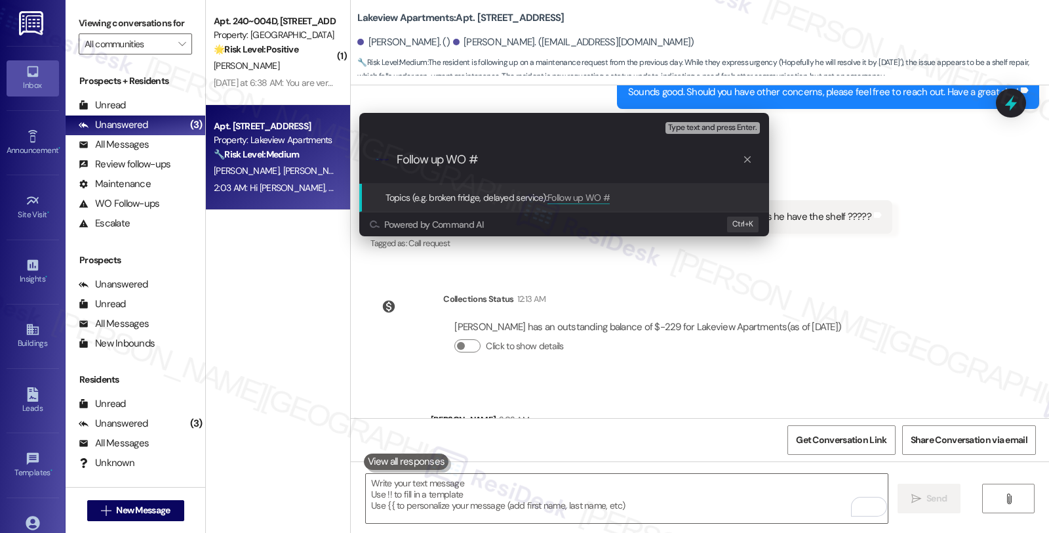
paste input "14329-1"
click at [516, 158] on input "Follow up WO #14329-1 9cabinet)" at bounding box center [570, 160] width 346 height 14
type input "Follow up WO #14329-1 (cabinet)"
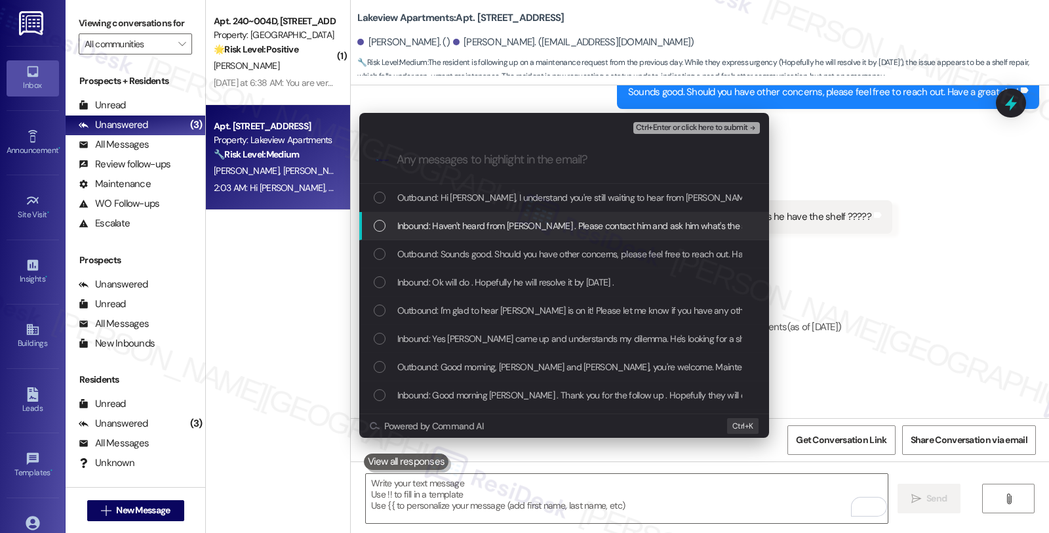
click at [455, 228] on span "Inbound: Haven't heard from [PERSON_NAME] . Please contact him and ask him what…" at bounding box center [639, 225] width 484 height 14
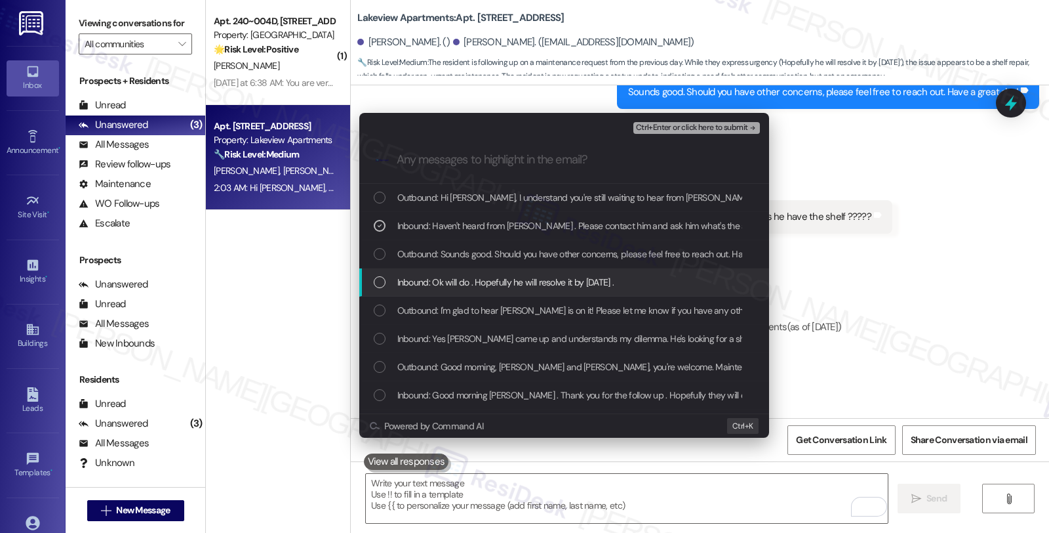
click at [445, 283] on span "Inbound: Ok will do . Hopefully he will resolve it by [DATE] ." at bounding box center [505, 282] width 217 height 14
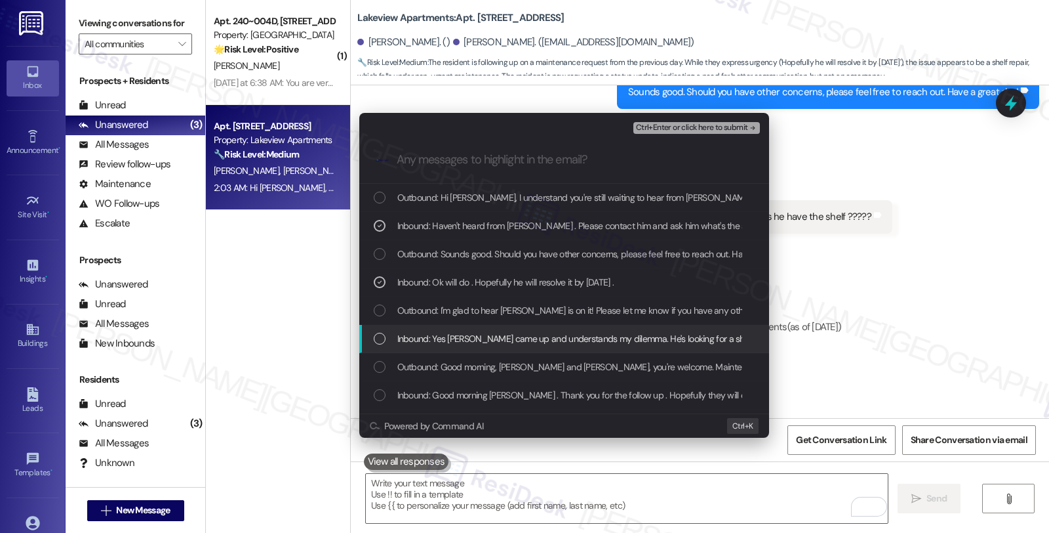
click at [448, 332] on span "Inbound: Yes [PERSON_NAME] came up and understands my dilemma. He's looking for…" at bounding box center [656, 338] width 519 height 14
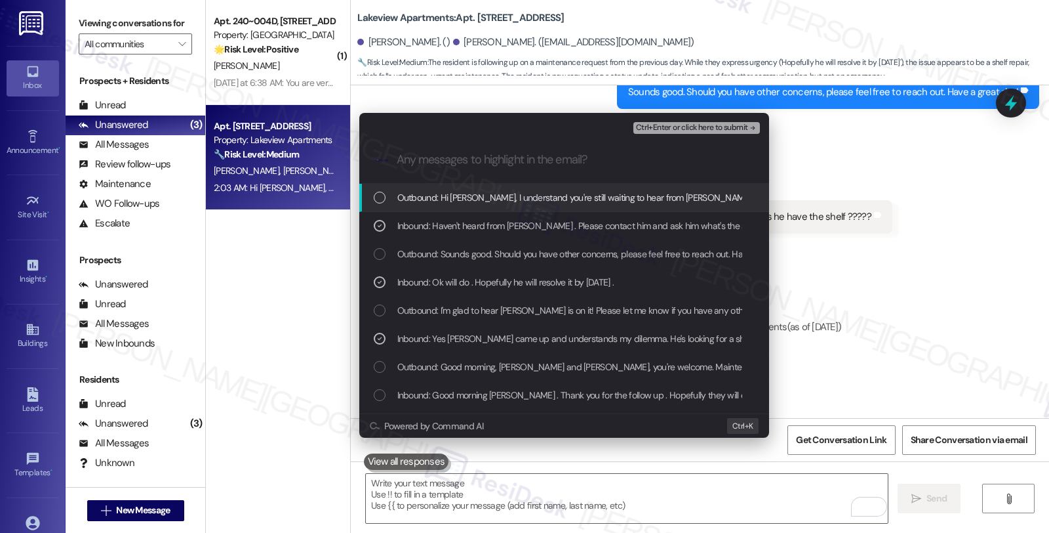
click at [655, 129] on span "Ctrl+Enter or click here to submit" at bounding box center [692, 127] width 112 height 9
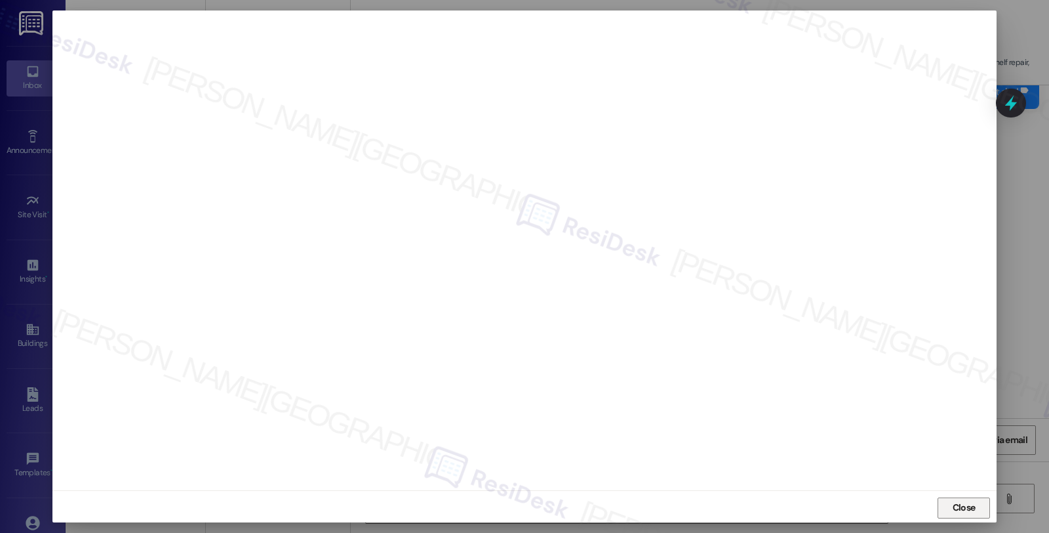
click at [942, 502] on button "Close" at bounding box center [964, 507] width 52 height 21
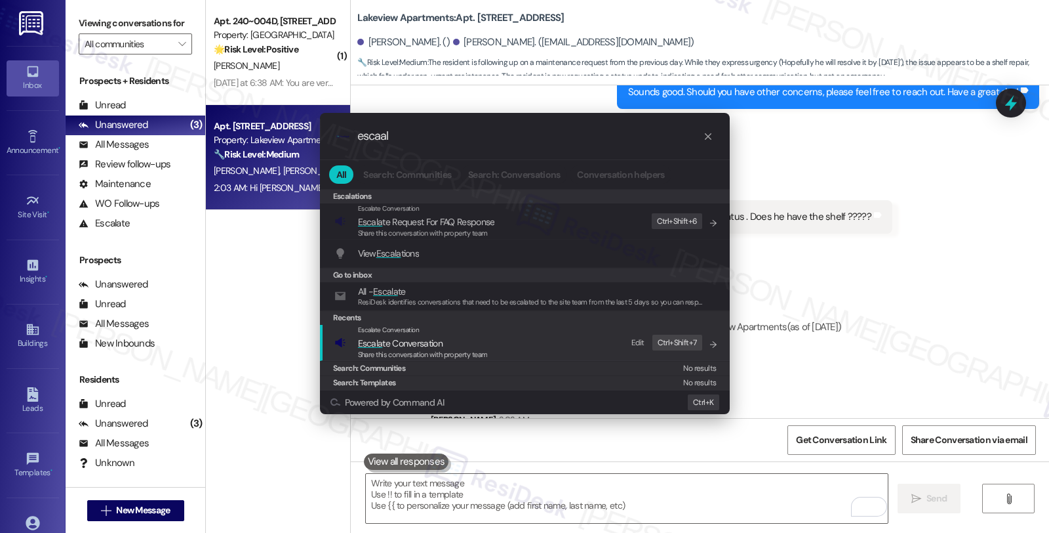
type input "escaal"
click at [421, 335] on div "Escalate Conversation" at bounding box center [423, 330] width 130 height 10
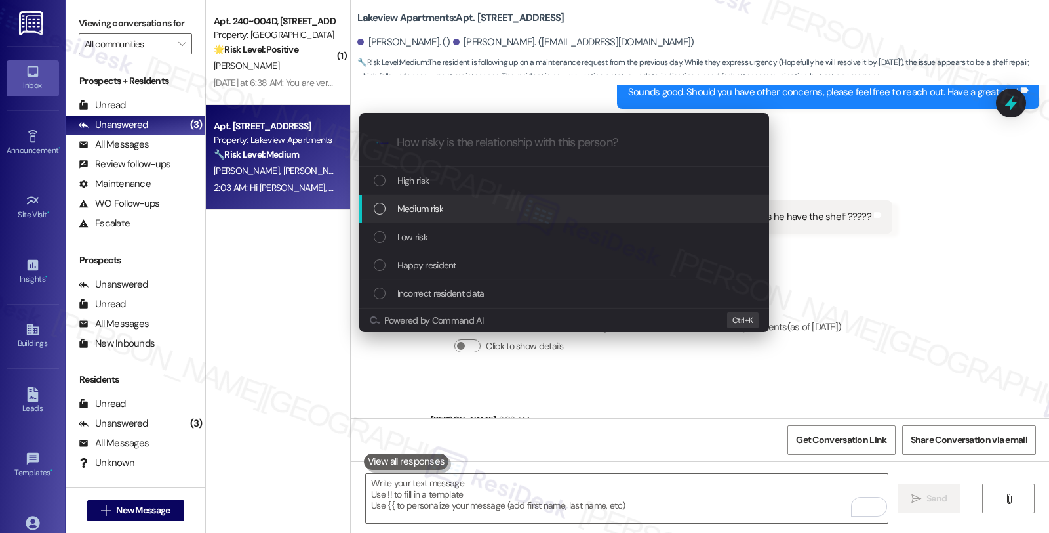
click at [443, 206] on span "Medium risk" at bounding box center [420, 208] width 46 height 14
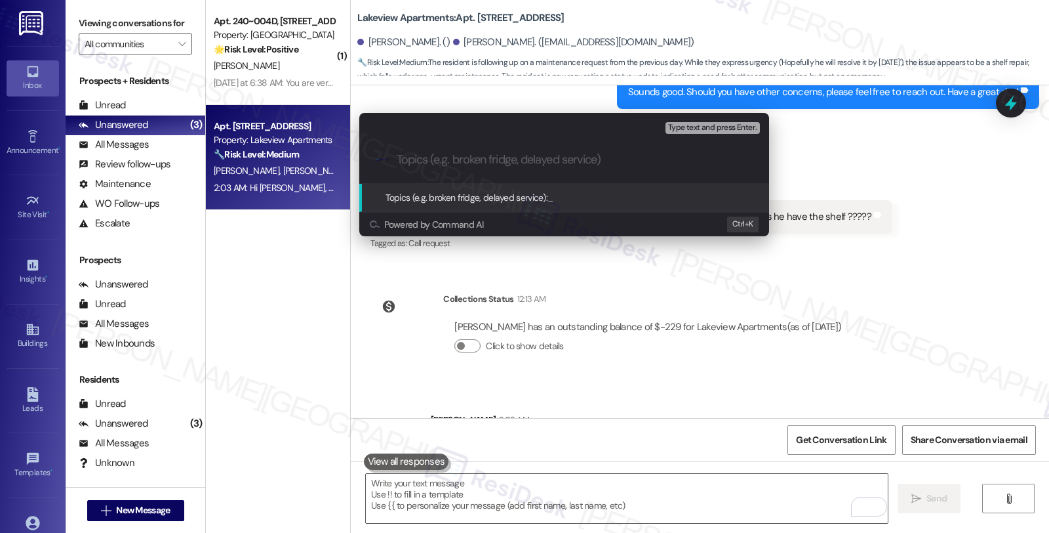
paste input "Follow up WO #14329-1 (cabinet)"
type input "Follow up WO #14329-1 (cabinet)"
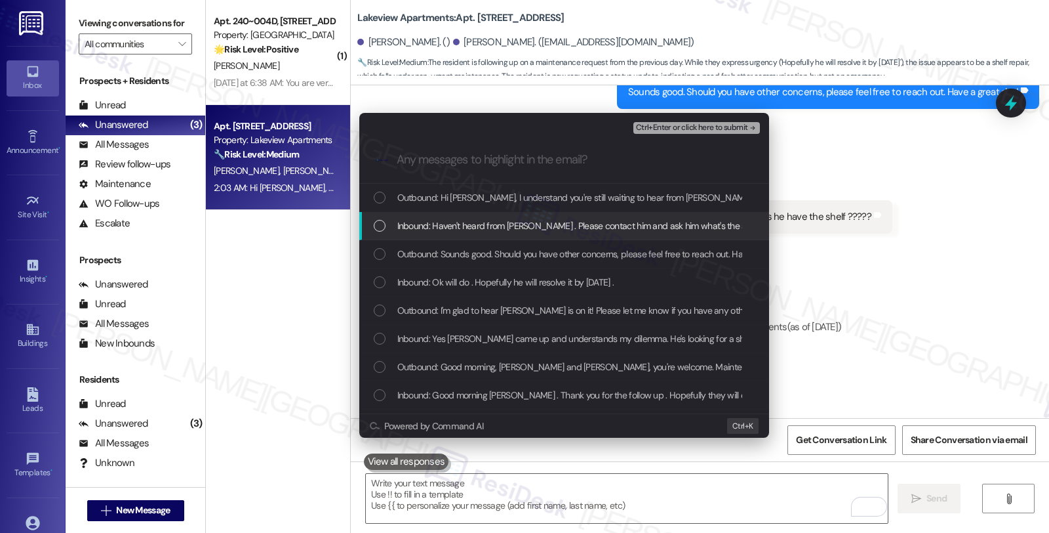
click at [441, 221] on span "Inbound: Haven't heard from [PERSON_NAME] . Please contact him and ask him what…" at bounding box center [639, 225] width 484 height 14
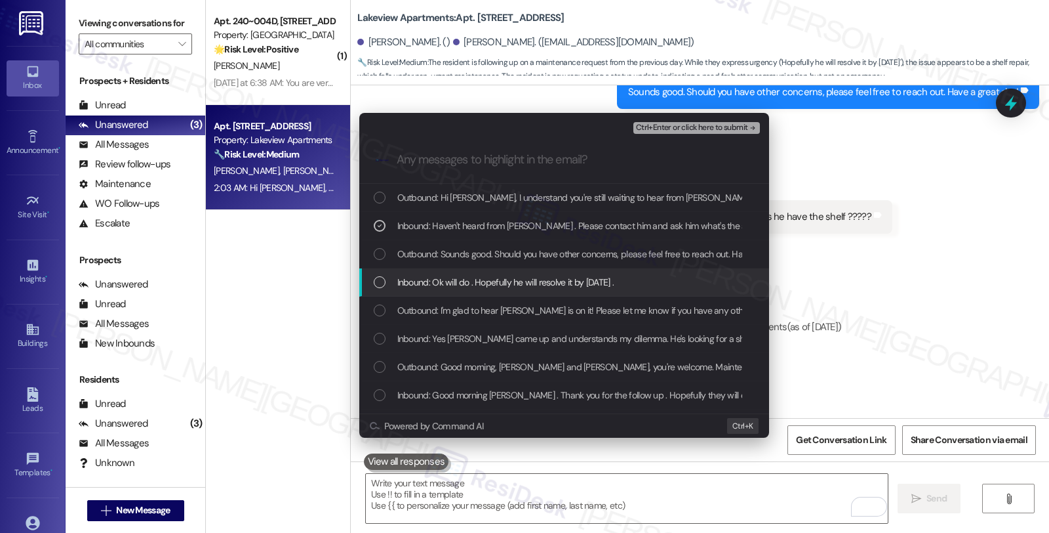
click at [438, 284] on span "Inbound: Ok will do . Hopefully he will resolve it by [DATE] ." at bounding box center [505, 282] width 217 height 14
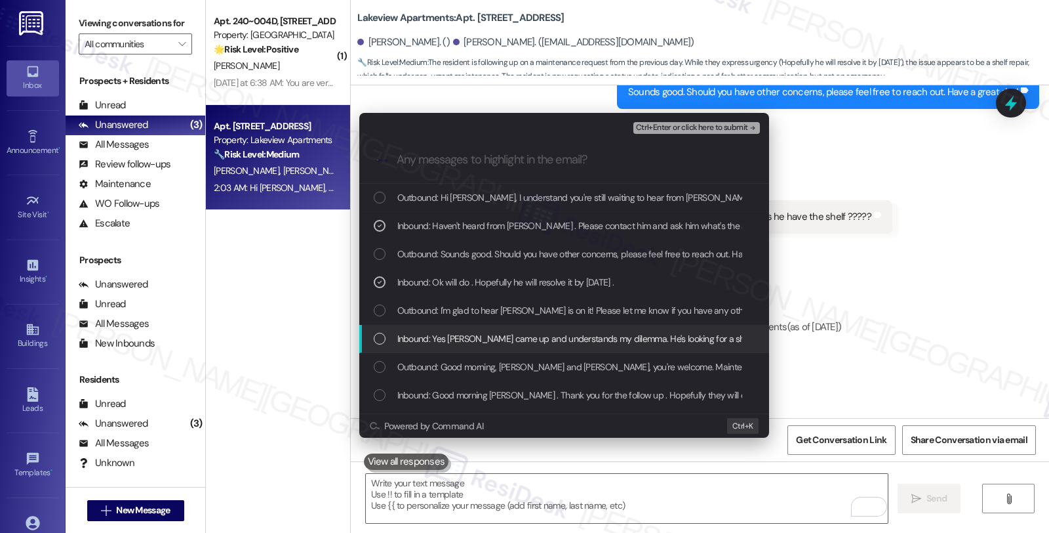
click at [445, 335] on span "Inbound: Yes [PERSON_NAME] came up and understands my dilemma. He's looking for…" at bounding box center [656, 338] width 519 height 14
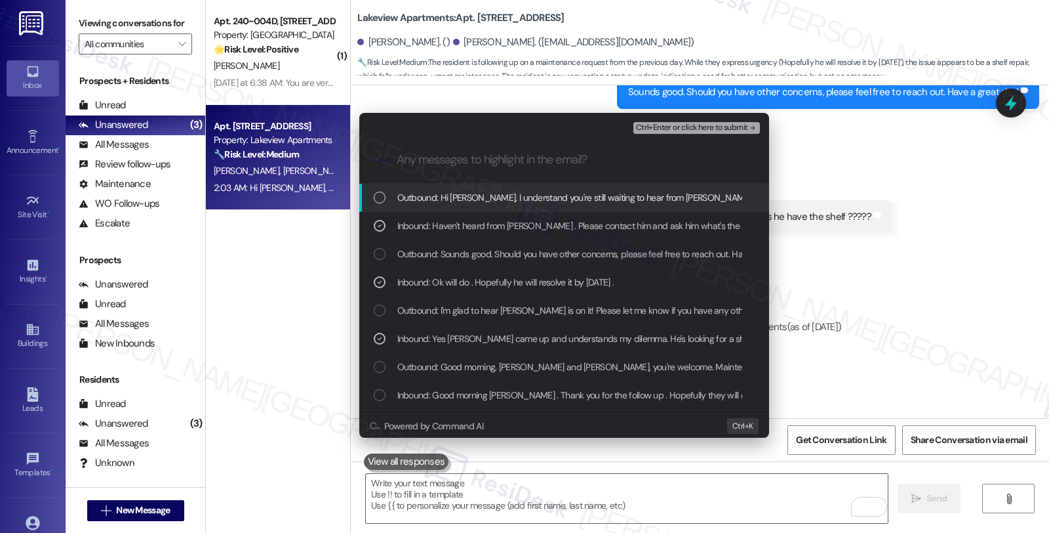
click at [662, 135] on div "Ctrl+Enter or click here to submit" at bounding box center [698, 127] width 129 height 17
click at [664, 123] on span "Ctrl+Enter or click here to submit" at bounding box center [692, 127] width 112 height 9
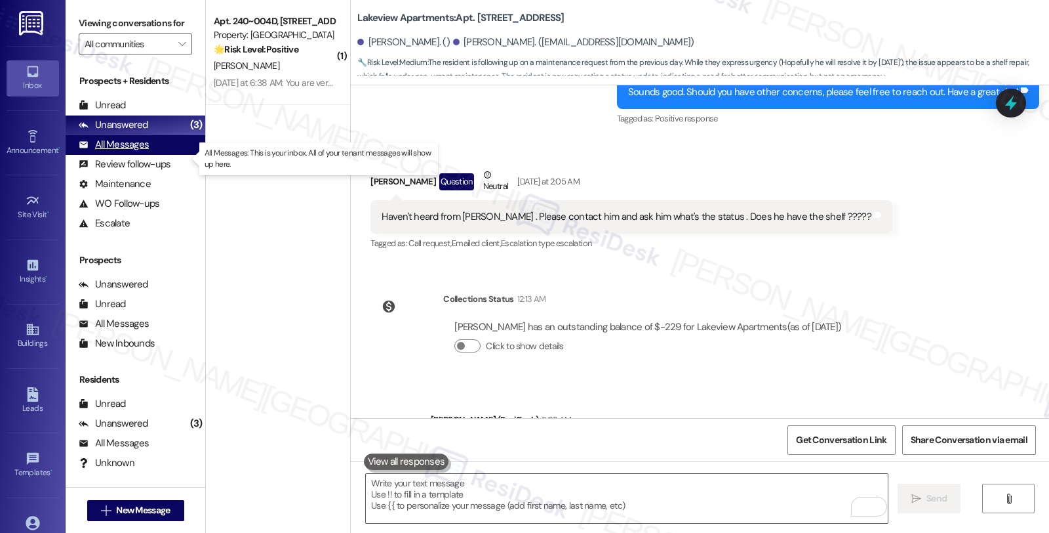
click at [149, 155] on div "All Messages (undefined)" at bounding box center [136, 145] width 140 height 20
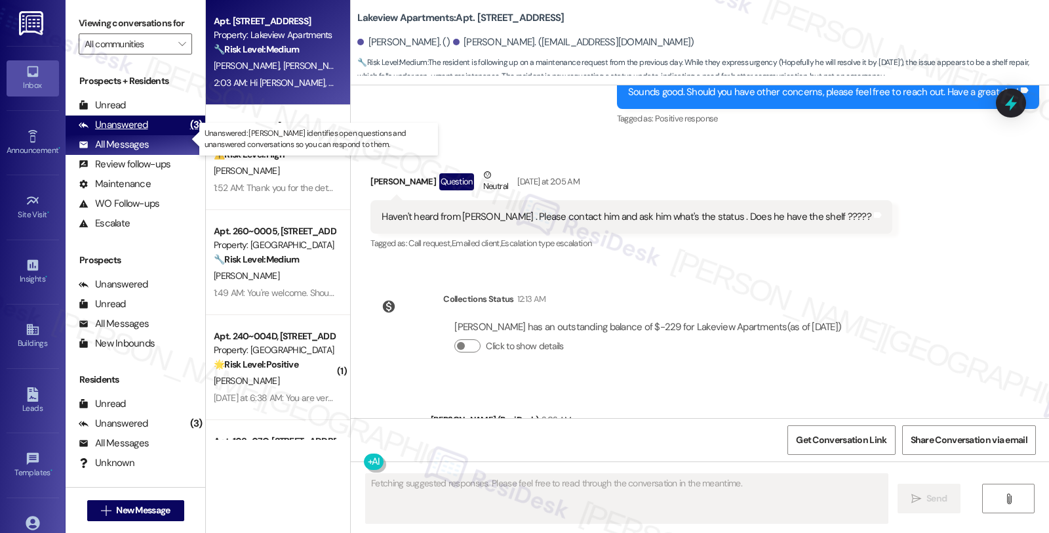
click at [122, 132] on div "Unanswered" at bounding box center [114, 125] width 70 height 14
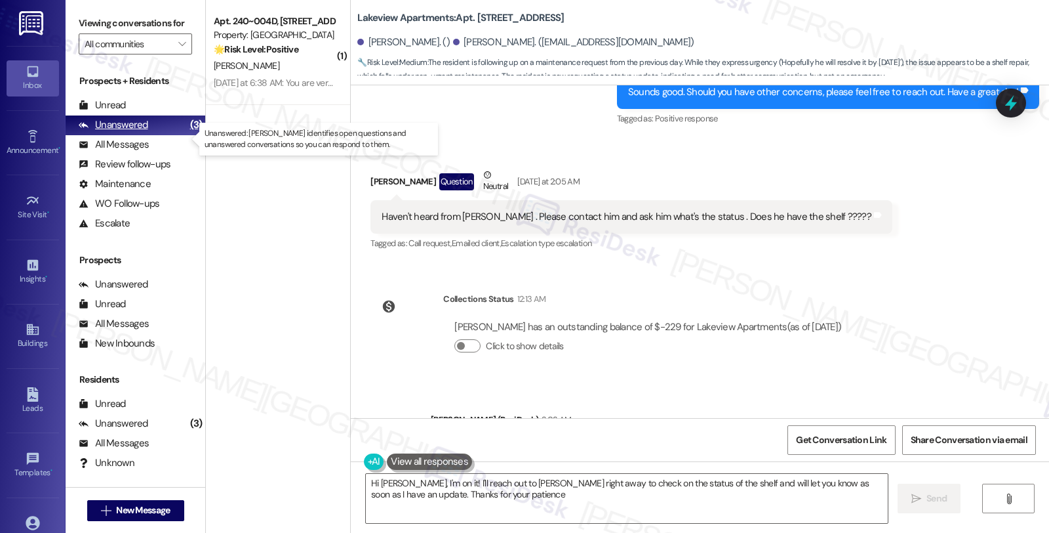
type textarea "Hi [PERSON_NAME], I'm on it! I'll reach out to [PERSON_NAME] right away to chec…"
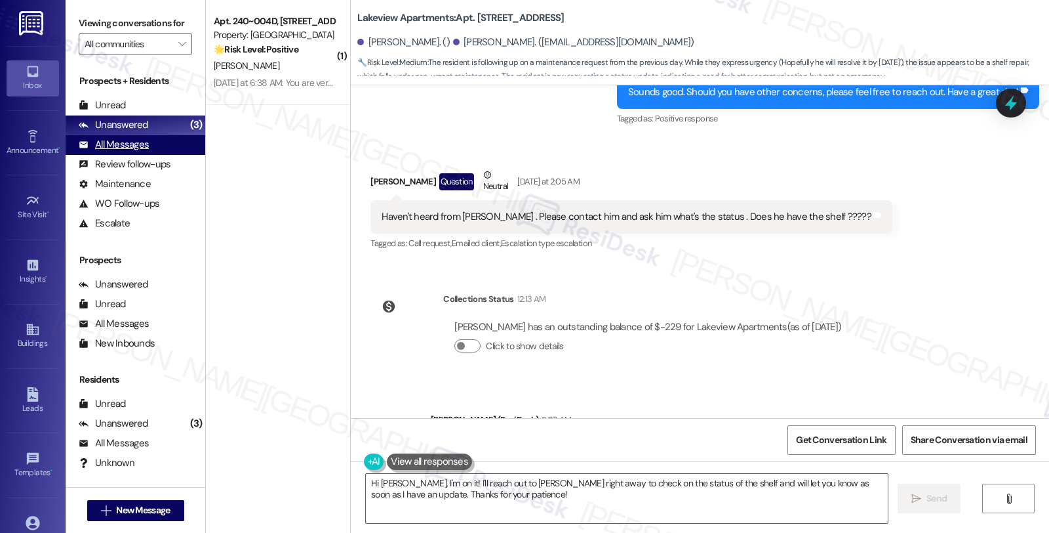
click at [139, 152] on div "All Messages" at bounding box center [114, 145] width 70 height 14
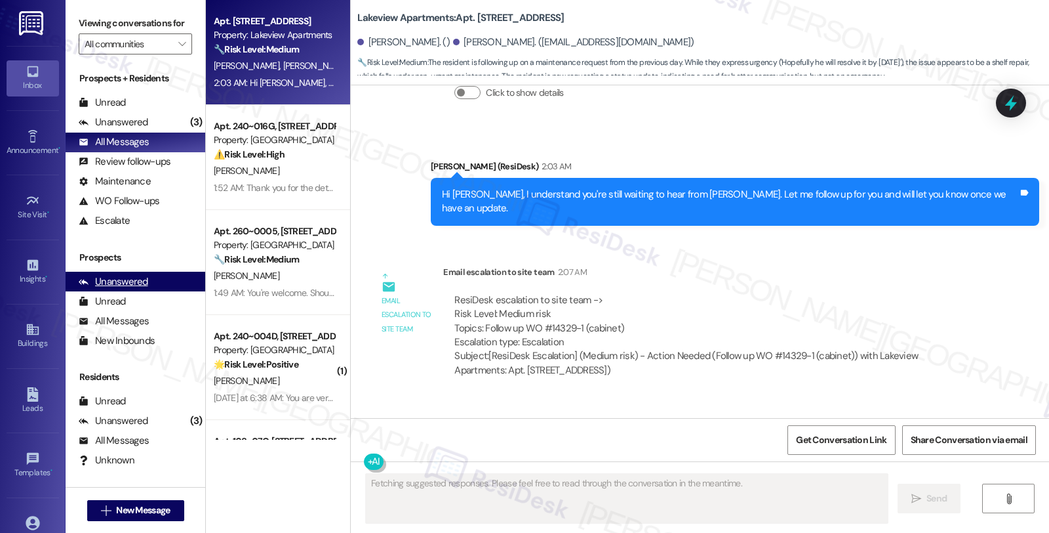
scroll to position [0, 0]
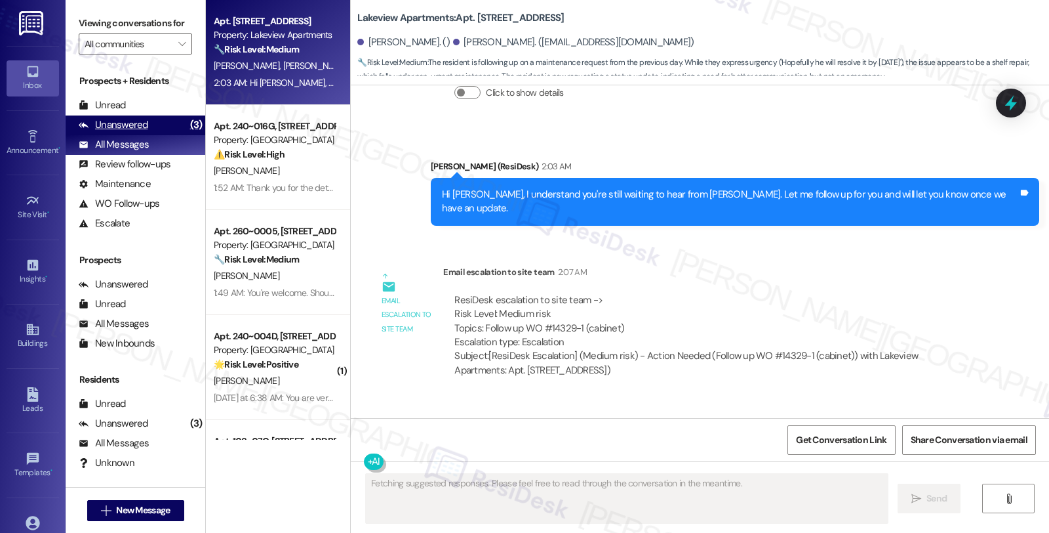
click at [132, 132] on div "Unanswered" at bounding box center [114, 125] width 70 height 14
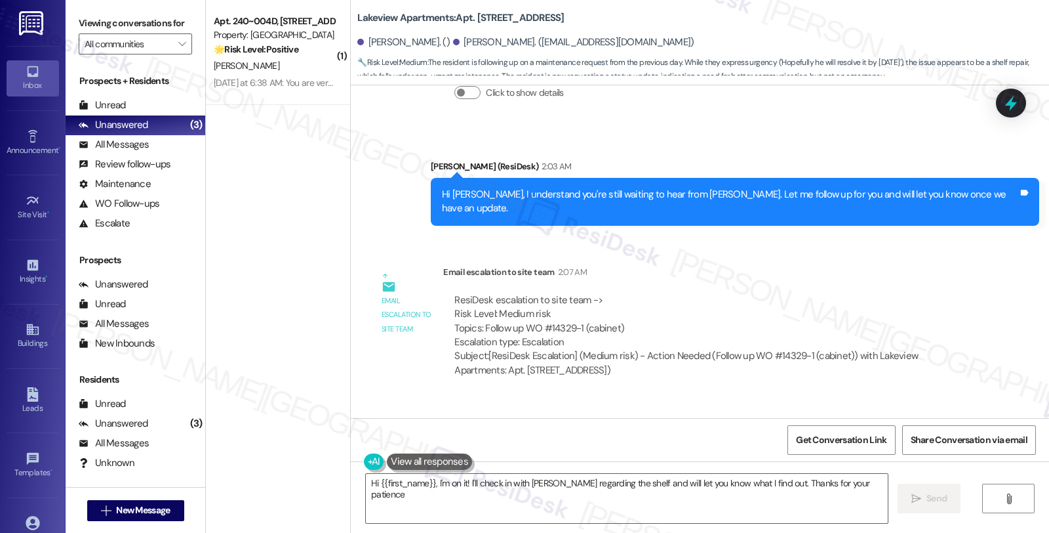
type textarea "Hi {{first_name}}, I'm on it! I'll check in with [PERSON_NAME] regarding the sh…"
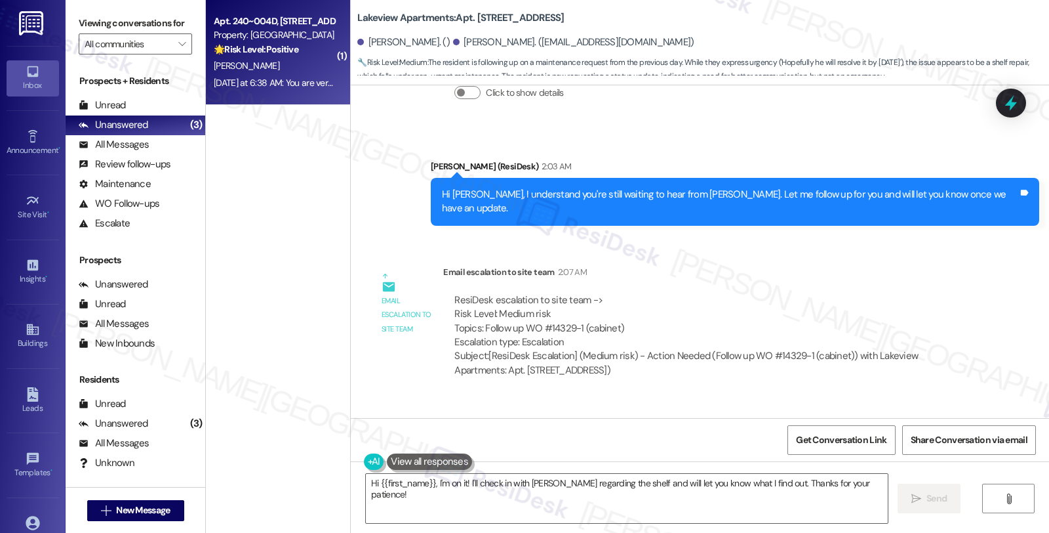
click at [283, 70] on div "[PERSON_NAME]" at bounding box center [275, 66] width 124 height 16
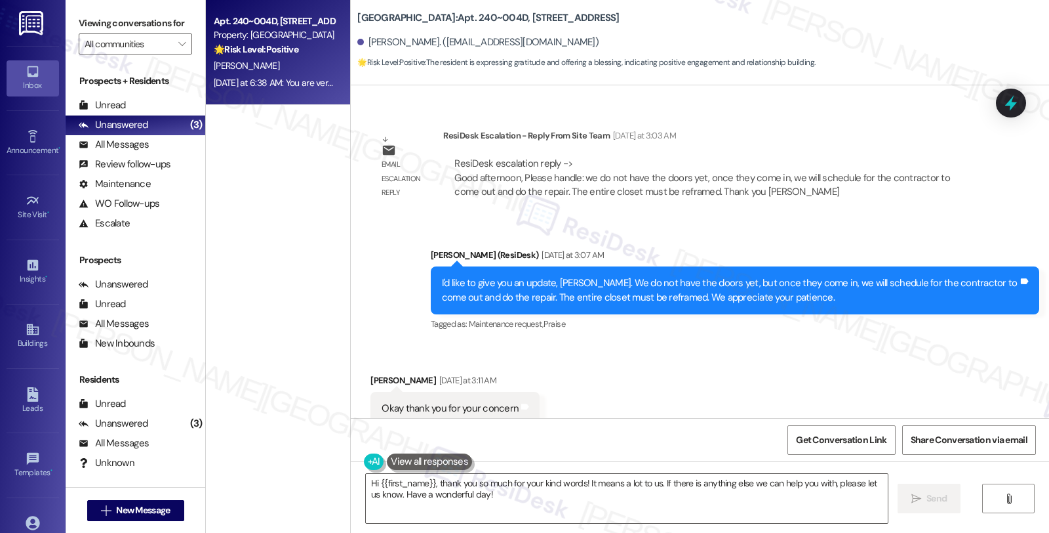
scroll to position [2639, 0]
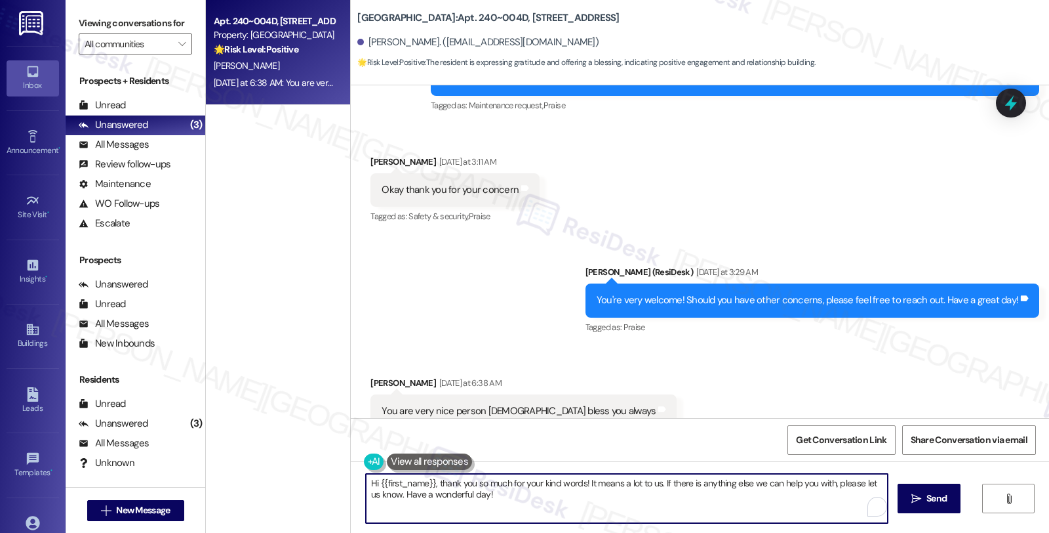
drag, startPoint x: 656, startPoint y: 483, endPoint x: 681, endPoint y: 503, distance: 31.8
click at [681, 503] on textarea "Hi {{first_name}}, thank you so much for your kind words! It means a lot to us.…" at bounding box center [627, 498] width 522 height 49
click at [757, 489] on textarea "Hi {{first_name}}, thank you so much for your kind words! It means a lot to us.…" at bounding box center [627, 498] width 522 height 49
type textarea "Hi {{first_name}}, thank you so much for your kind words! It means a lot to us.…"
click at [927, 499] on span "Send" at bounding box center [937, 498] width 20 height 14
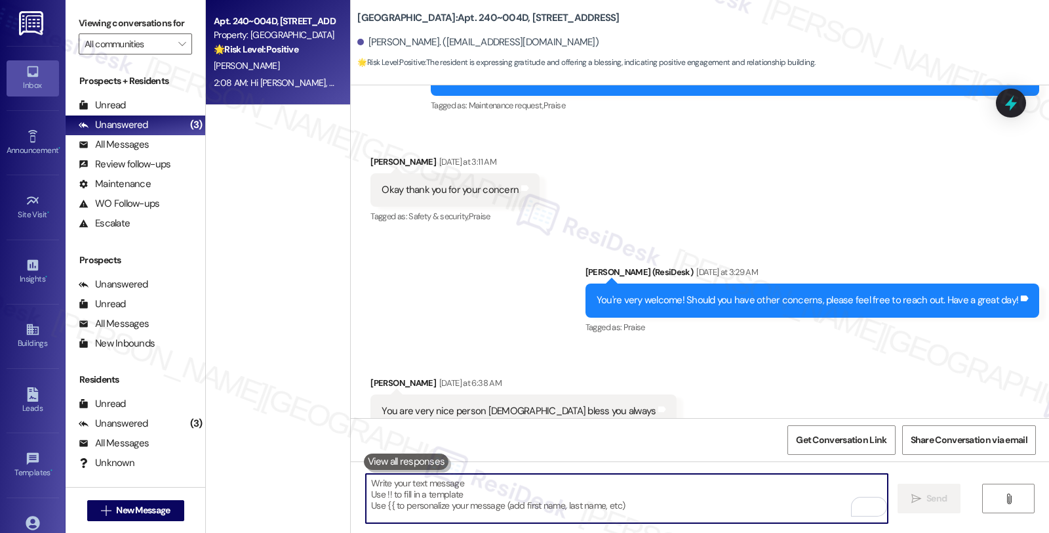
click at [811, 499] on textarea "To enrich screen reader interactions, please activate Accessibility in Grammarl…" at bounding box center [627, 498] width 522 height 49
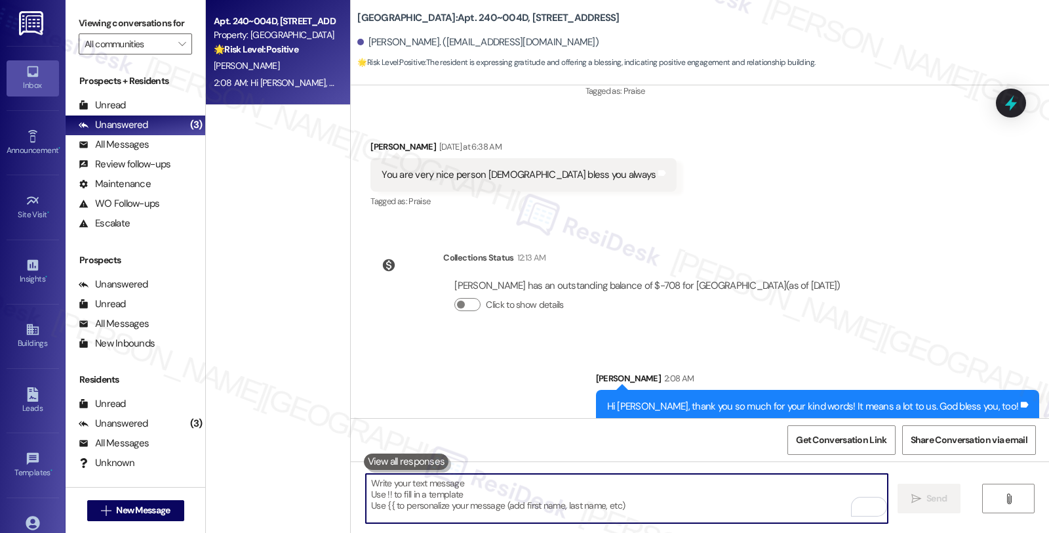
scroll to position [2876, 0]
